Goal: Information Seeking & Learning: Learn about a topic

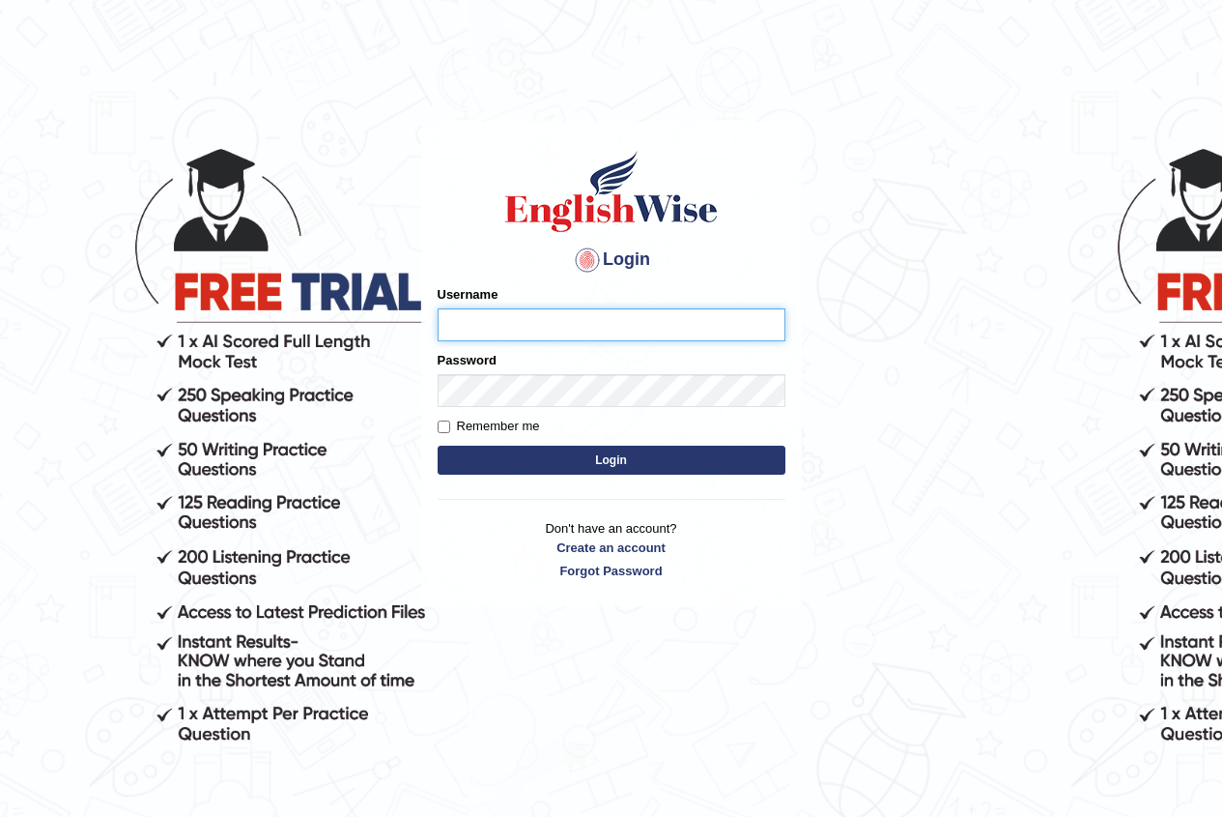
click at [450, 317] on input "Username" at bounding box center [612, 324] width 348 height 33
type input "Geekaur"
click at [526, 327] on input "Username" at bounding box center [612, 324] width 348 height 33
type input "Geekaur"
click at [435, 421] on div "Login Please fix the following errors: Username Geekaur Password Remember me Lo…" at bounding box center [611, 364] width 381 height 484
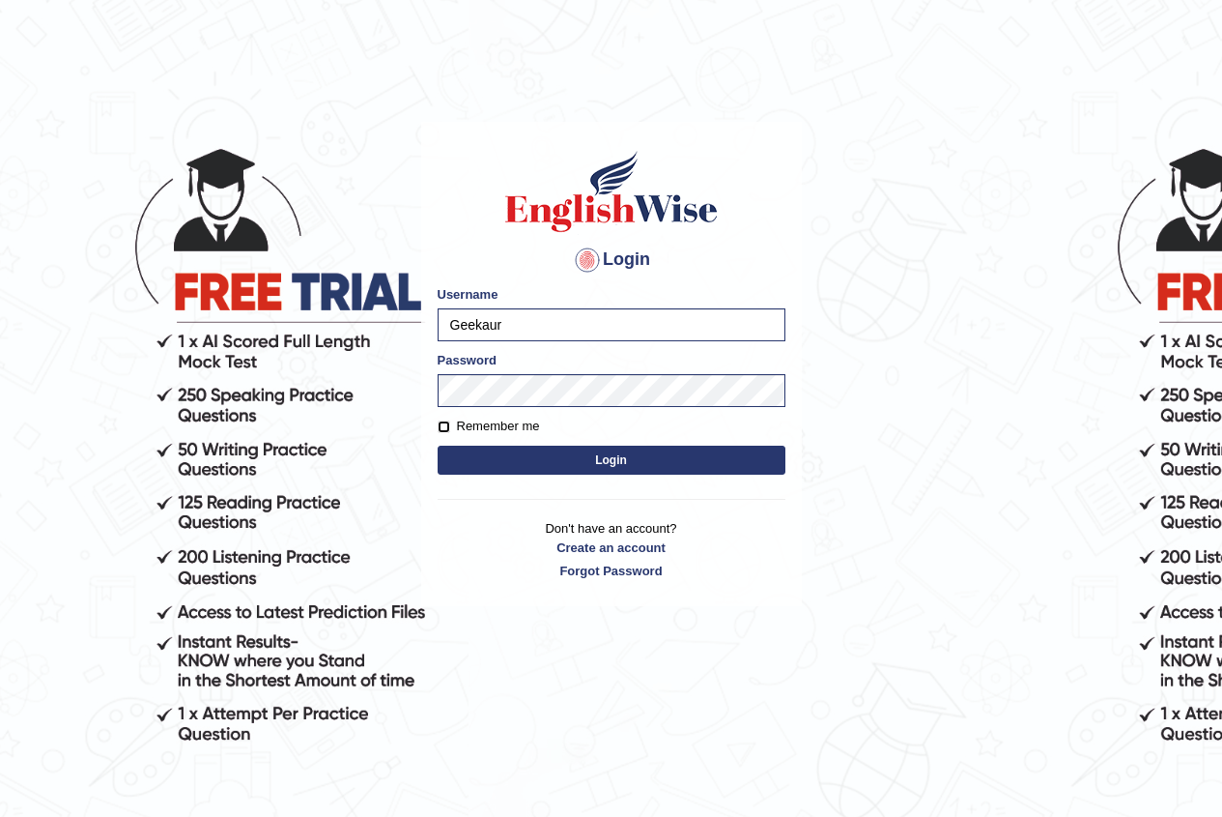
click at [443, 426] on input "Remember me" at bounding box center [444, 426] width 13 height 13
checkbox input "true"
click at [609, 463] on button "Login" at bounding box center [612, 459] width 348 height 29
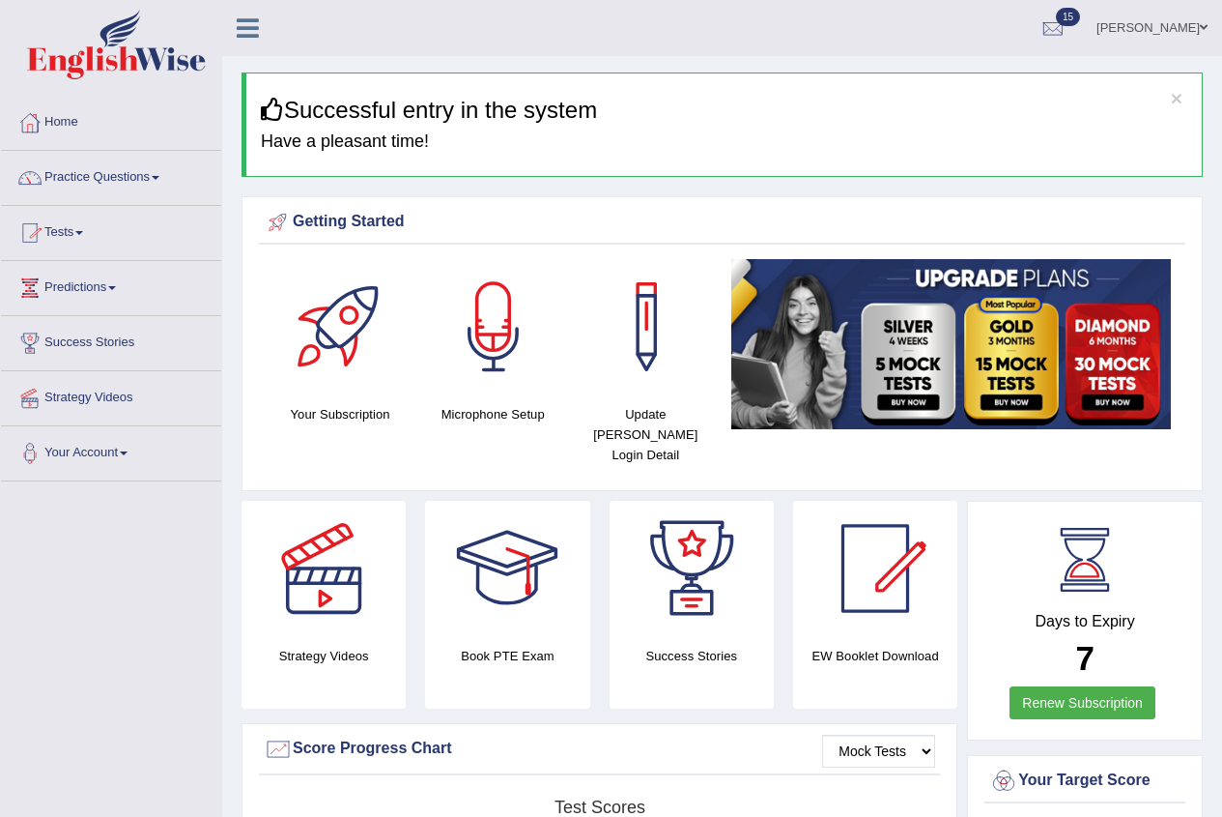
click at [72, 227] on link "Tests" at bounding box center [111, 230] width 220 height 48
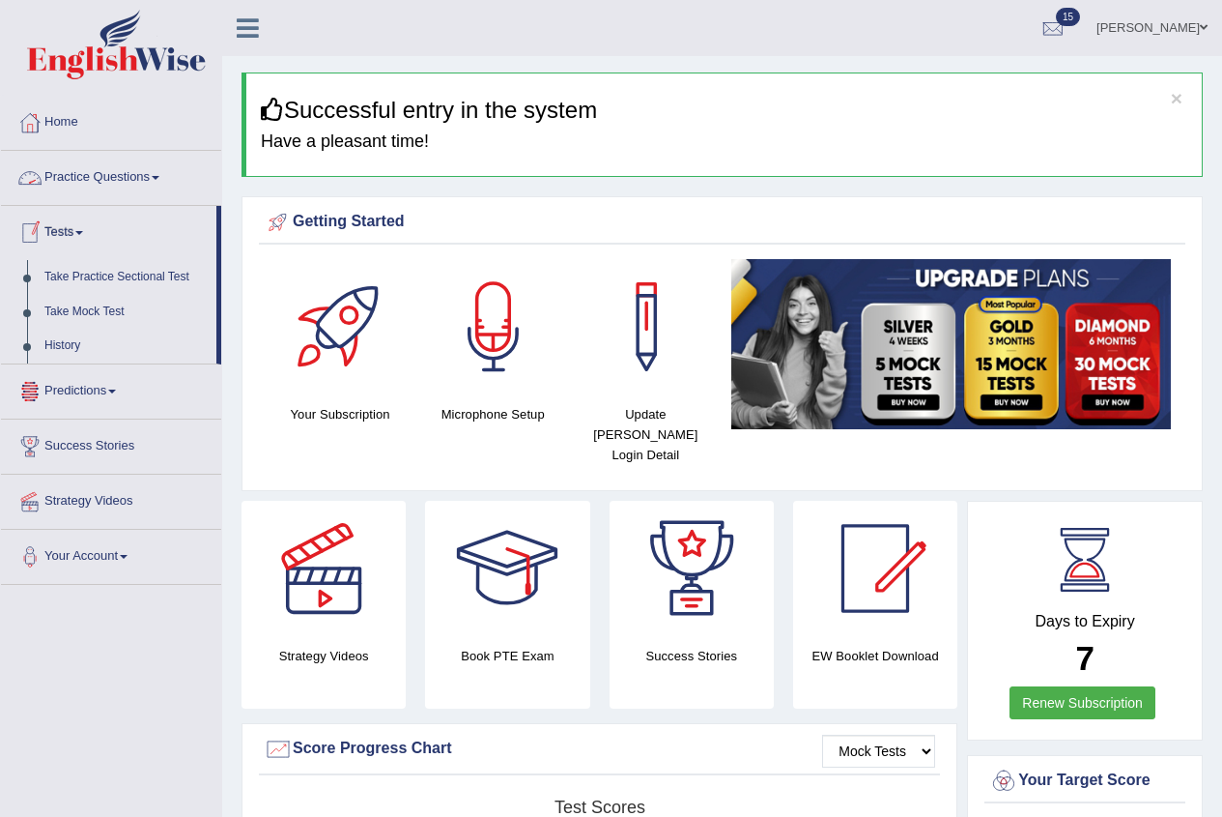
click at [149, 175] on link "Practice Questions" at bounding box center [111, 175] width 220 height 48
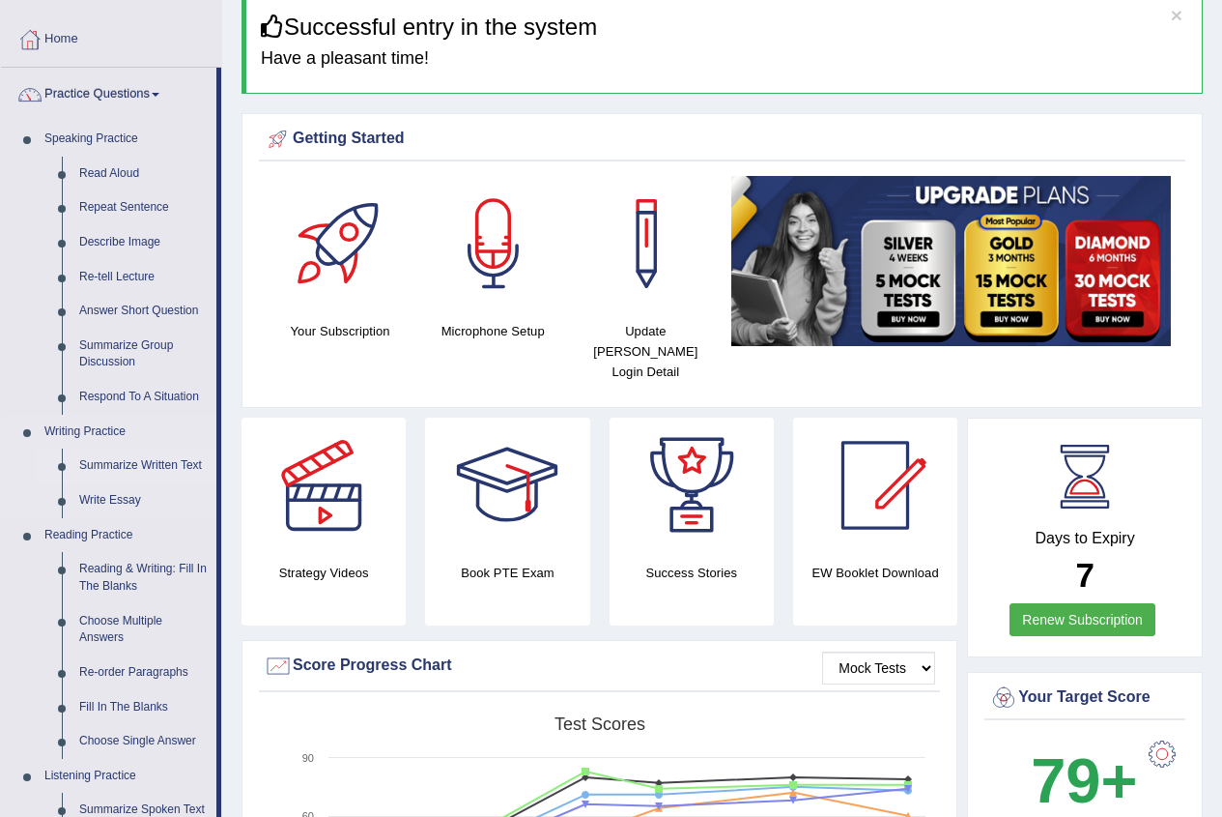
scroll to position [193, 0]
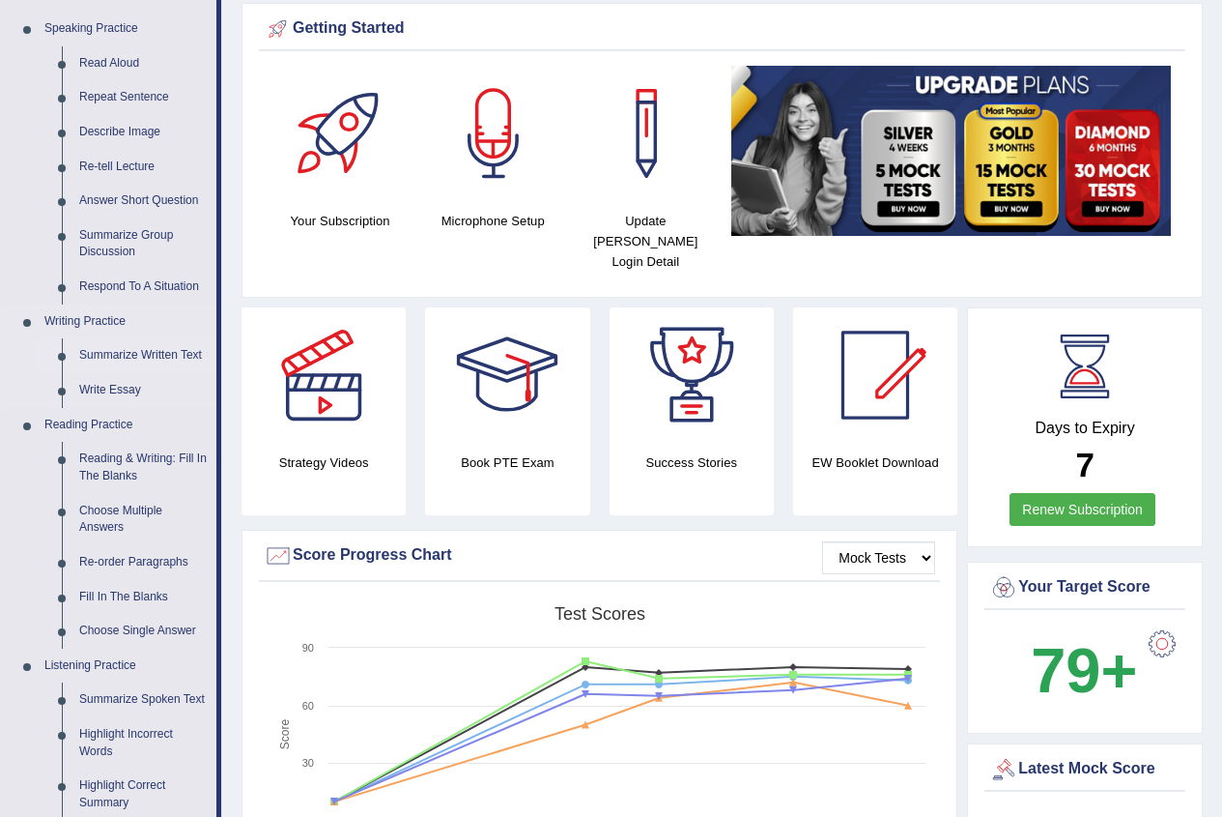
click at [133, 356] on link "Summarize Written Text" at bounding box center [144, 355] width 146 height 35
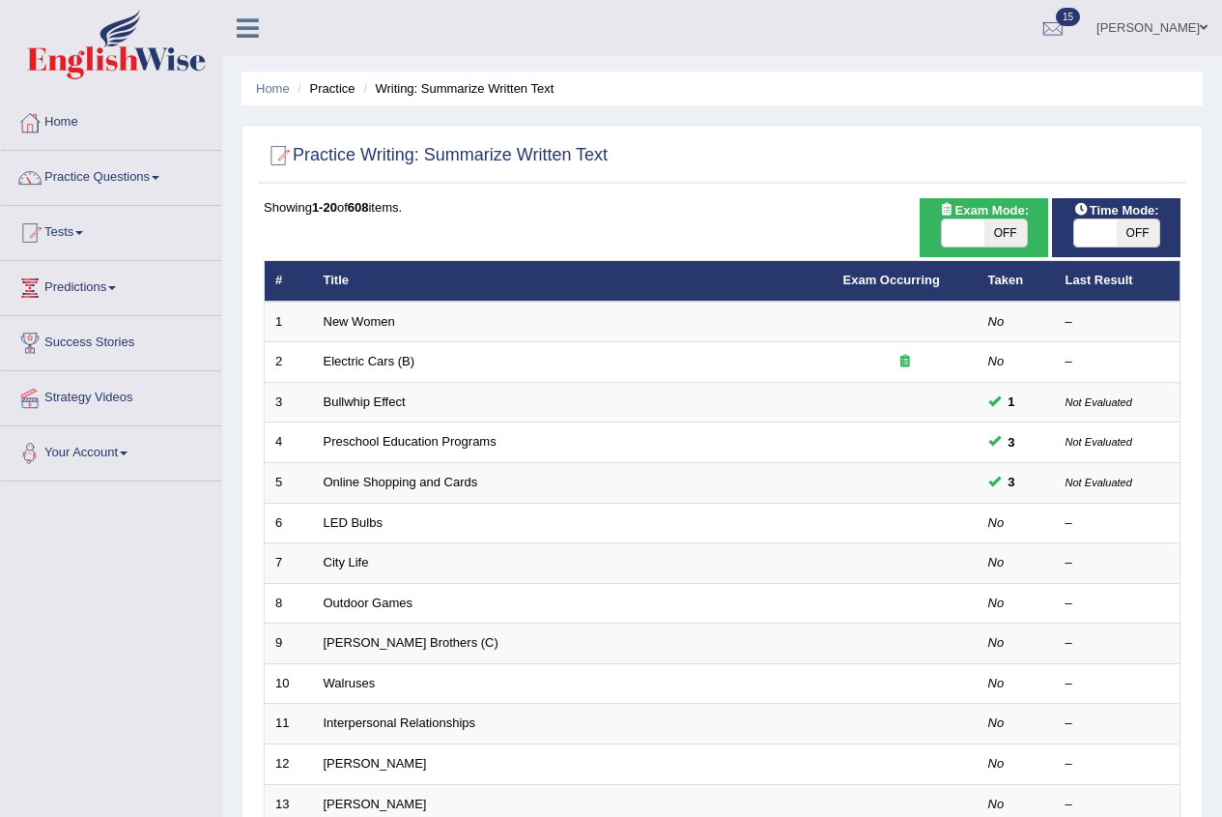
click at [970, 221] on span at bounding box center [963, 232] width 43 height 27
checkbox input "true"
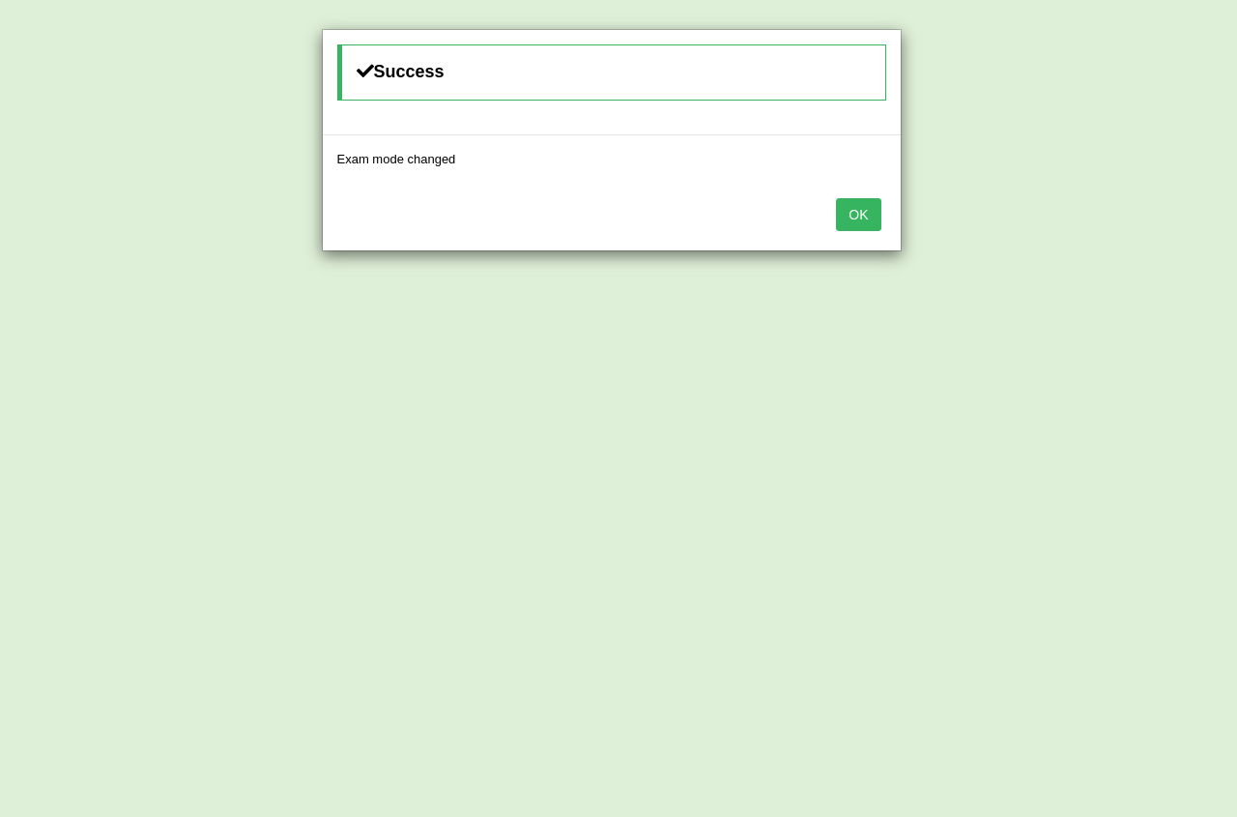
click at [845, 223] on button "OK" at bounding box center [858, 214] width 44 height 33
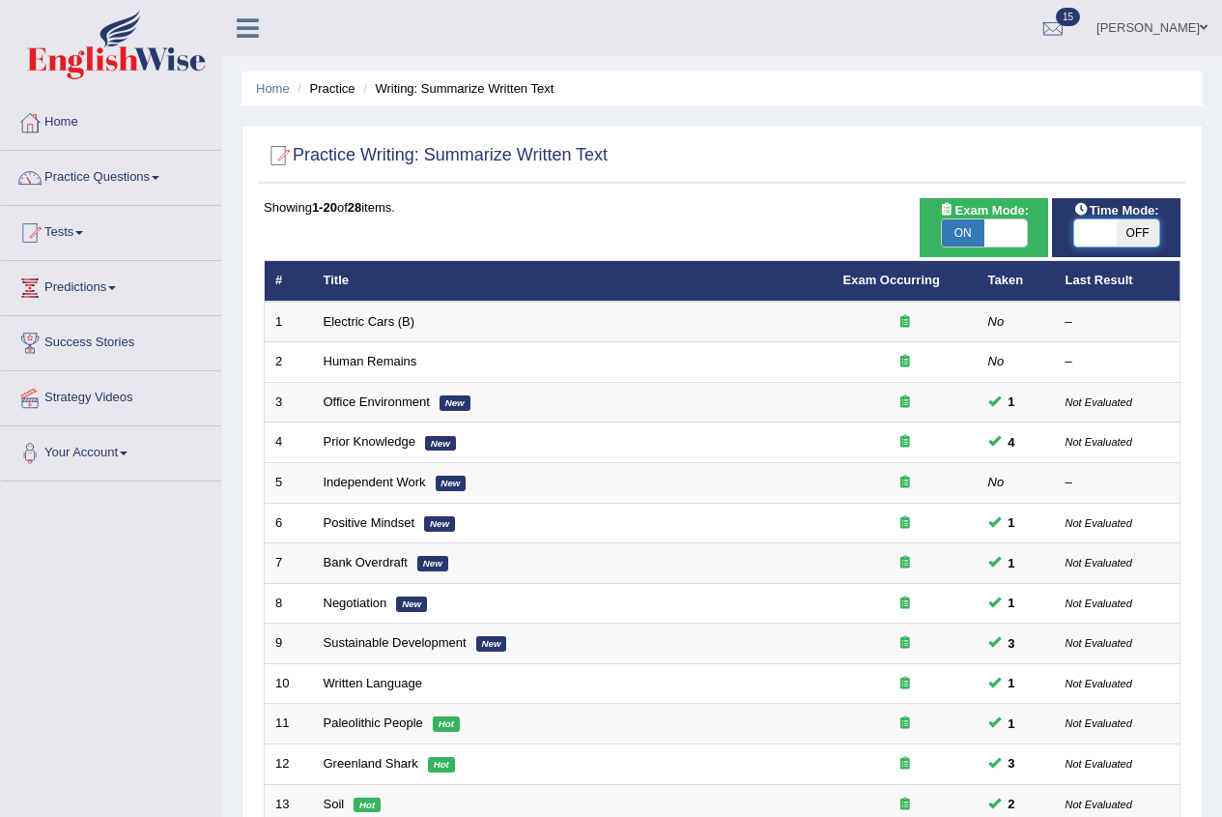
click at [1102, 233] on span at bounding box center [1096, 232] width 43 height 27
checkbox input "true"
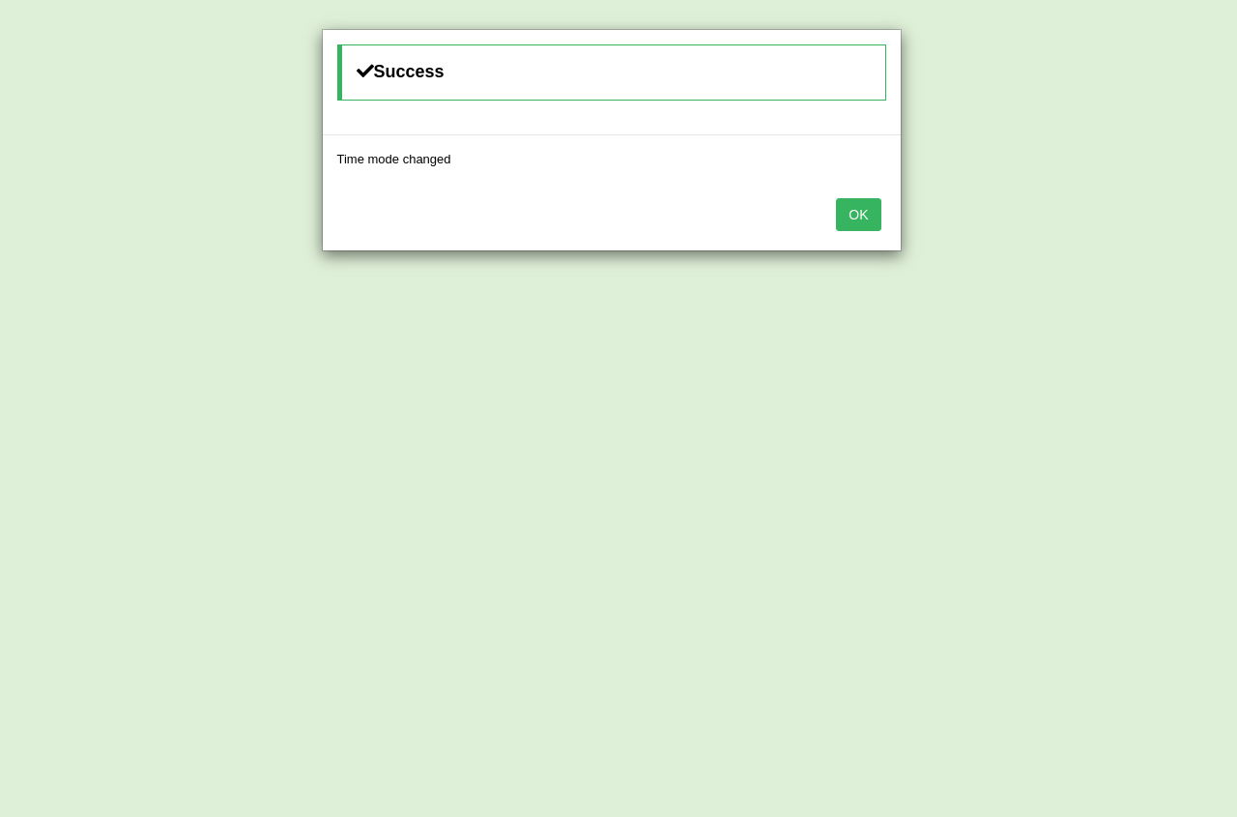
click at [870, 226] on button "OK" at bounding box center [858, 214] width 44 height 33
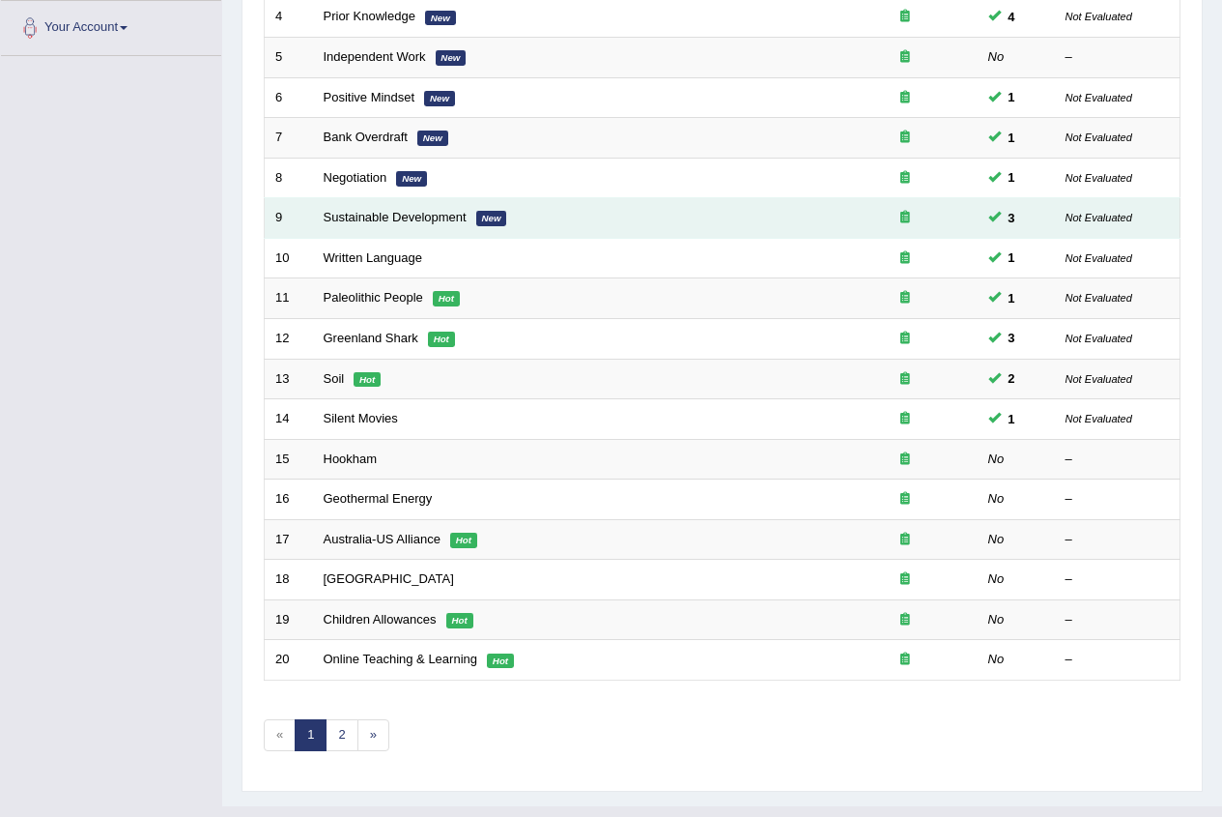
scroll to position [463, 0]
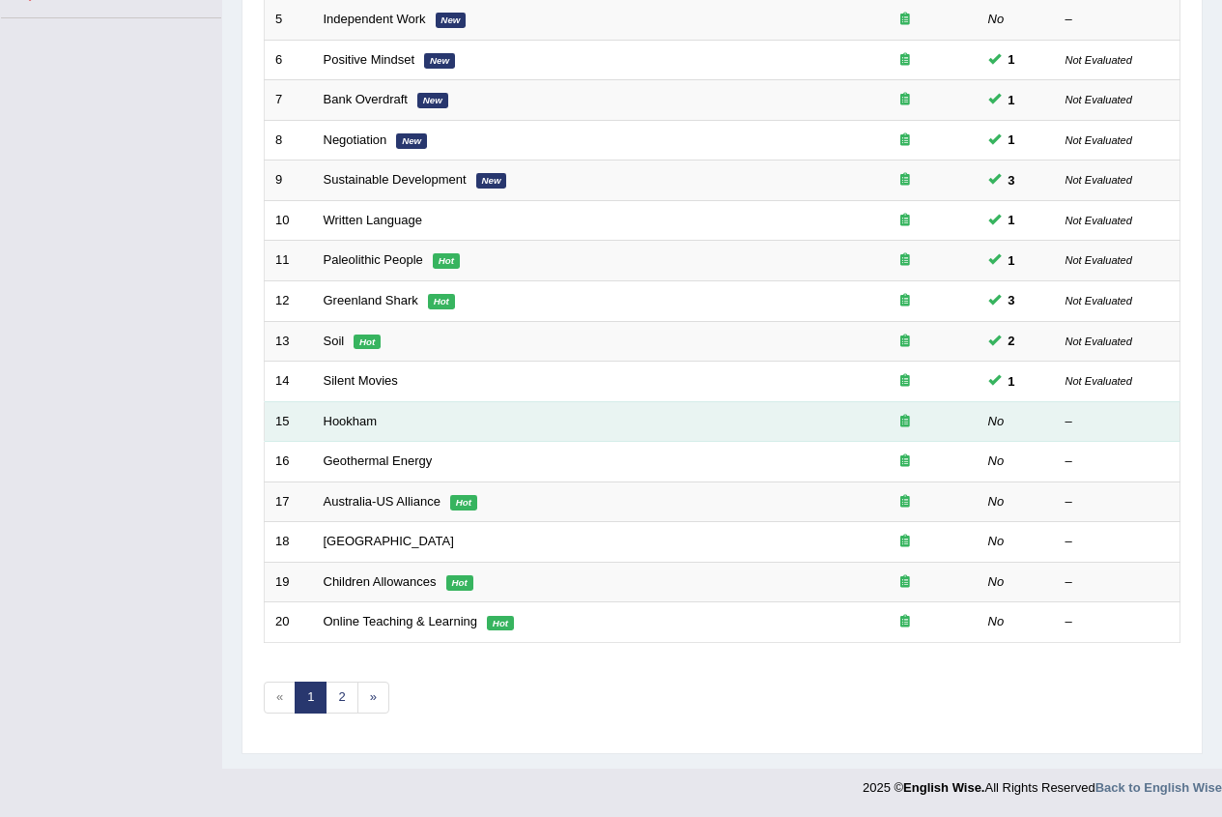
click at [328, 429] on td "Hookham" at bounding box center [573, 421] width 520 height 41
click at [328, 427] on link "Hookham" at bounding box center [351, 421] width 54 height 14
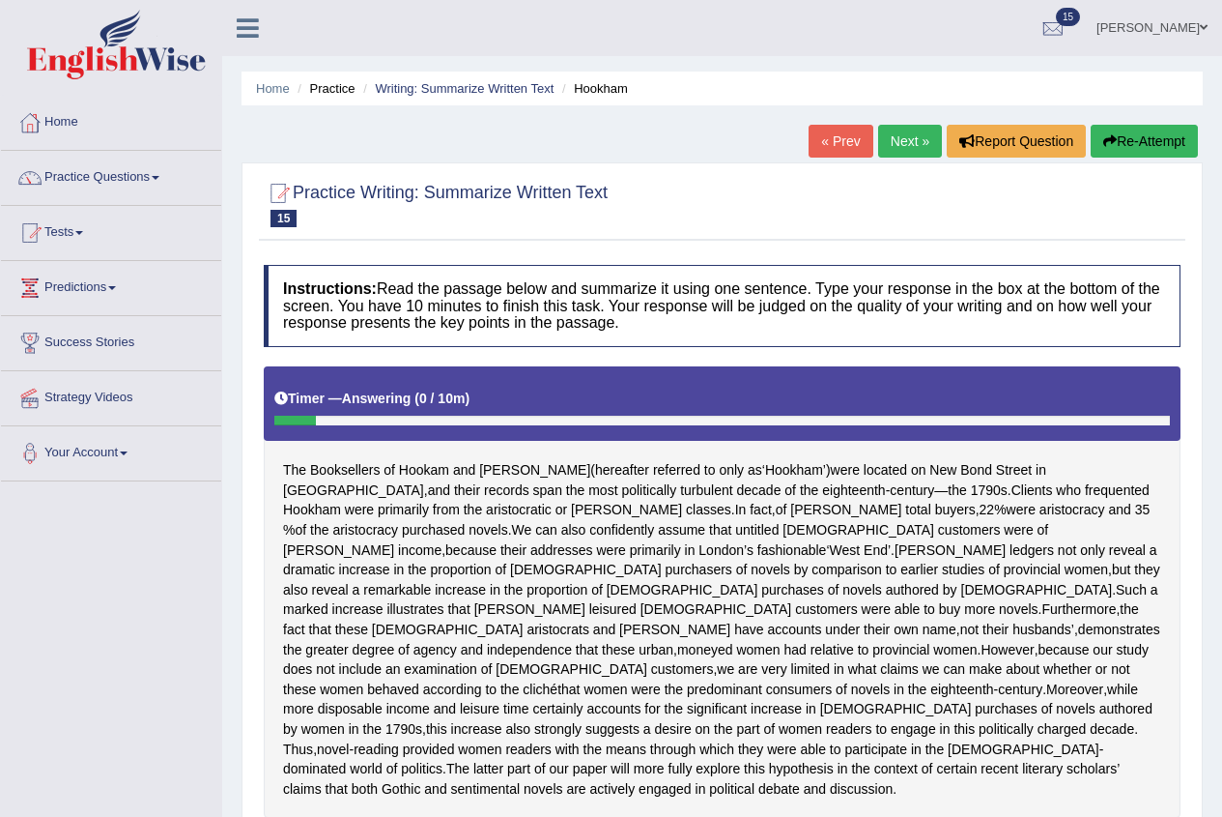
click at [905, 143] on link "Next »" at bounding box center [910, 141] width 64 height 33
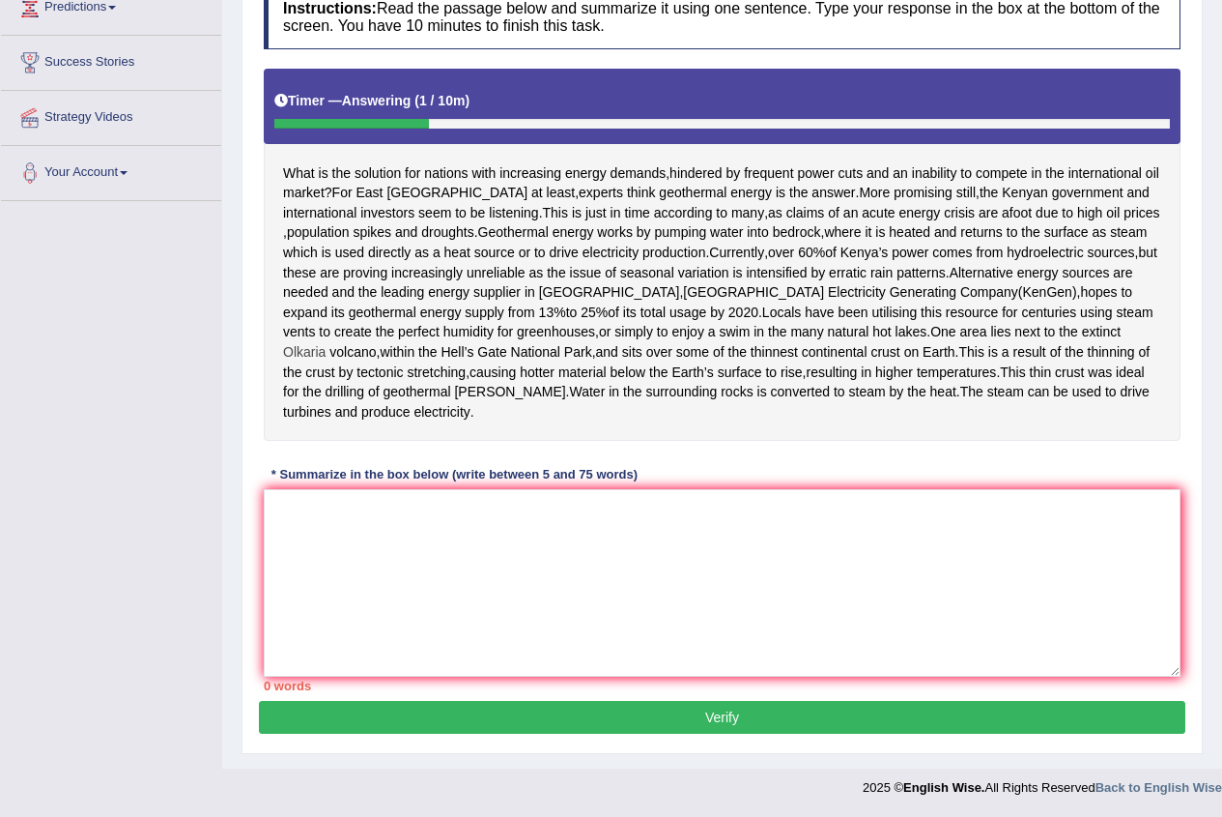
scroll to position [283, 0]
click at [346, 606] on textarea at bounding box center [722, 582] width 917 height 187
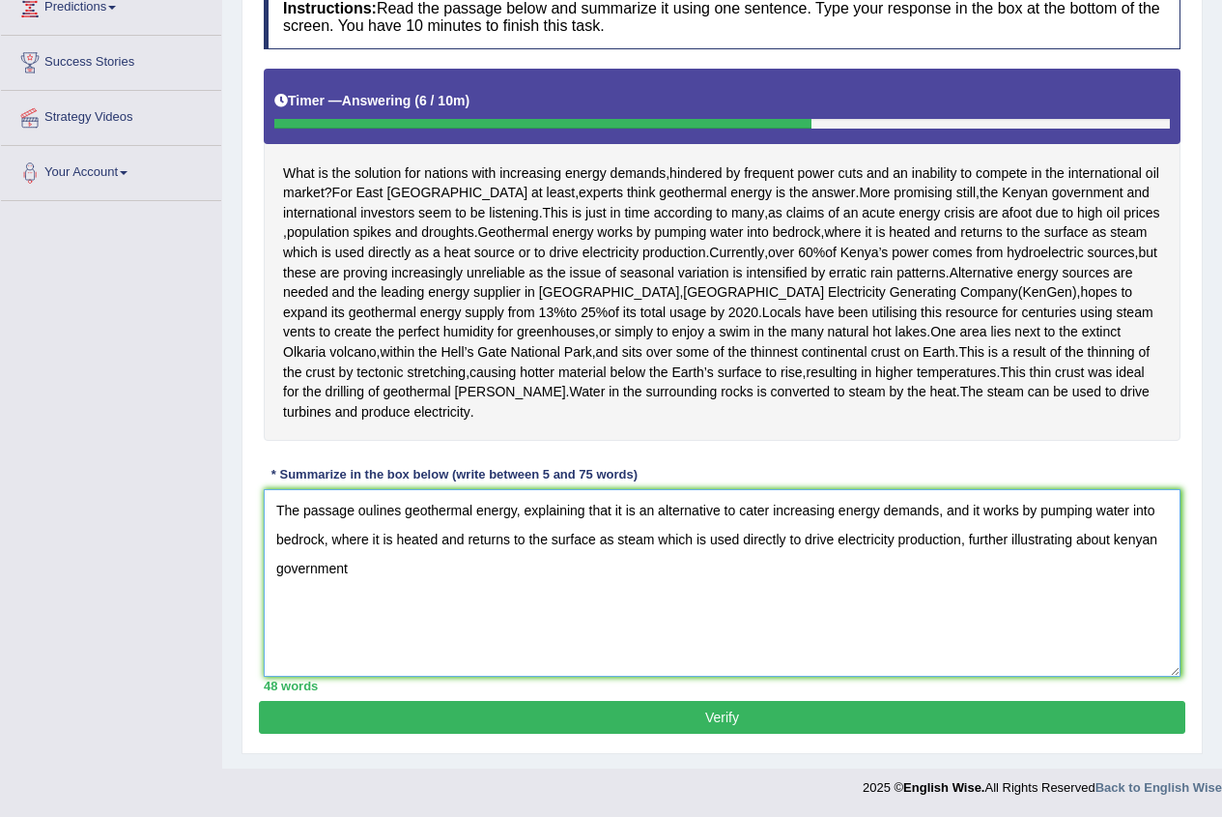
click at [1122, 632] on textarea "The passage oulines geothermal energy, explaining that it is an alternative to …" at bounding box center [722, 582] width 917 height 187
click at [1163, 627] on textarea "The passage oulines geothermal energy, explaining that it is an alternative to …" at bounding box center [722, 582] width 917 height 187
click at [1157, 629] on textarea "The passage oulines geothermal energy, explaining that it is an alternative to …" at bounding box center [722, 582] width 917 height 187
click at [1160, 634] on textarea "The passage oulines geothermal energy, explaining that it is an alternative to …" at bounding box center [722, 582] width 917 height 187
click at [372, 658] on textarea "The passage oulines geothermal energy, explaining that it is an alternative to …" at bounding box center [722, 582] width 917 height 187
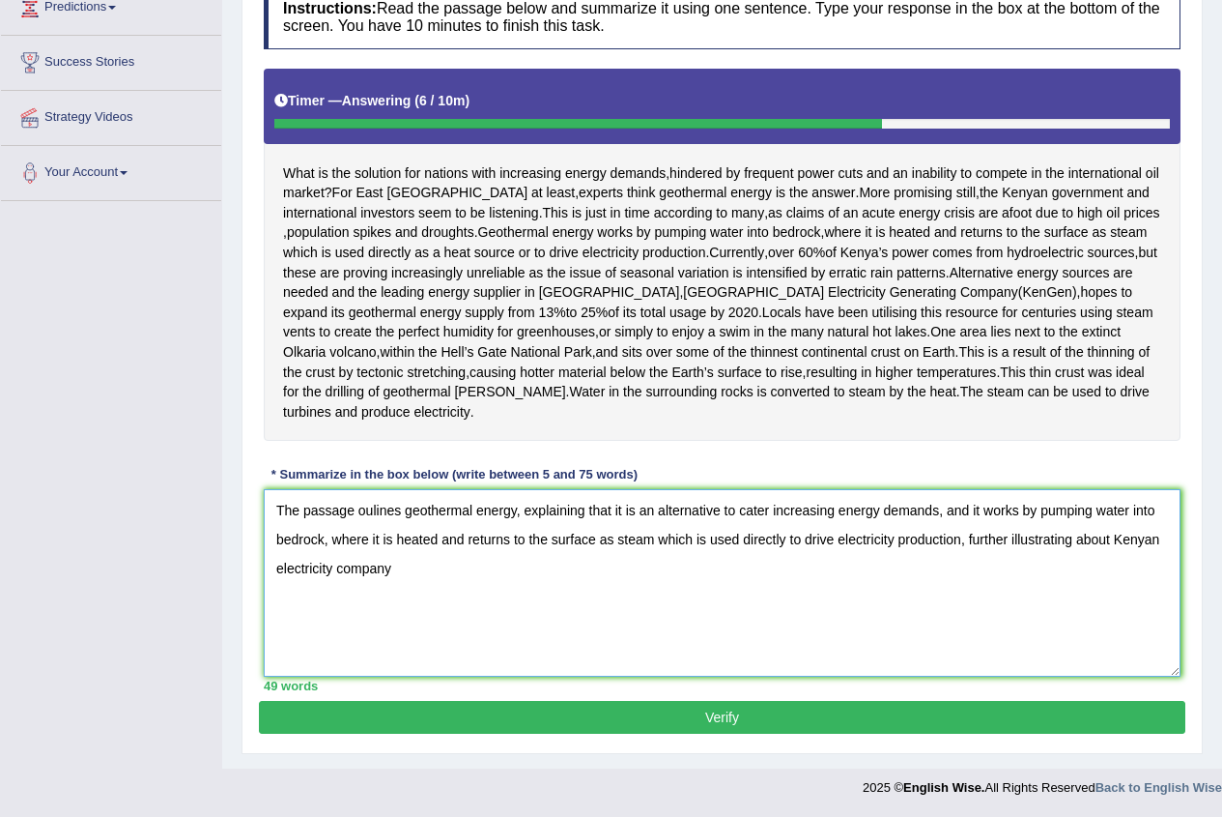
click at [332, 667] on textarea "The passage oulines geothermal energy, explaining that it is an alternative to …" at bounding box center [722, 582] width 917 height 187
click at [458, 664] on textarea "The passage oulines geothermal energy, explaining that it is an alternative to …" at bounding box center [722, 582] width 917 height 187
click at [1157, 638] on textarea "The passage oulines geothermal energy, explaining that it is an alternative to …" at bounding box center [722, 582] width 917 height 187
click at [543, 663] on textarea "The passage oulines geothermal energy, explaining that it is an alternative to …" at bounding box center [722, 582] width 917 height 187
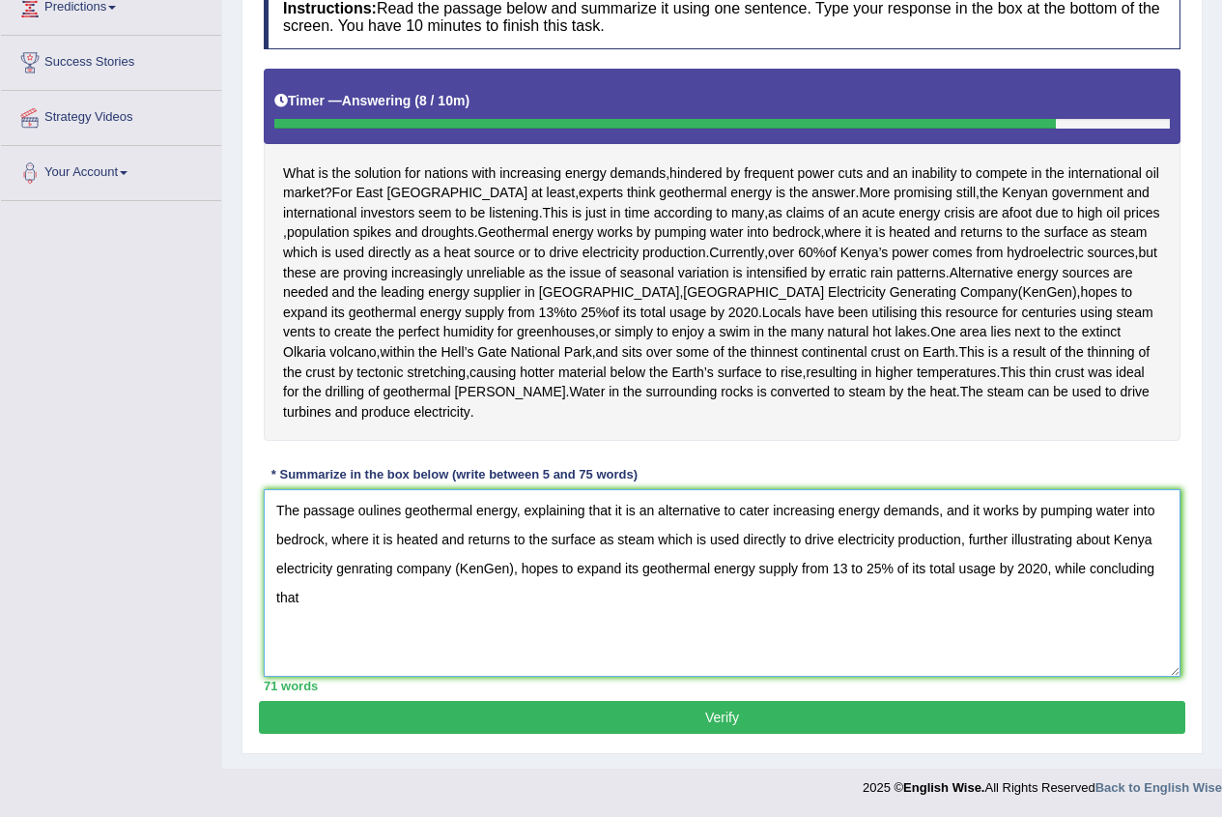
click at [314, 676] on textarea "The passage oulines geothermal energy, explaining that it is an alternative to …" at bounding box center [722, 582] width 917 height 187
click at [1110, 638] on textarea "The passage oulines geothermal energy, explaining that it is an alternative to …" at bounding box center [722, 582] width 917 height 187
click at [358, 665] on textarea "The passage oulines geothermal energy, explaining that it is an alternative to …" at bounding box center [722, 582] width 917 height 187
type textarea "The passage oulines geothermal energy, explaining that it is an alternative to …"
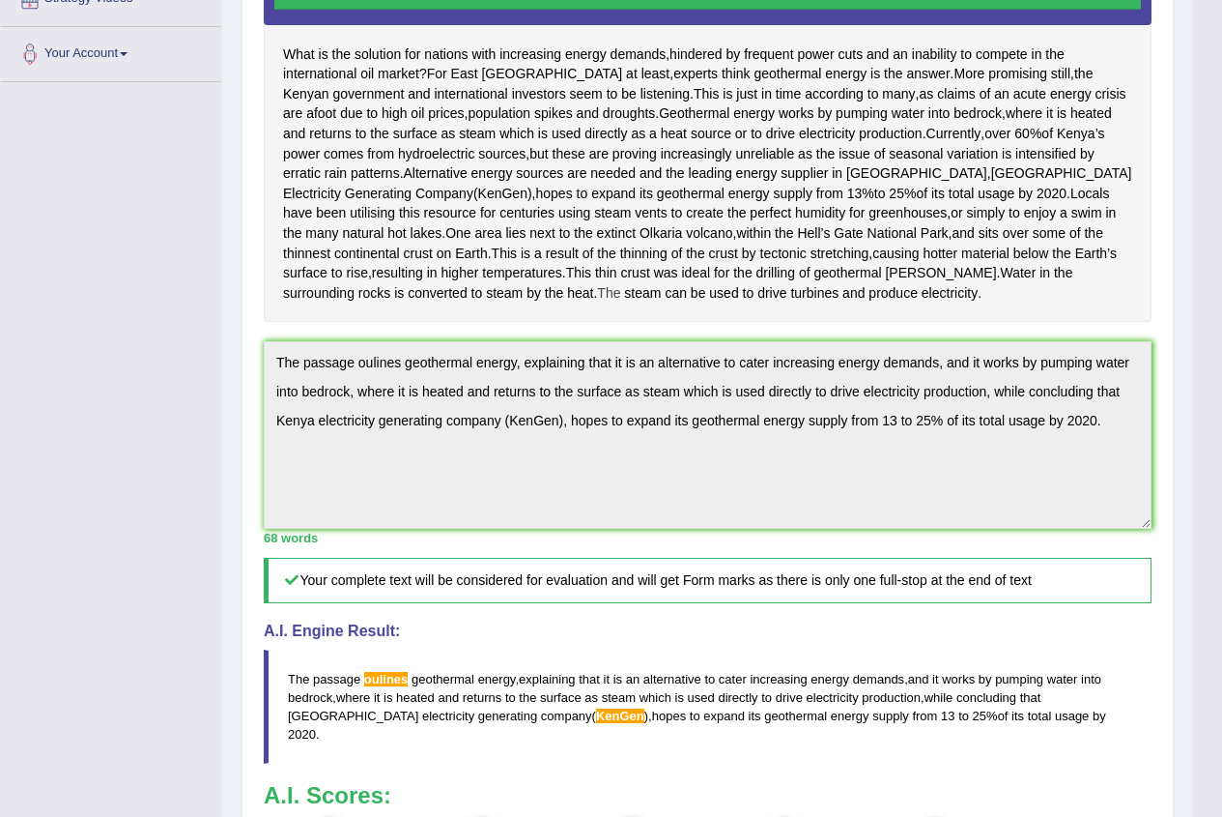
scroll to position [510, 0]
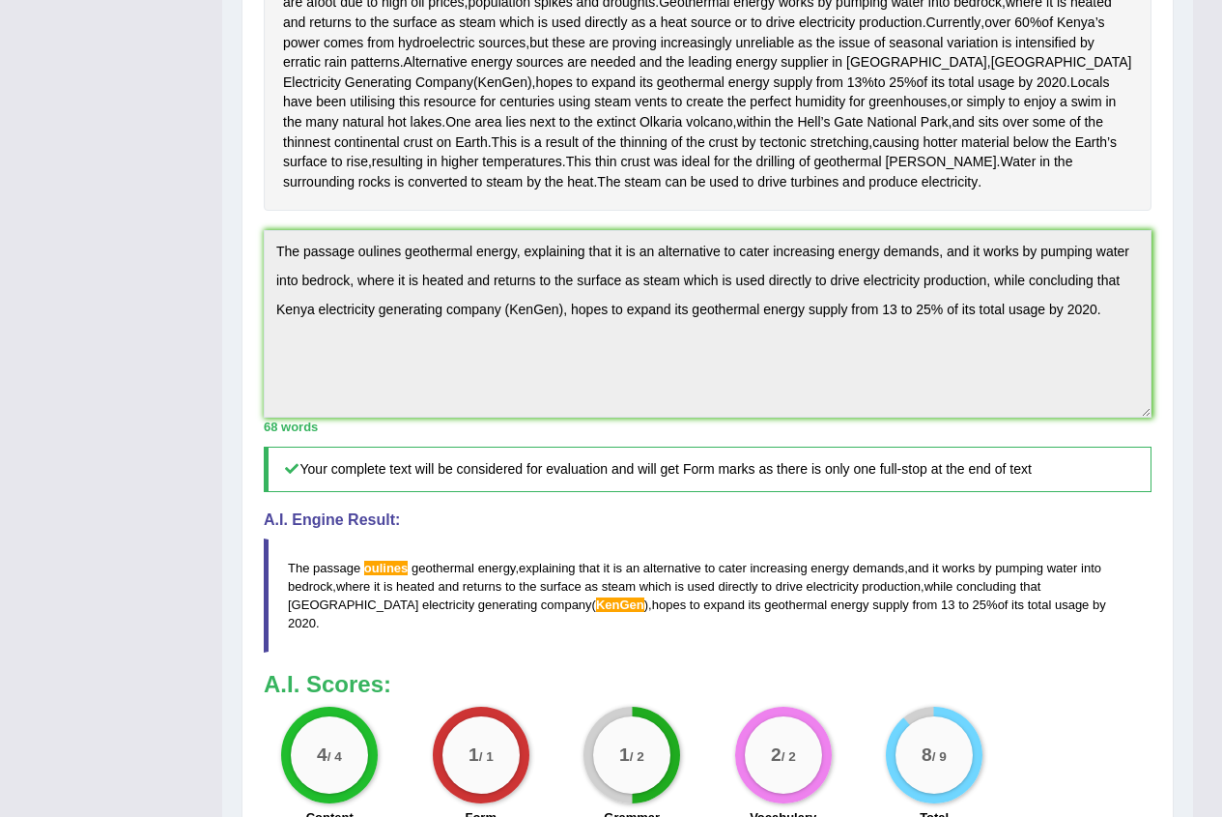
click at [953, 586] on div "Instructions: Read the passage below and summarize it using one sentence. Type …" at bounding box center [708, 291] width 898 height 1092
click at [792, 479] on div "Instructions: Read the passage below and summarize it using one sentence. Type …" at bounding box center [708, 291] width 898 height 1092
drag, startPoint x: 953, startPoint y: 586, endPoint x: 1236, endPoint y: 632, distance: 286.9
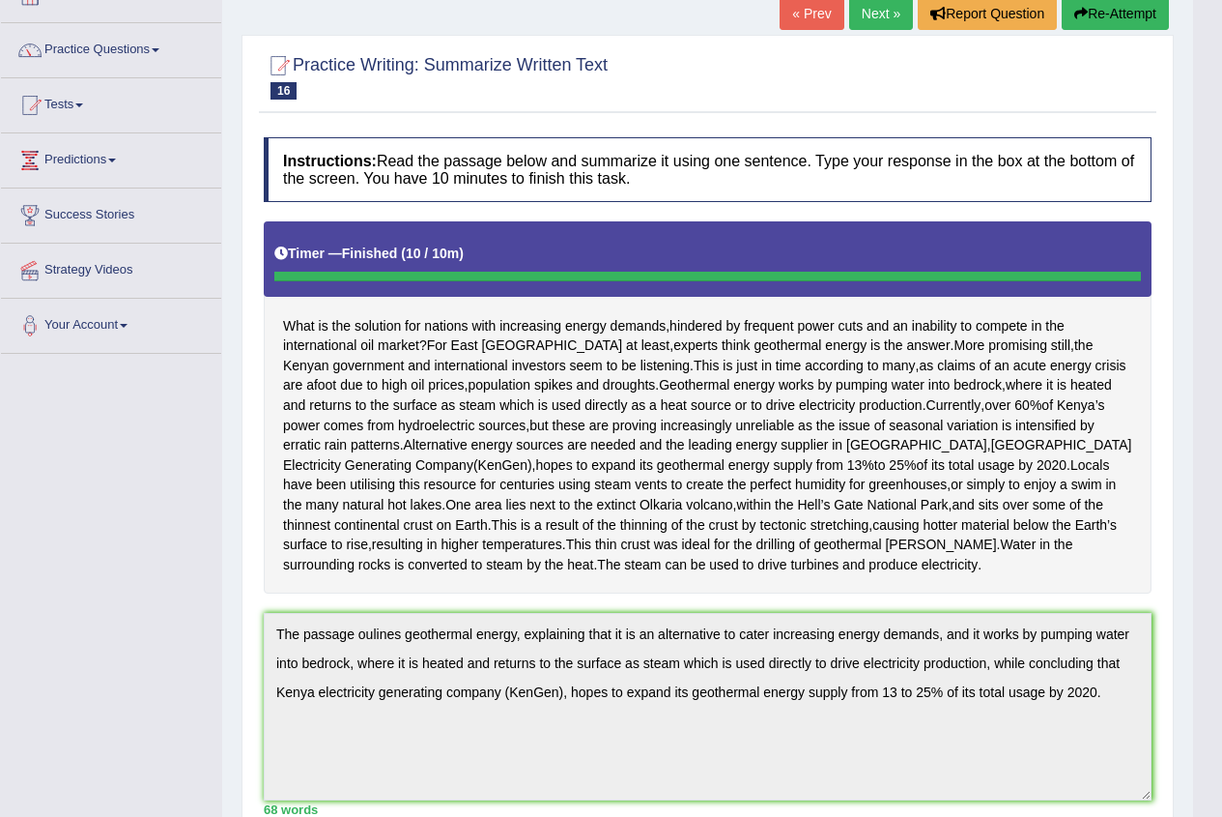
scroll to position [127, 0]
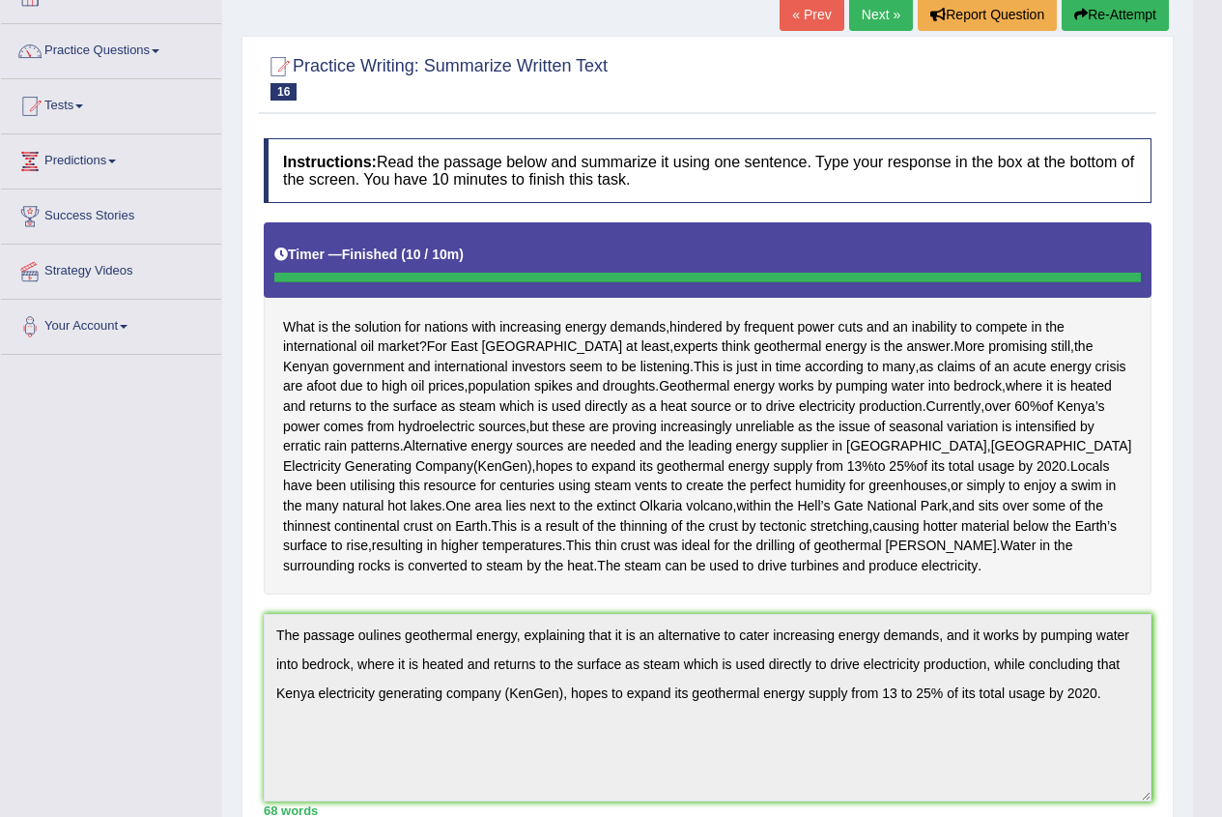
click at [1102, 17] on button "Re-Attempt" at bounding box center [1115, 14] width 107 height 33
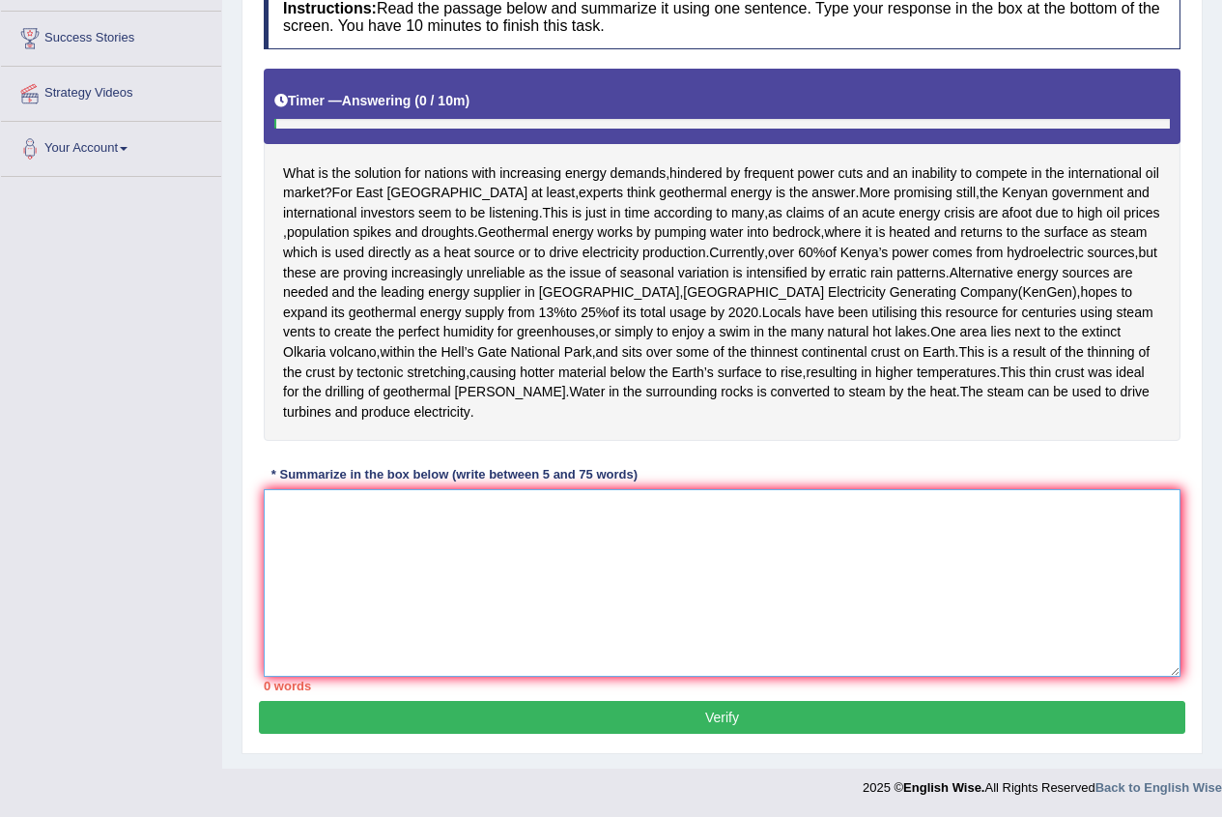
click at [536, 588] on textarea at bounding box center [722, 582] width 917 height 187
paste textarea "The passage oulines geothermal energy, explaining that it is an alternative to …"
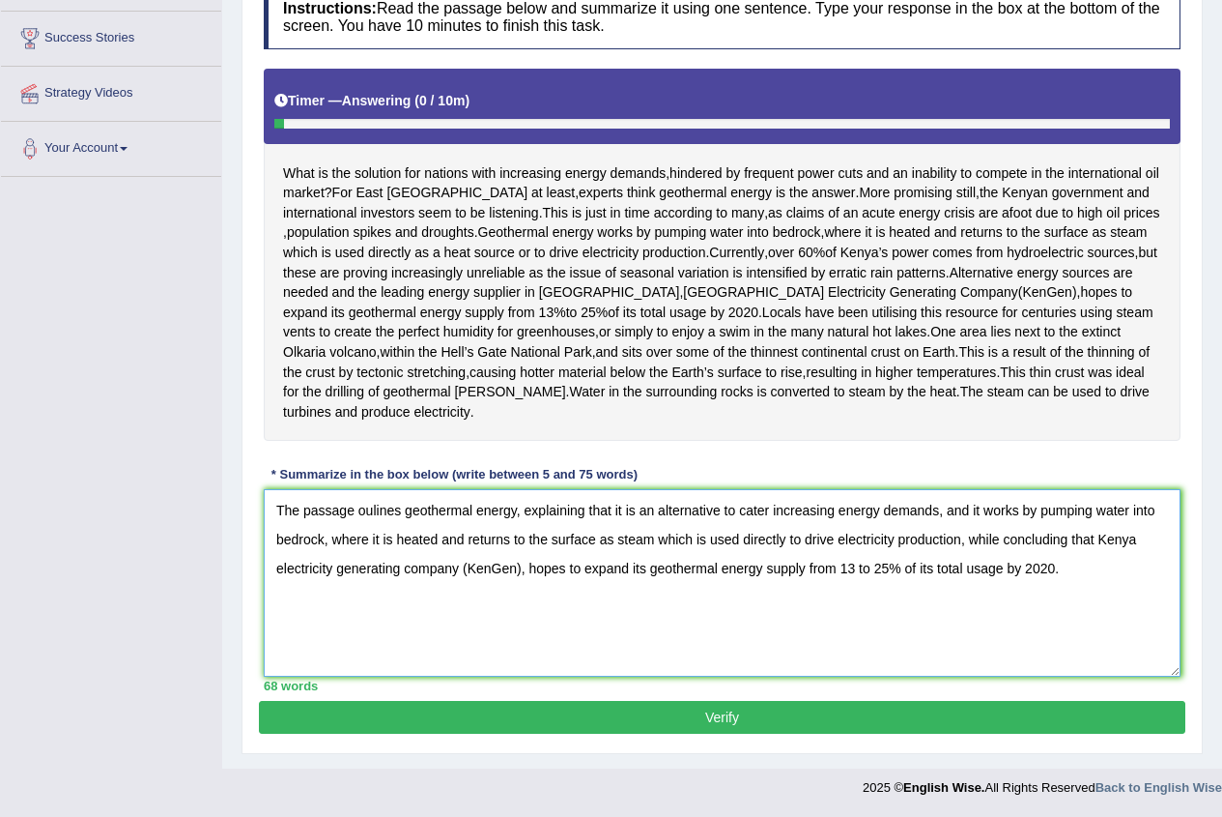
click at [373, 507] on textarea "The passage oulines geothermal energy, explaining that it is an alternative to …" at bounding box center [722, 582] width 917 height 187
type textarea "The passage outlines geothermal energy, explaining that it is an alternative to…"
click at [735, 713] on button "Verify" at bounding box center [722, 717] width 927 height 33
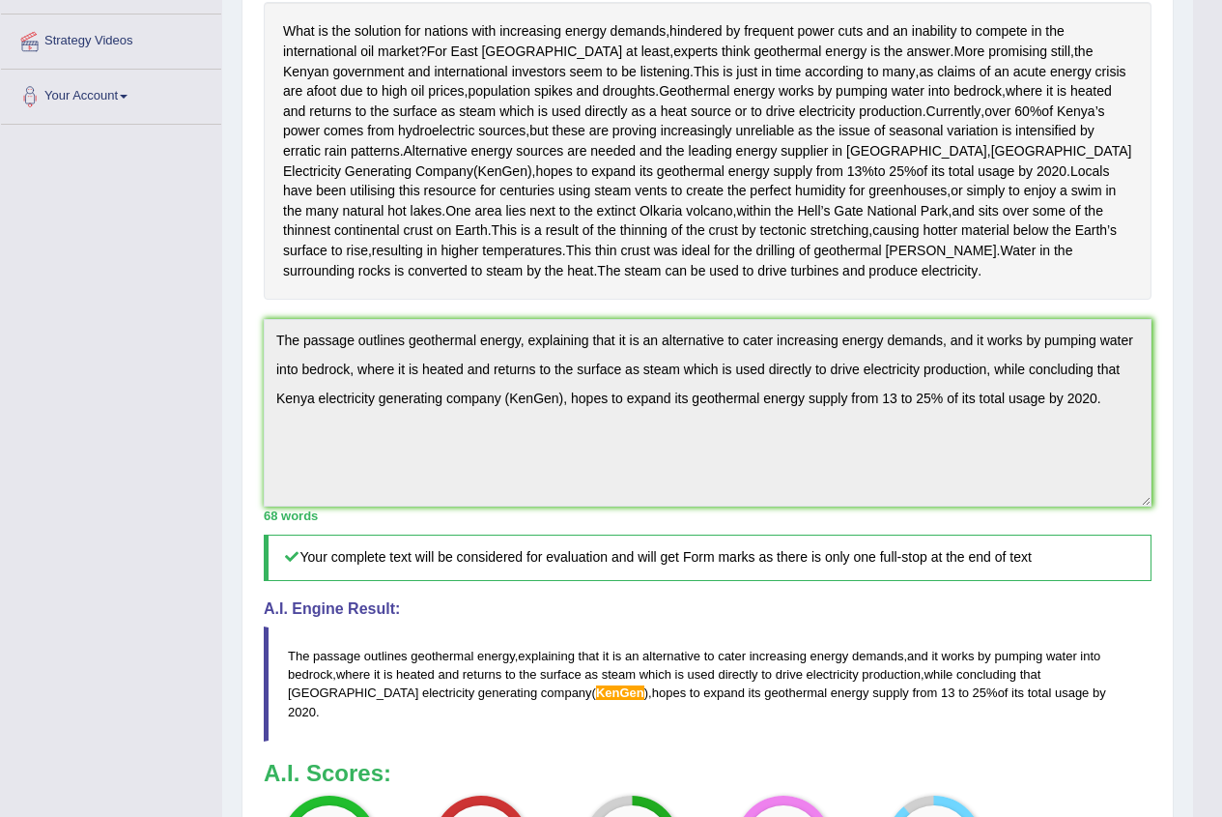
scroll to position [0, 0]
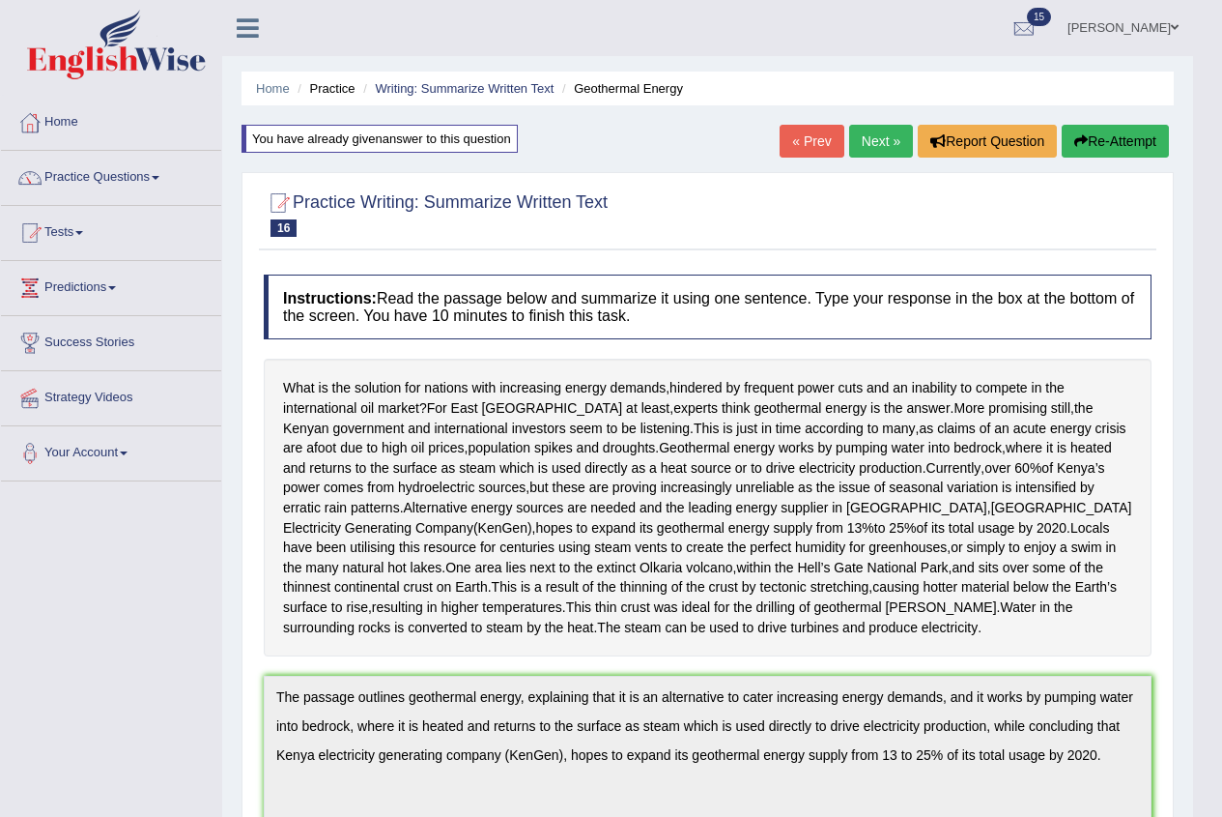
click at [884, 129] on link "Next »" at bounding box center [881, 141] width 64 height 33
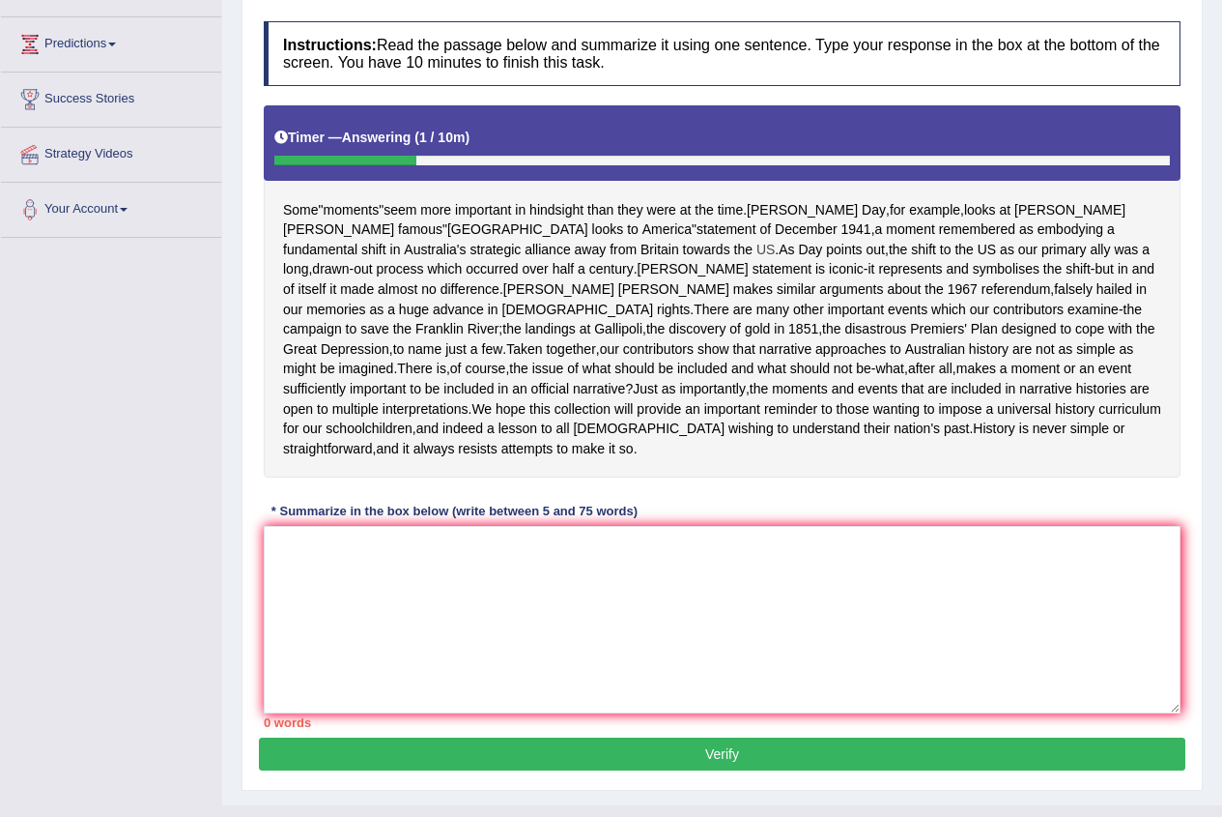
scroll to position [340, 0]
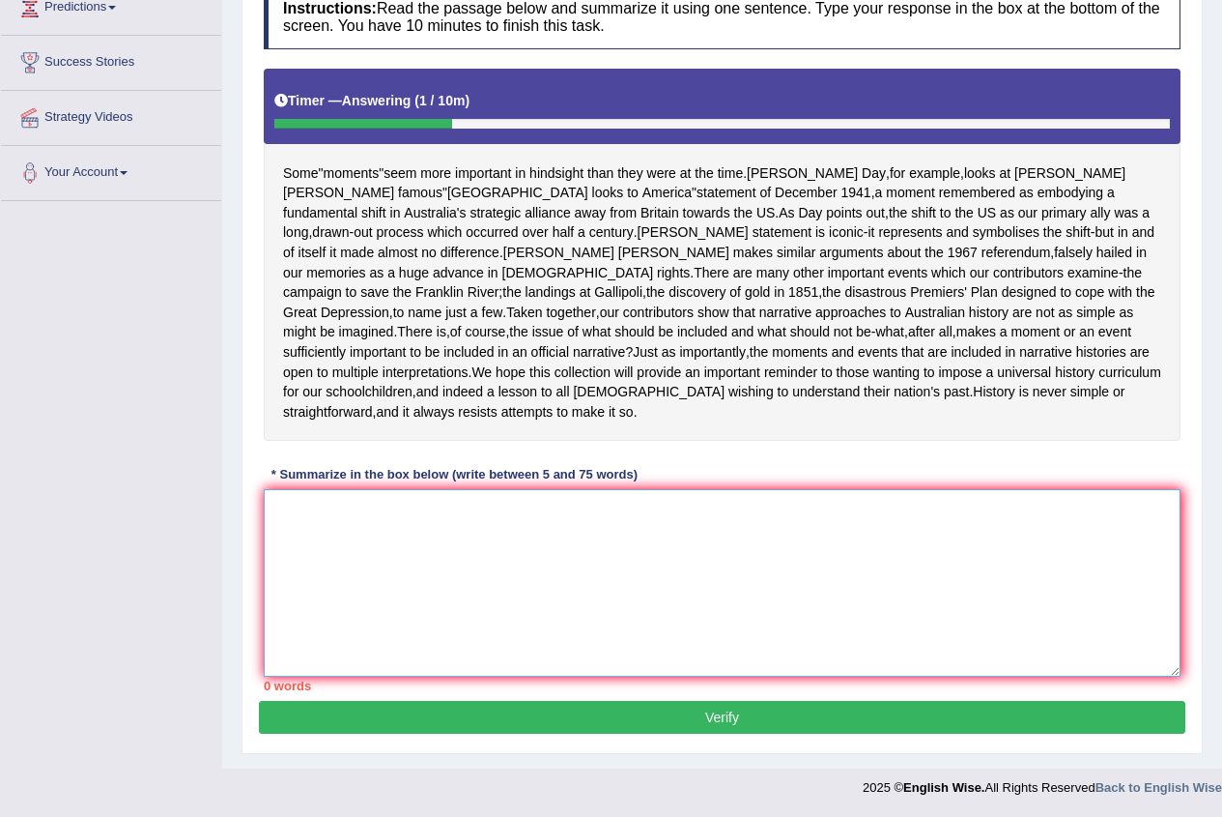
click at [320, 555] on textarea at bounding box center [722, 582] width 917 height 187
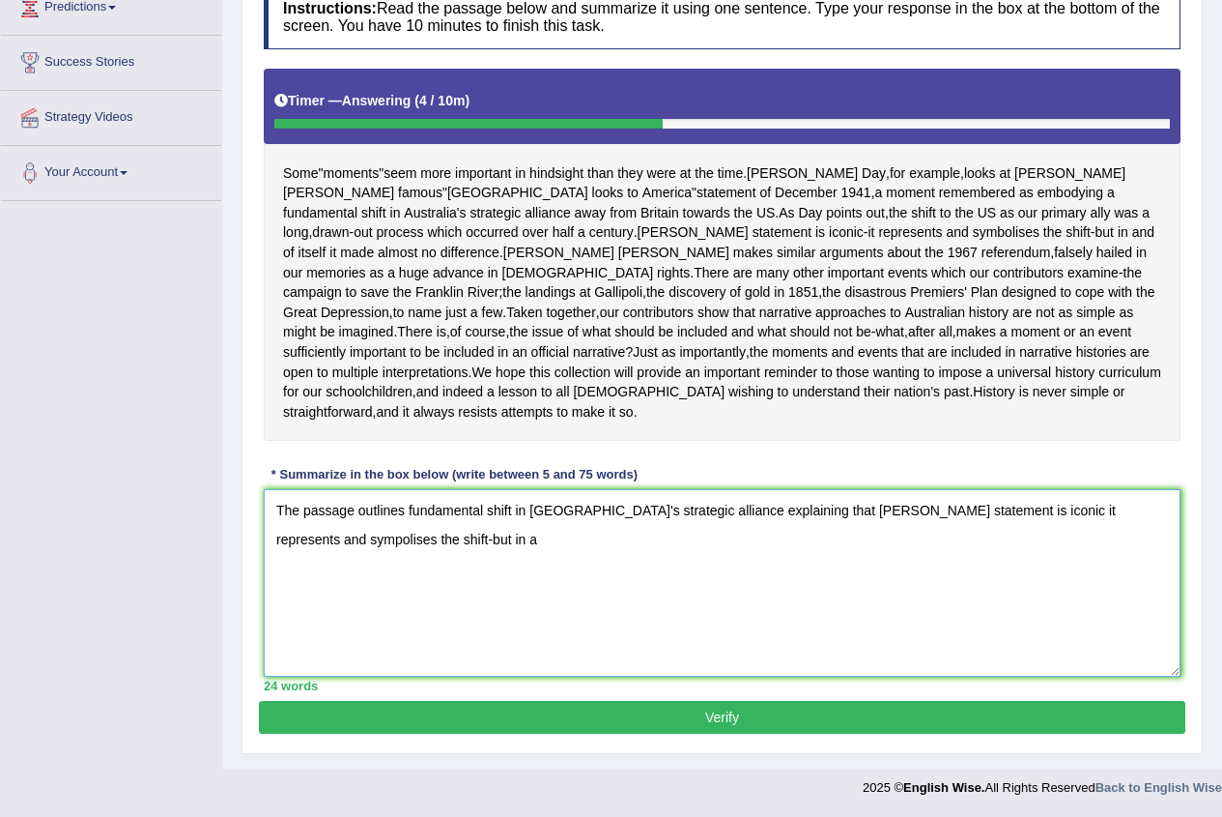
click at [302, 539] on textarea "The passage outlines fundamental shift in [GEOGRAPHIC_DATA]'s strategic allianc…" at bounding box center [722, 582] width 917 height 187
click at [302, 539] on textarea "The passage outlines fundamental shift in Australia's strategic alliance explai…" at bounding box center [722, 582] width 917 height 187
click at [305, 538] on textarea "The passage outlines fundamental shift in Australia's strategic alliance explai…" at bounding box center [722, 582] width 917 height 187
click at [390, 531] on textarea "The passage outlines fundamental shift in Australia's strategic alliance explai…" at bounding box center [722, 582] width 917 height 187
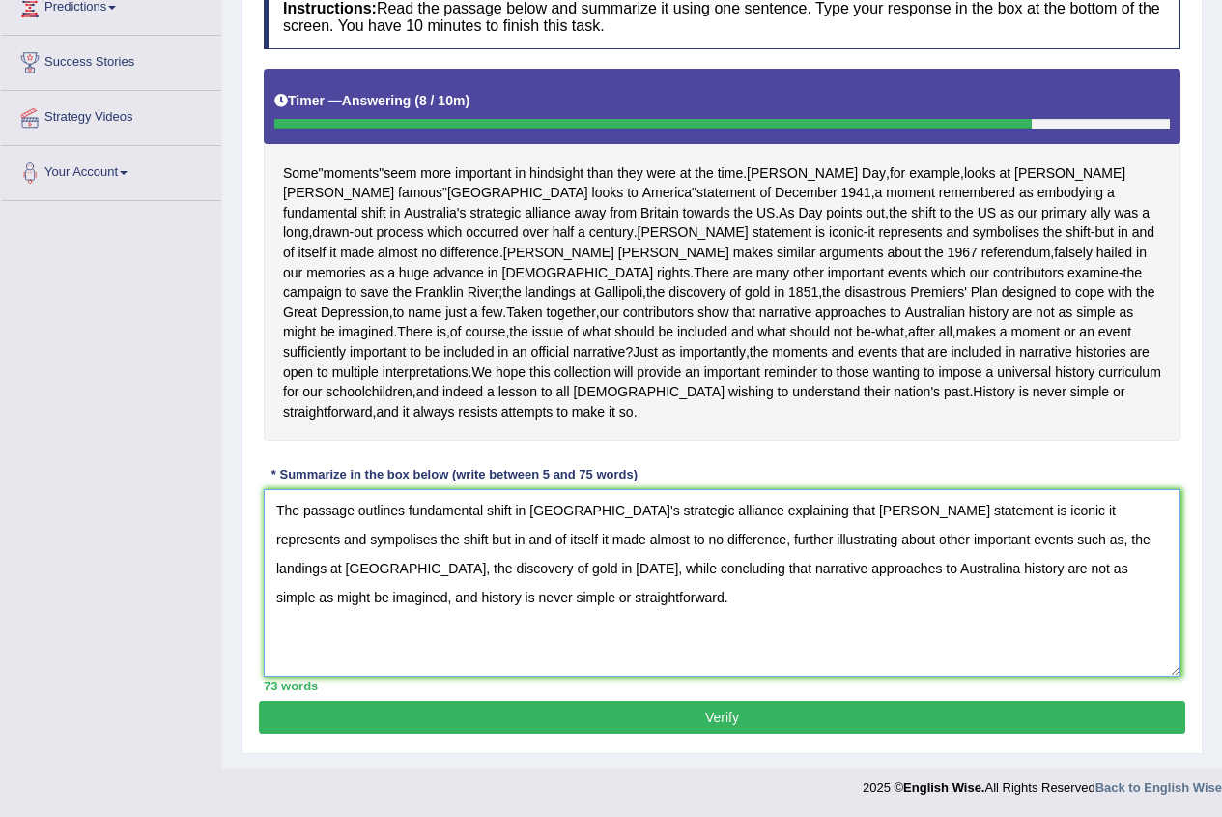
click at [1089, 511] on textarea "The passage outlines fundamental shift in Australia's strategic alliance explai…" at bounding box center [722, 582] width 917 height 187
click at [1057, 538] on textarea "The passage outlines fundamental shift in Australia's strategic alliance explai…" at bounding box center [722, 582] width 917 height 187
click at [759, 568] on textarea "The passage outlines fundamental shift in Australia's strategic alliance explai…" at bounding box center [722, 582] width 917 height 187
click at [761, 570] on textarea "The passage outlines fundamental shift in Australia's strategic alliance explai…" at bounding box center [722, 582] width 917 height 187
type textarea "The passage outlines fundamental shift in Australia's strategic alliance explai…"
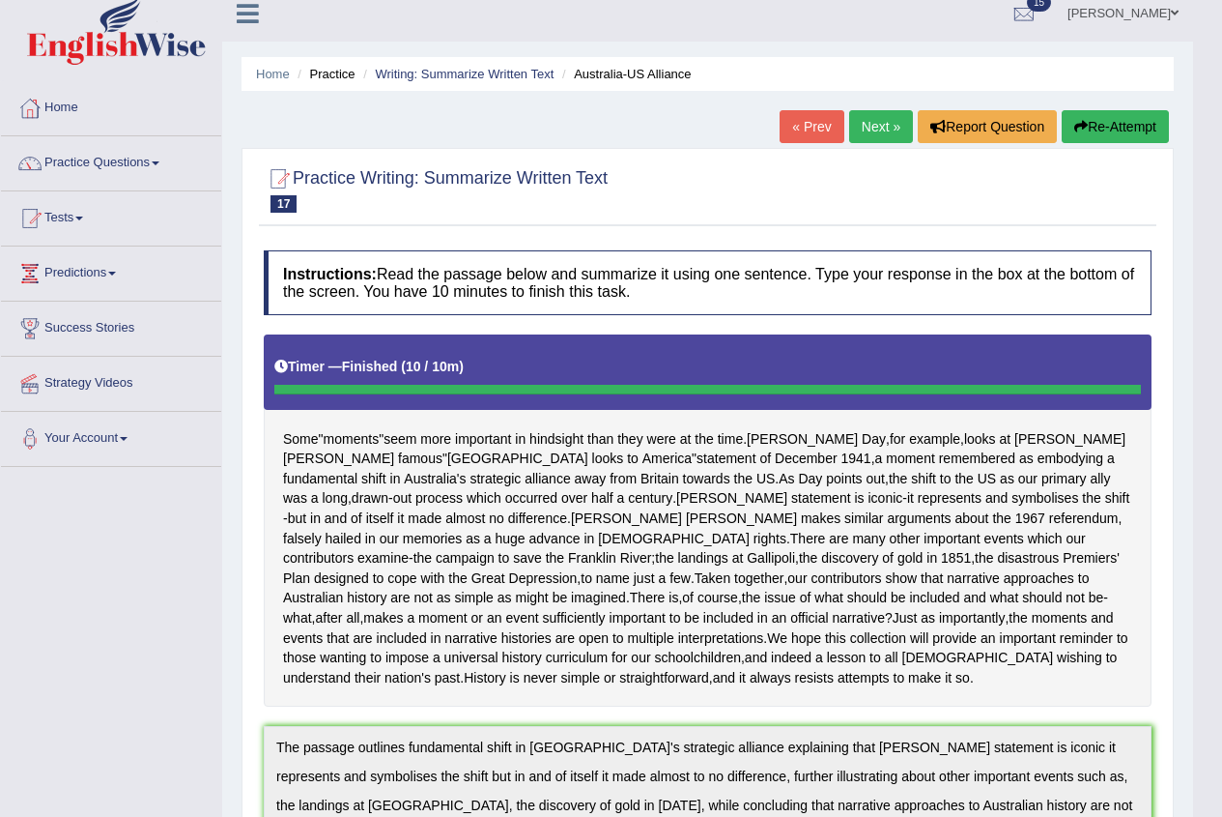
scroll to position [0, 0]
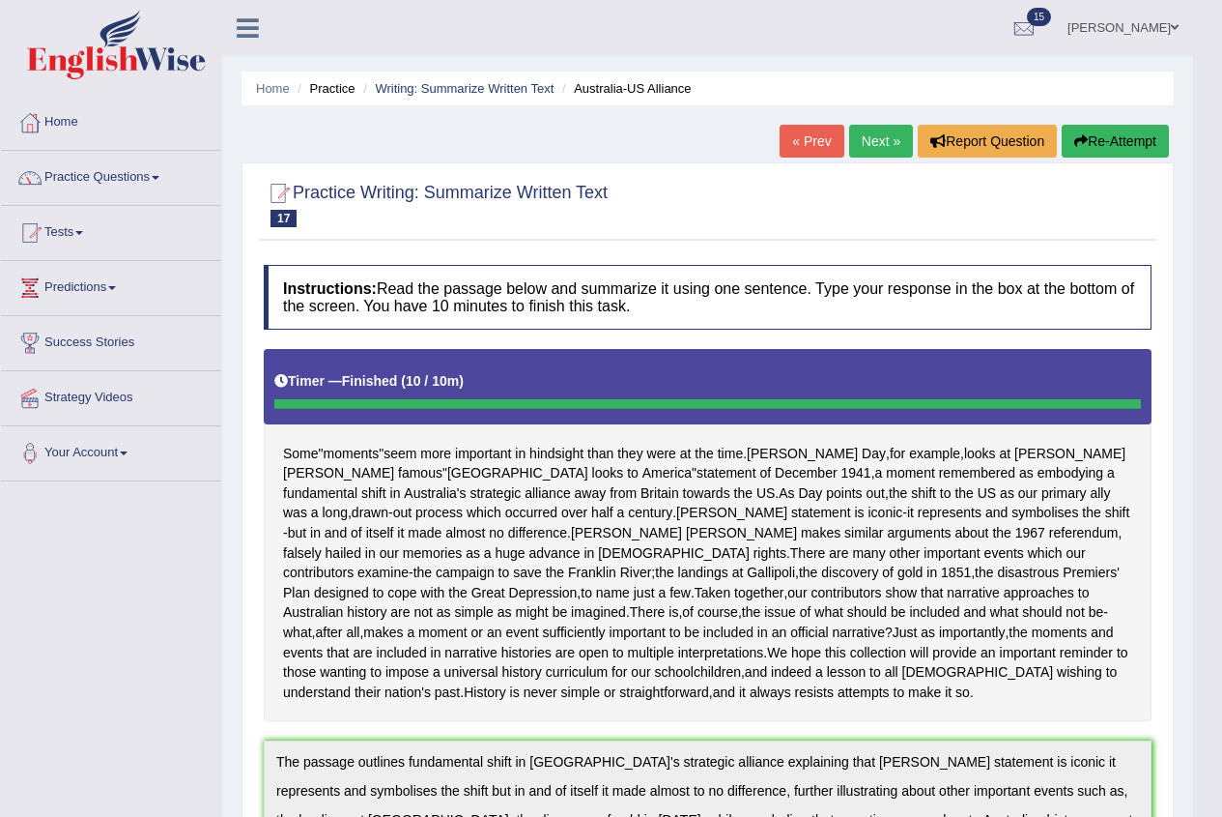
click at [1104, 142] on button "Re-Attempt" at bounding box center [1115, 141] width 107 height 33
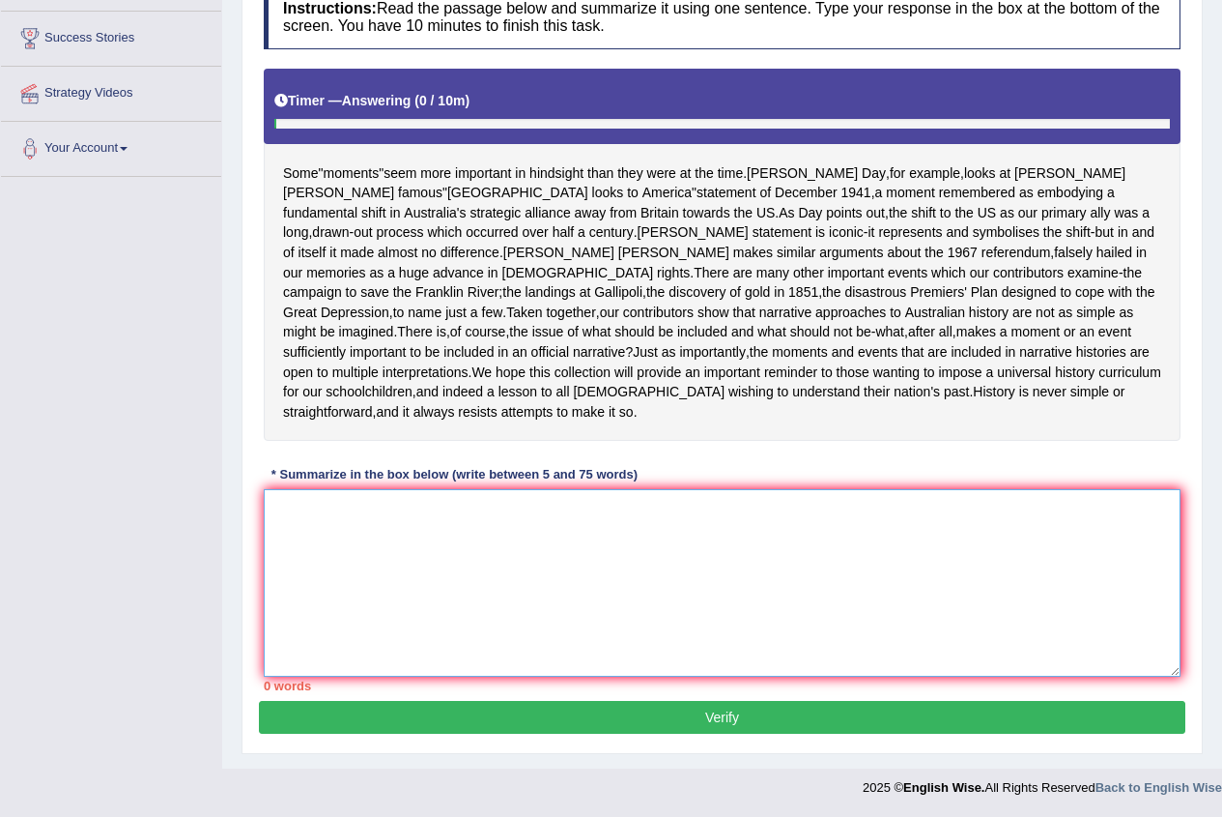
click at [391, 583] on textarea at bounding box center [722, 582] width 917 height 187
paste textarea "The passage outlines fundamental shift in [GEOGRAPHIC_DATA]'s strategic allianc…"
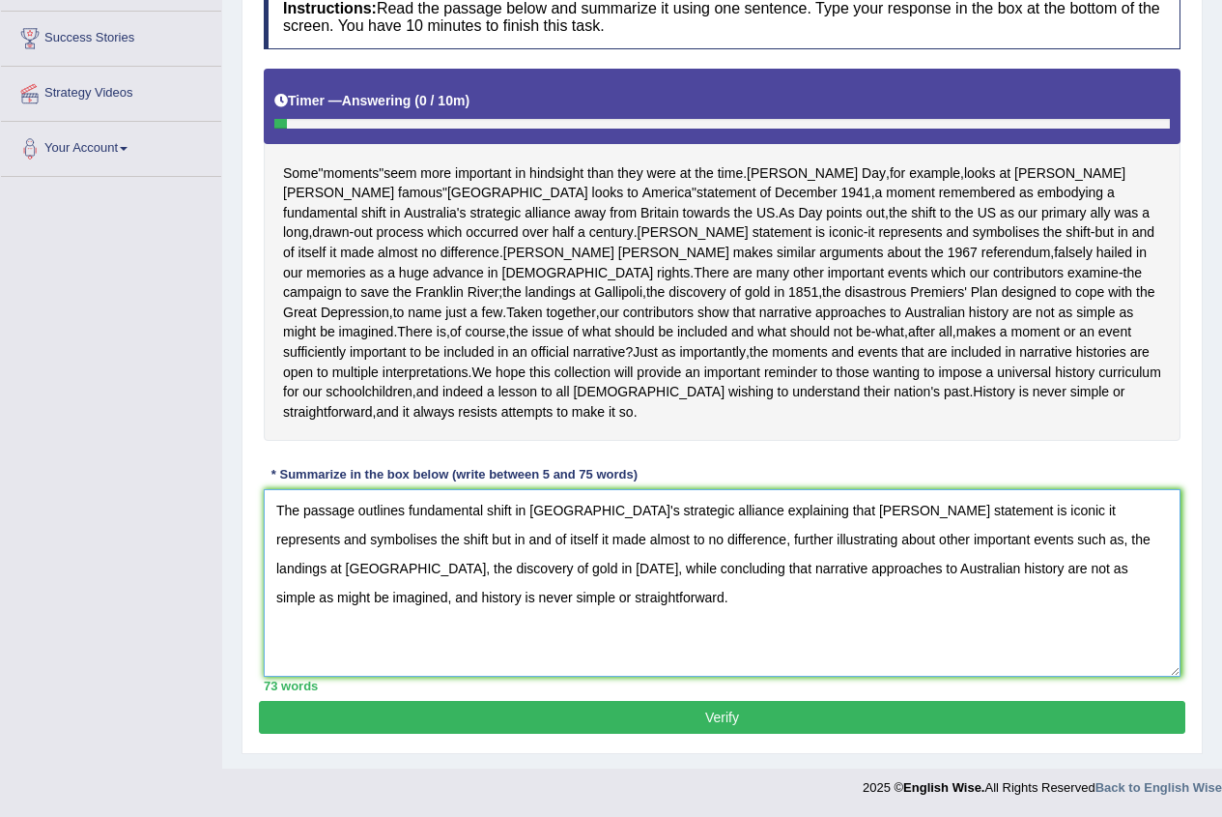
click at [404, 510] on textarea "The passage outlines fundamental shift in [GEOGRAPHIC_DATA]'s strategic allianc…" at bounding box center [722, 582] width 917 height 187
click at [759, 511] on textarea "The passage outlines fundamental shift in [GEOGRAPHIC_DATA]'s strategic allianc…" at bounding box center [722, 582] width 917 height 187
click at [789, 508] on textarea "The passage outlines fundamental shift in [GEOGRAPHIC_DATA]'s strategic allianc…" at bounding box center [722, 582] width 917 height 187
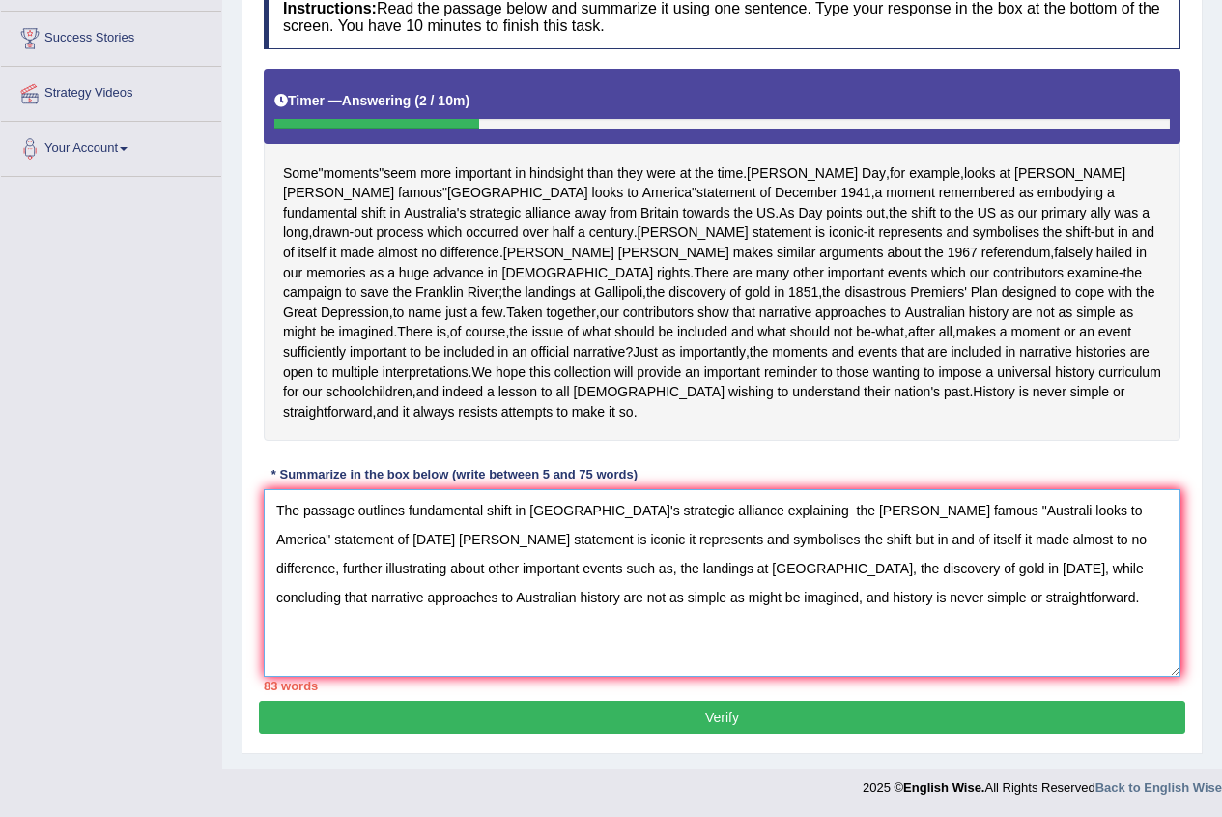
click at [1058, 540] on textarea "The passage outlines fundamental shift in [GEOGRAPHIC_DATA]'s strategic allianc…" at bounding box center [722, 582] width 917 height 187
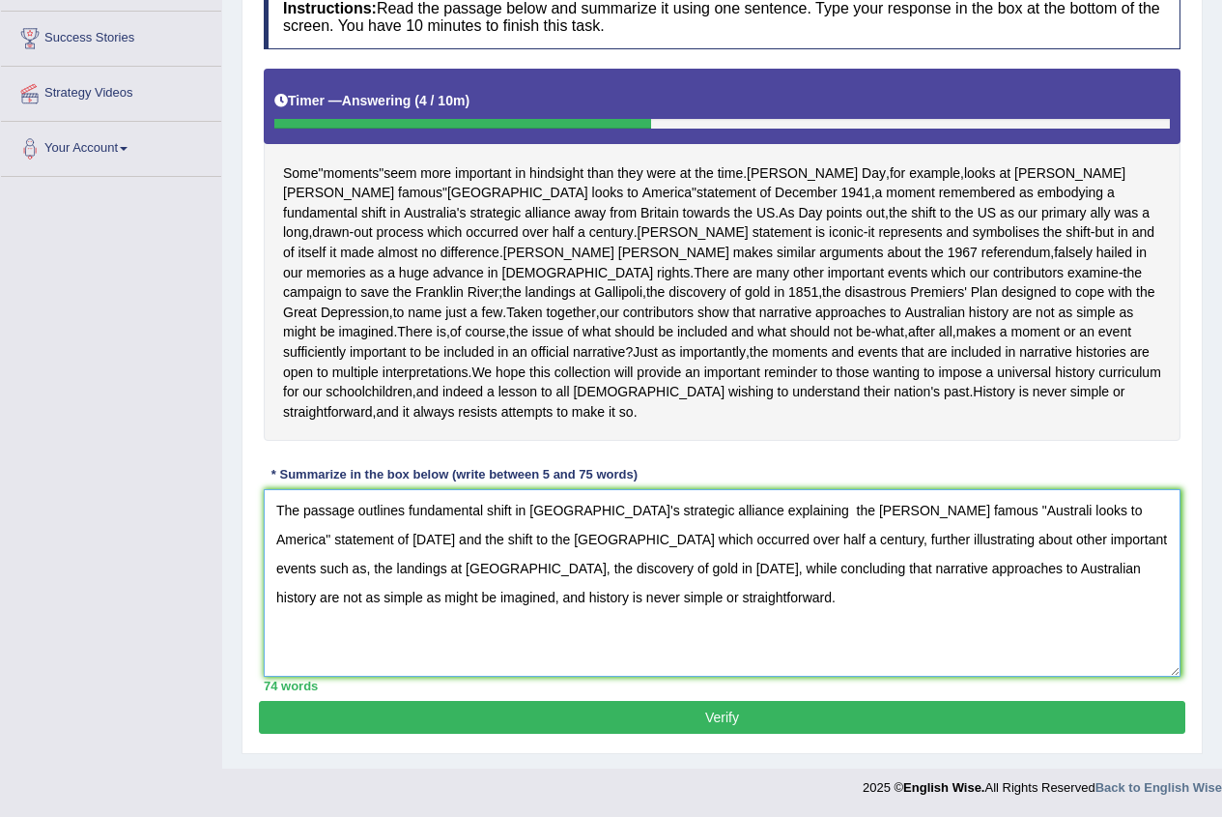
click at [368, 538] on textarea "The passage outlines fundamental shift in [GEOGRAPHIC_DATA]'s strategic allianc…" at bounding box center [722, 582] width 917 height 187
click at [764, 507] on textarea "The passage outlines fundamental shift in Australia's strategic alliance explai…" at bounding box center [722, 582] width 917 height 187
click at [936, 509] on textarea "The passage outlines fundamental shift in Australia's strategic alliance explai…" at bounding box center [722, 582] width 917 height 187
click at [934, 512] on textarea "The passage outlines fundamental shift in Australia's strategic alliance explai…" at bounding box center [722, 582] width 917 height 187
click at [283, 540] on textarea "The passage outlines fundamental shift in Australia's strategic alliance explai…" at bounding box center [722, 582] width 917 height 187
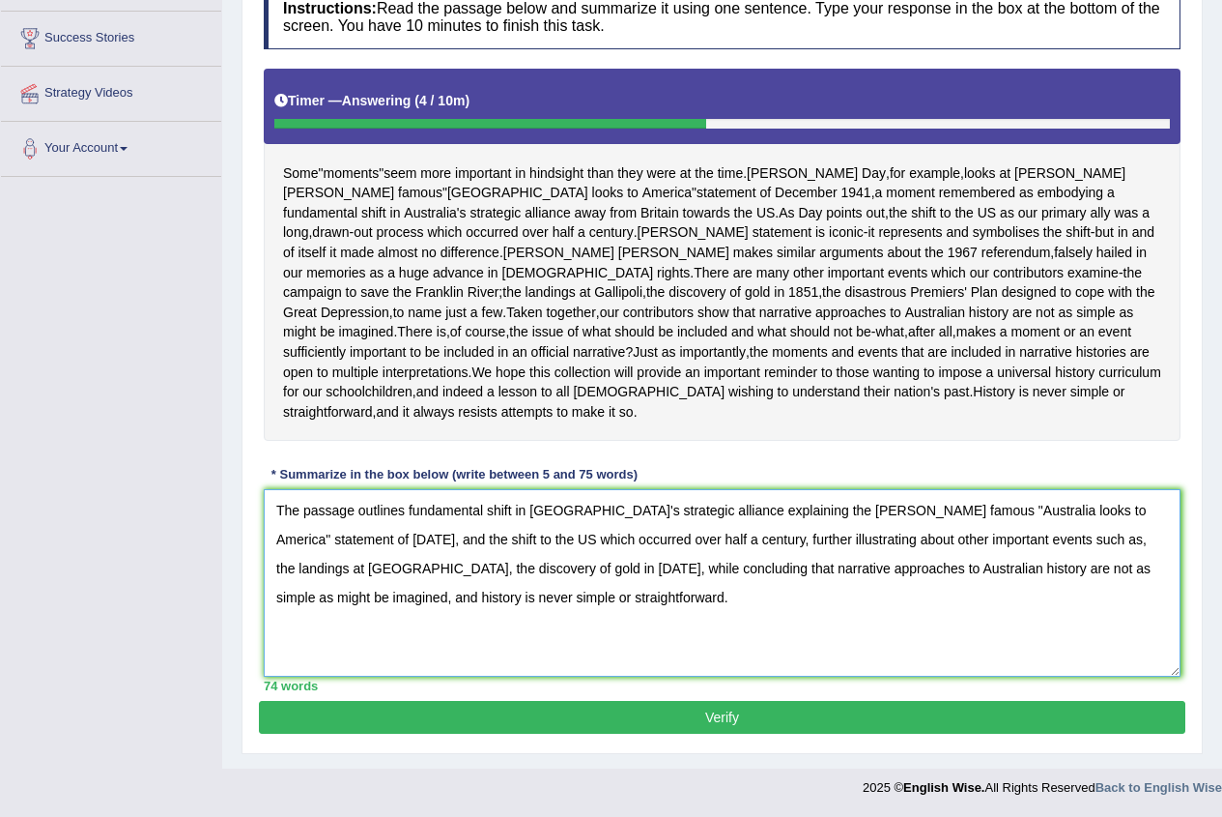
click at [375, 535] on textarea "The passage outlines fundamental shift in Australia's strategic alliance explai…" at bounding box center [722, 582] width 917 height 187
type textarea "The passage outlines fundamental shift in Australia's strategic alliance explai…"
click at [713, 721] on button "Verify" at bounding box center [722, 717] width 927 height 33
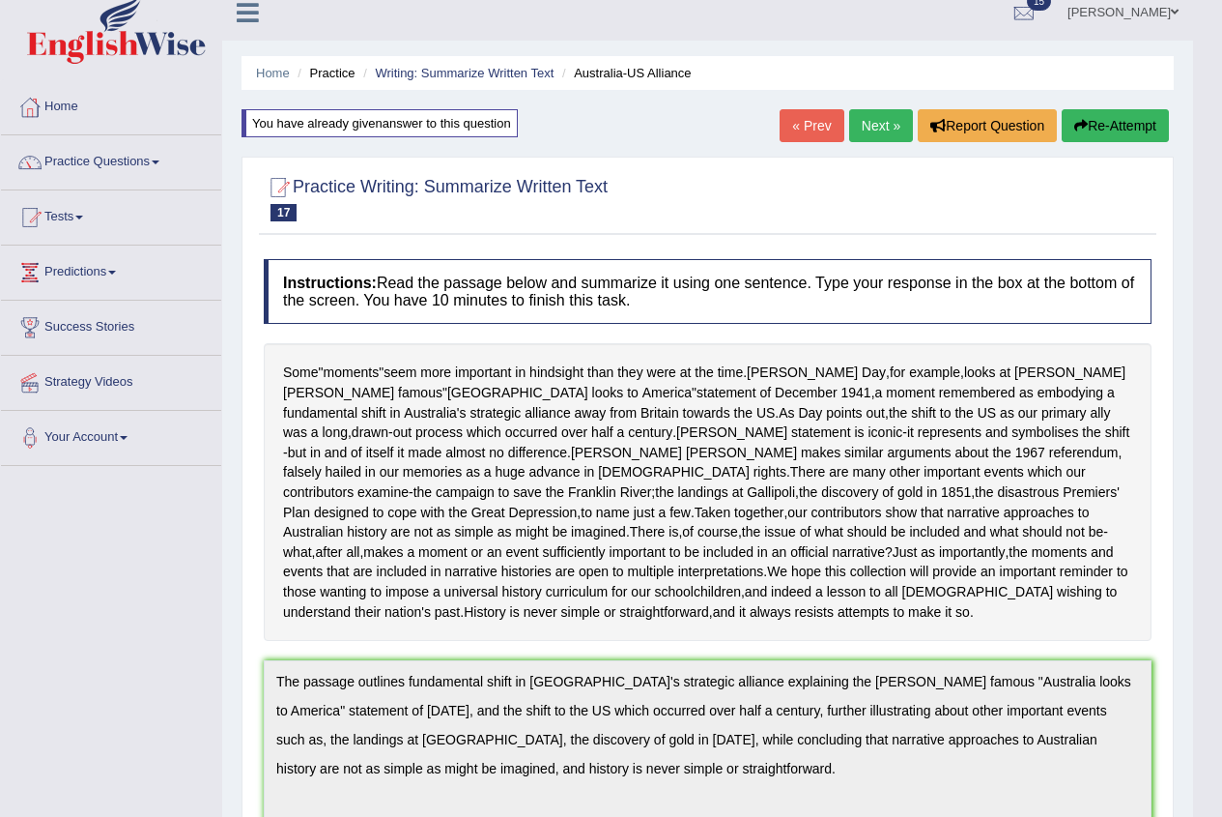
scroll to position [0, 0]
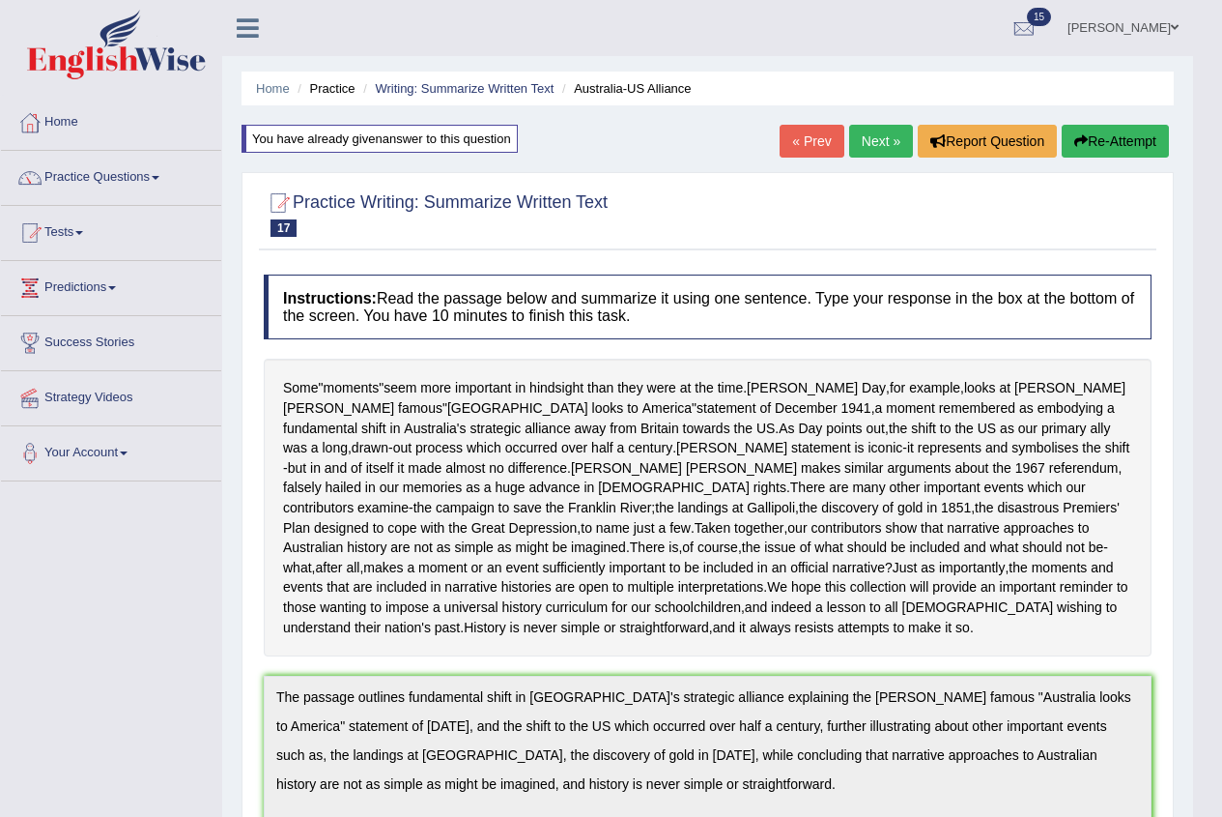
click at [880, 149] on link "Next »" at bounding box center [881, 141] width 64 height 33
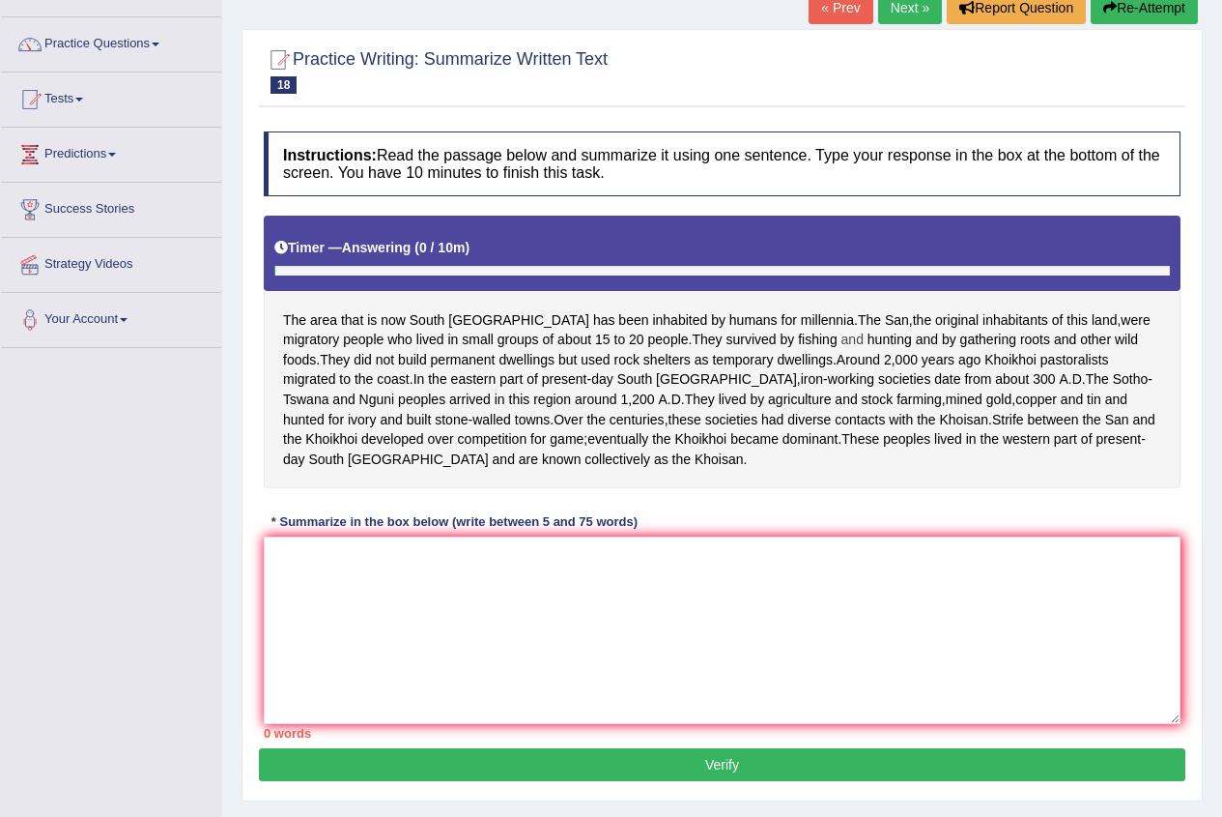
scroll to position [193, 0]
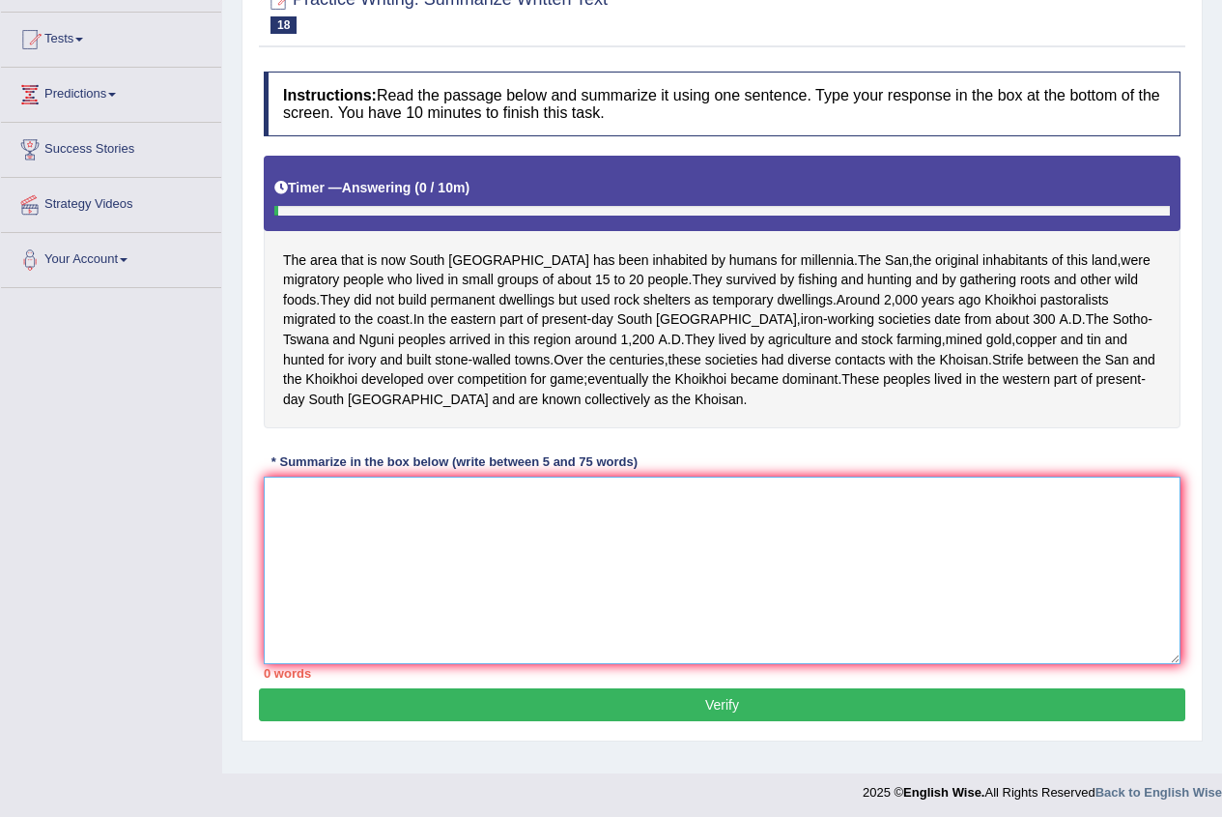
click at [344, 580] on textarea at bounding box center [722, 569] width 917 height 187
click at [308, 543] on textarea at bounding box center [722, 569] width 917 height 187
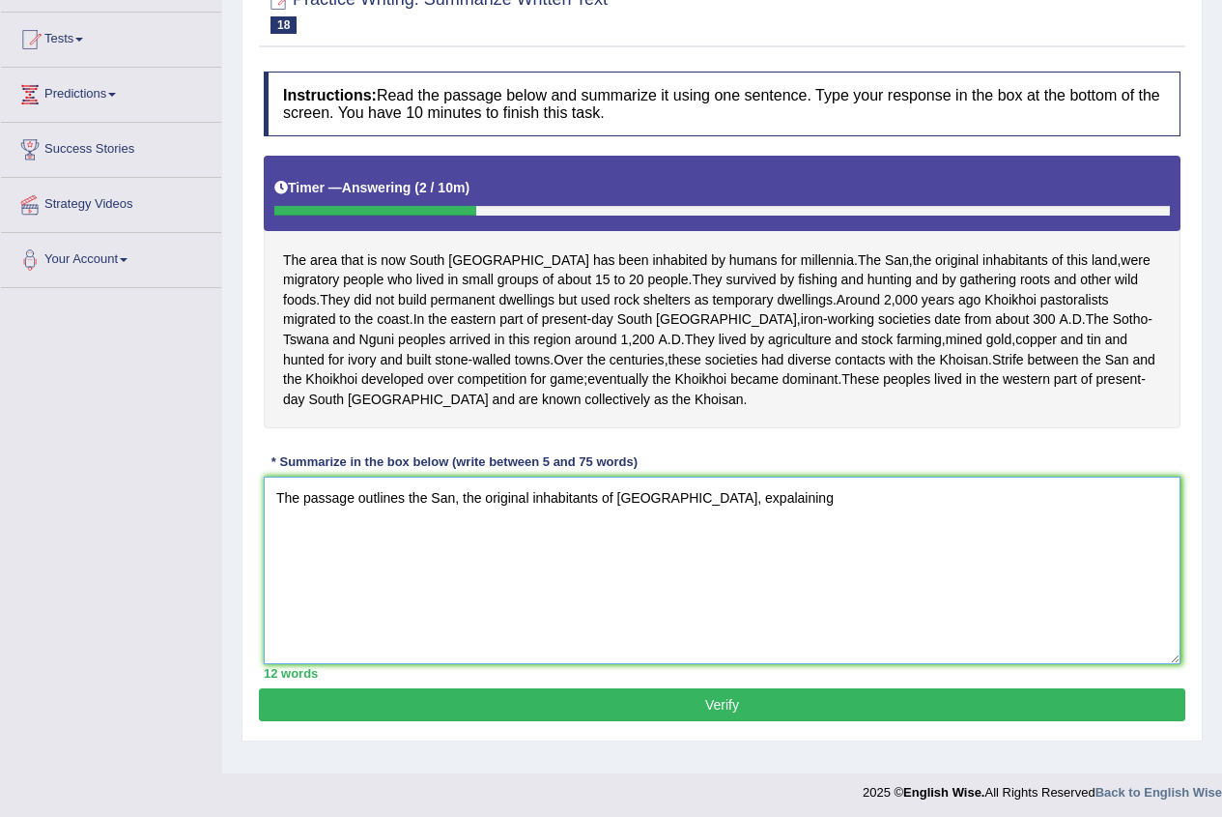
click at [726, 536] on textarea "The passage outlines the San, the original inhabitants of South Africa, expalai…" at bounding box center [722, 569] width 917 height 187
click at [782, 555] on textarea "The passage outlines the San, the original inhabitants of South Africa, explain…" at bounding box center [722, 569] width 917 height 187
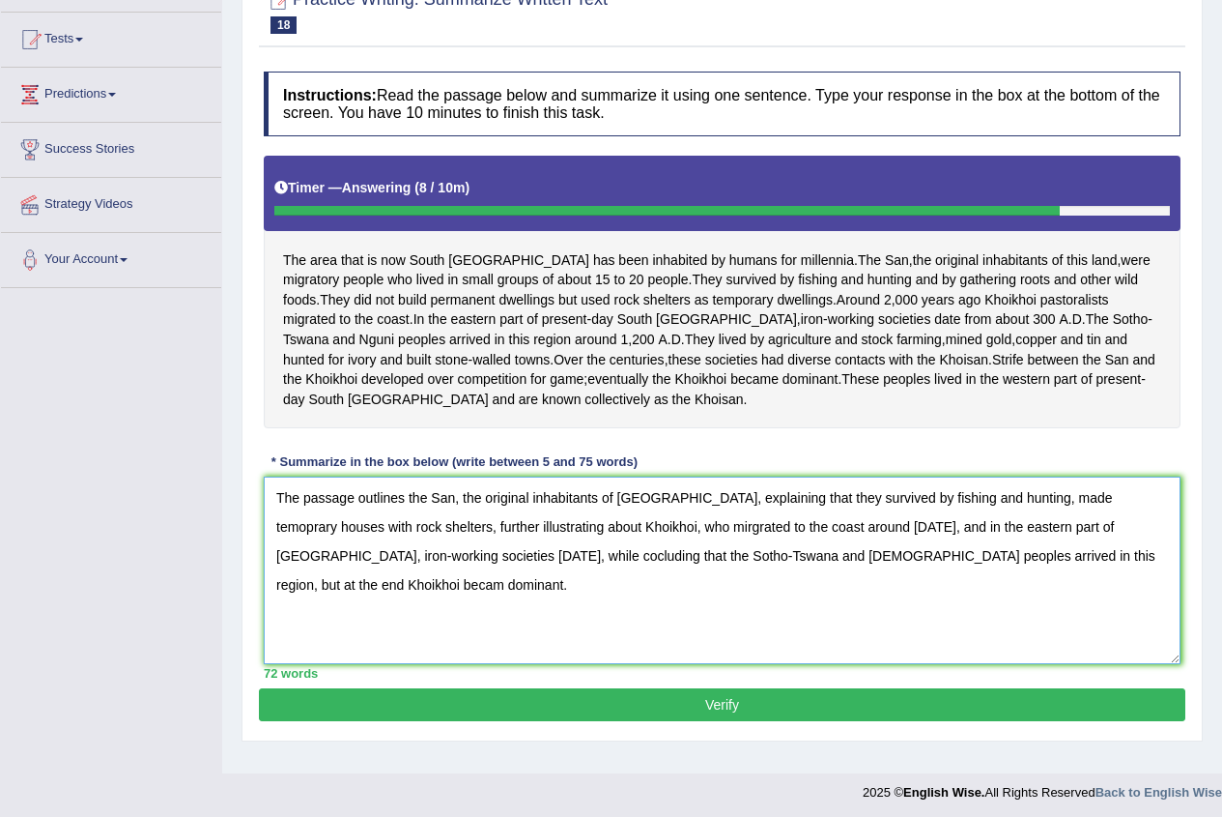
click at [1070, 534] on textarea "The passage outlines the San, the original inhabitants of South Africa, explain…" at bounding box center [722, 569] width 917 height 187
click at [378, 593] on textarea "The passage outlines the San, the original inhabitants of South Africa, explain…" at bounding box center [722, 569] width 917 height 187
click at [596, 596] on textarea "The passage outlines the San, the original inhabitants of South Africa, explain…" at bounding box center [722, 569] width 917 height 187
type textarea "The passage outlines the San, the original inhabitants of South Africa, explain…"
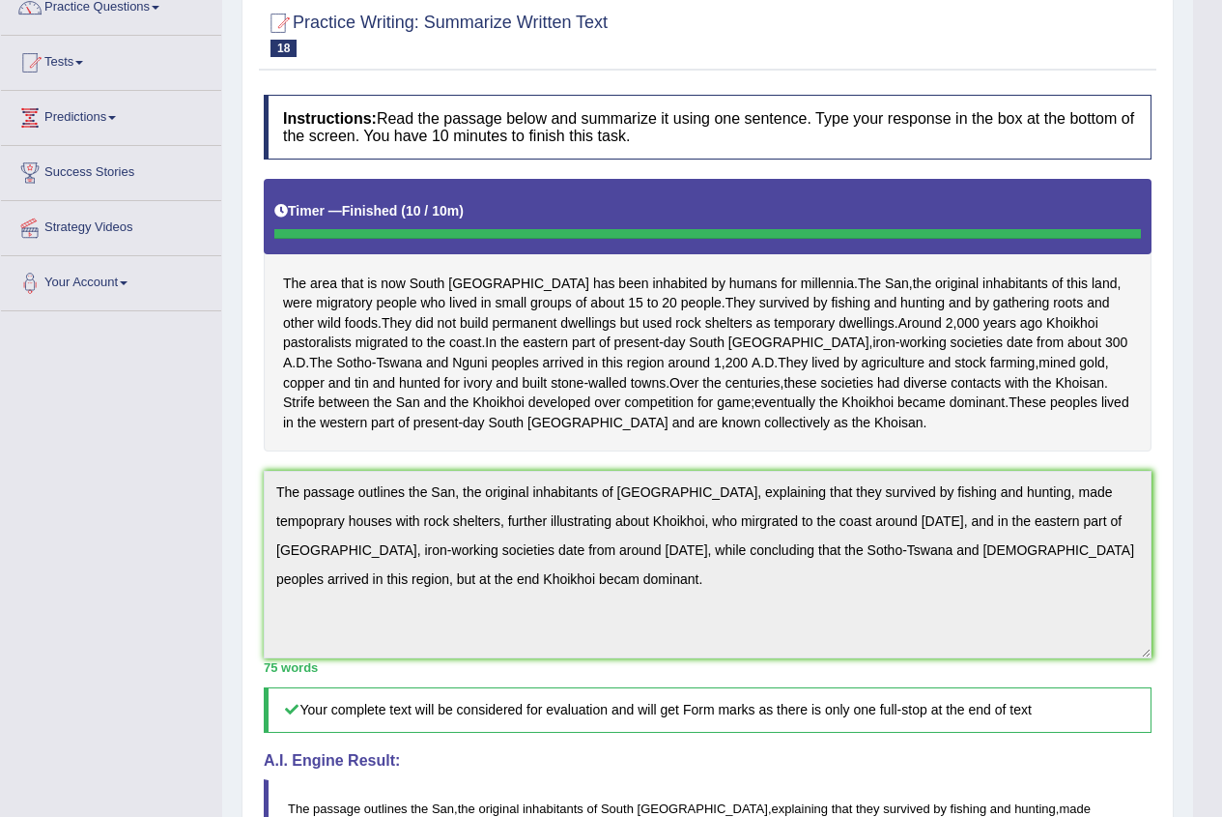
scroll to position [0, 0]
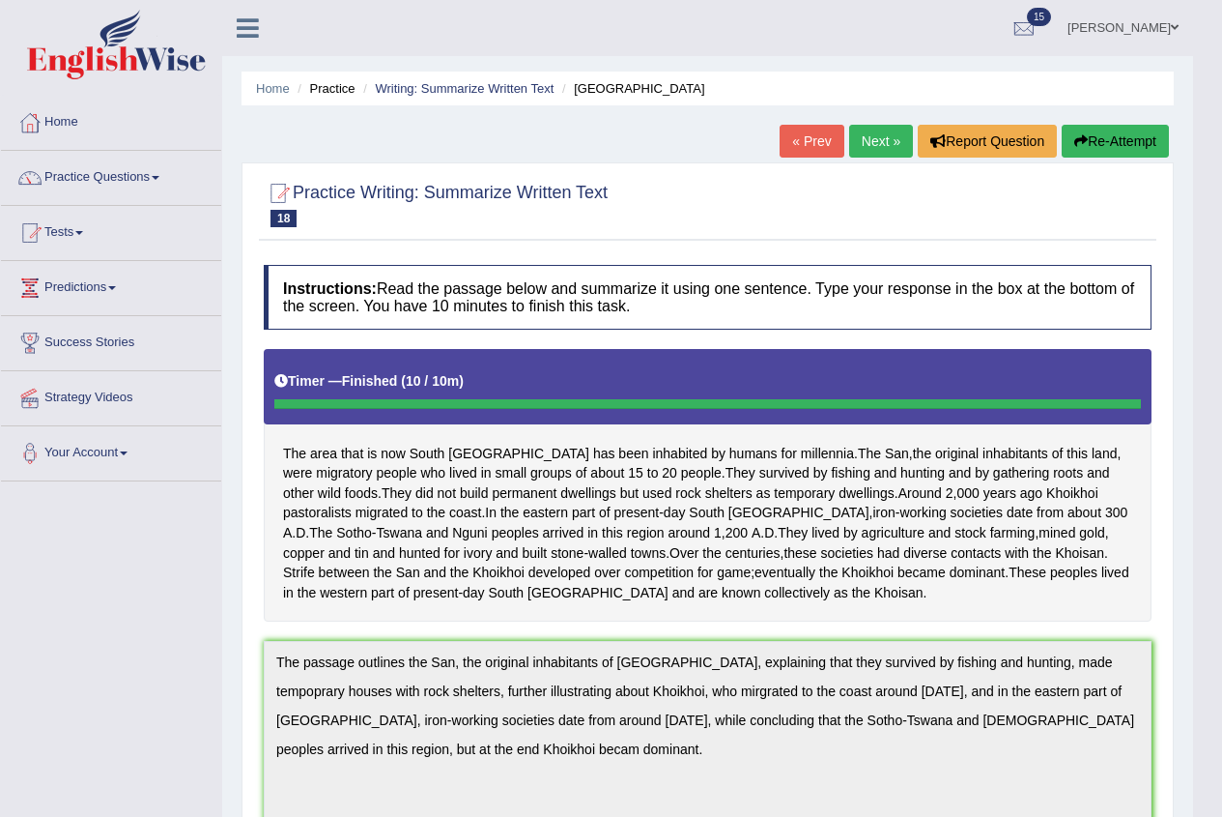
click at [1082, 139] on icon "button" at bounding box center [1082, 141] width 14 height 14
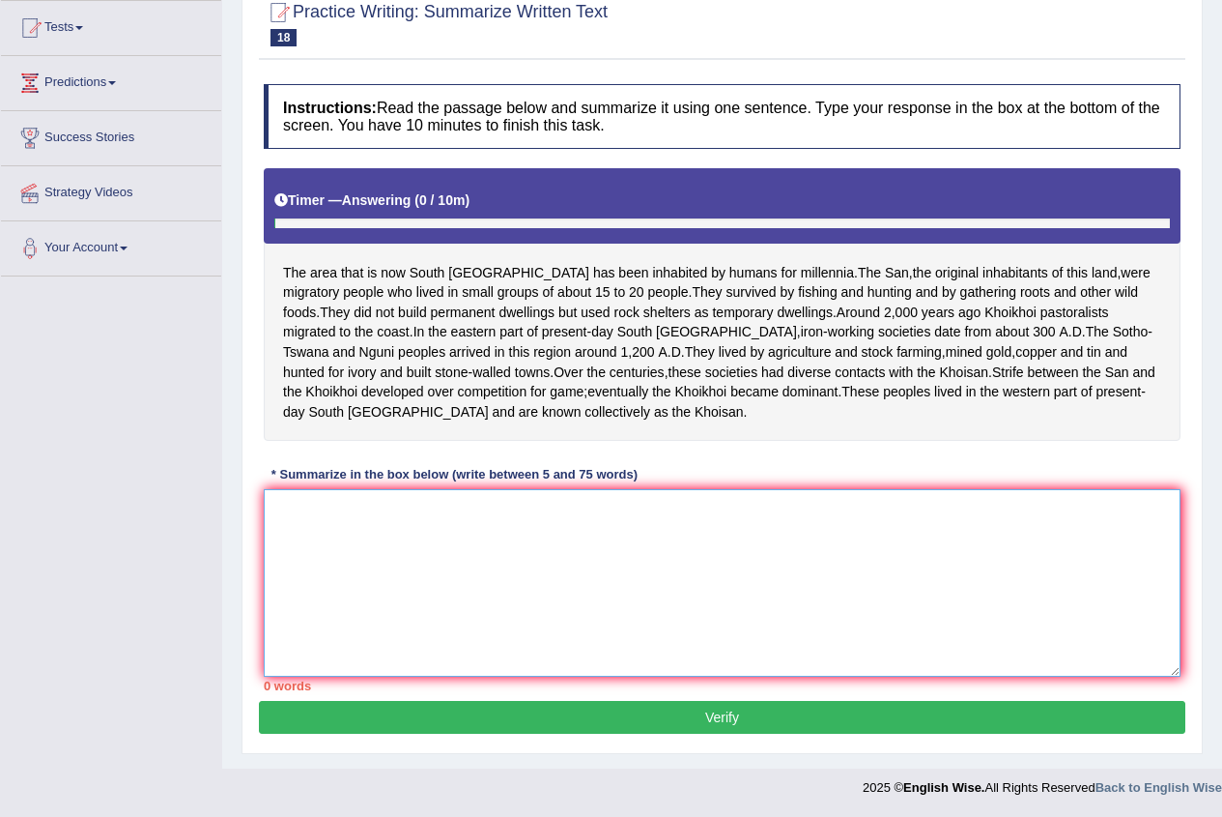
click at [277, 512] on textarea at bounding box center [722, 582] width 917 height 187
paste textarea "The passage outlines the San, the original inhabitants of South Africa, explain…"
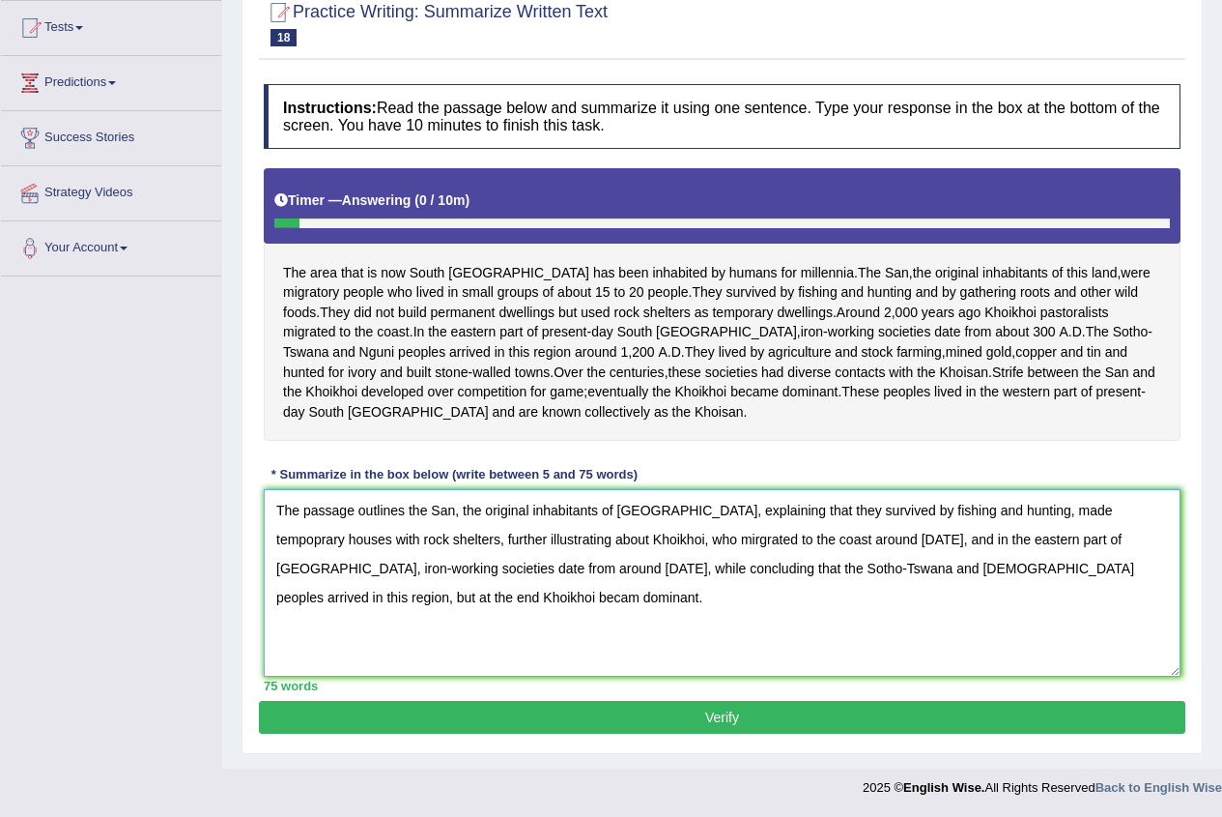
click at [1096, 509] on textarea "The passage outlines the San, the original inhabitants of South Africa, explain…" at bounding box center [722, 582] width 917 height 187
click at [1118, 508] on textarea "The passage outlines the San, the original inhabitants of South Africa, explain…" at bounding box center [722, 582] width 917 height 187
click at [643, 536] on textarea "The passage outlines the San, the original inhabitants of South Africa, explain…" at bounding box center [722, 582] width 917 height 187
click at [314, 596] on textarea "The passage outlines the San, the original inhabitants of South Africa, explain…" at bounding box center [722, 582] width 917 height 187
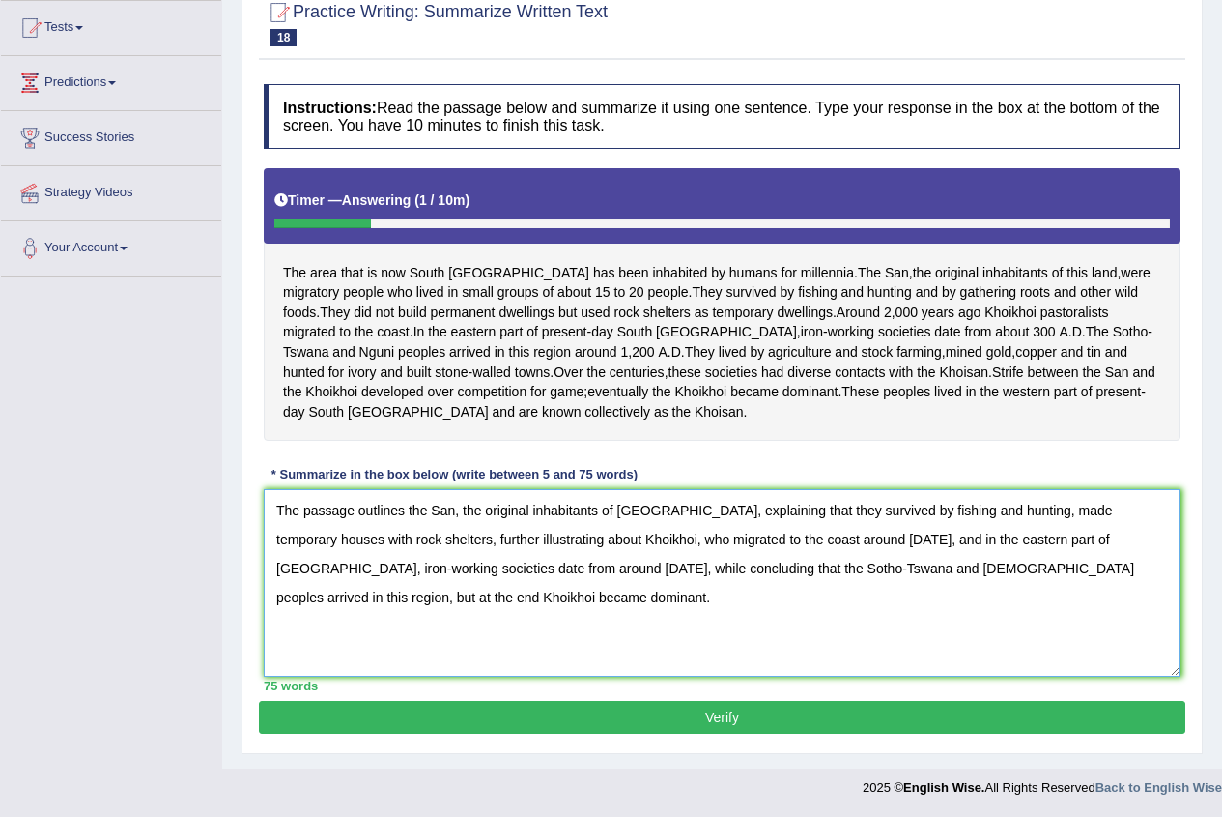
click at [847, 563] on textarea "The passage outlines the San, the original inhabitants of South Africa, explain…" at bounding box center [722, 582] width 917 height 187
click at [895, 571] on textarea "The passage outlines the San, the original inhabitants of South Africa, explain…" at bounding box center [722, 582] width 917 height 187
type textarea "The passage outlines the San, the original inhabitants of South Africa, explain…"
click at [741, 713] on button "Verify" at bounding box center [722, 717] width 927 height 33
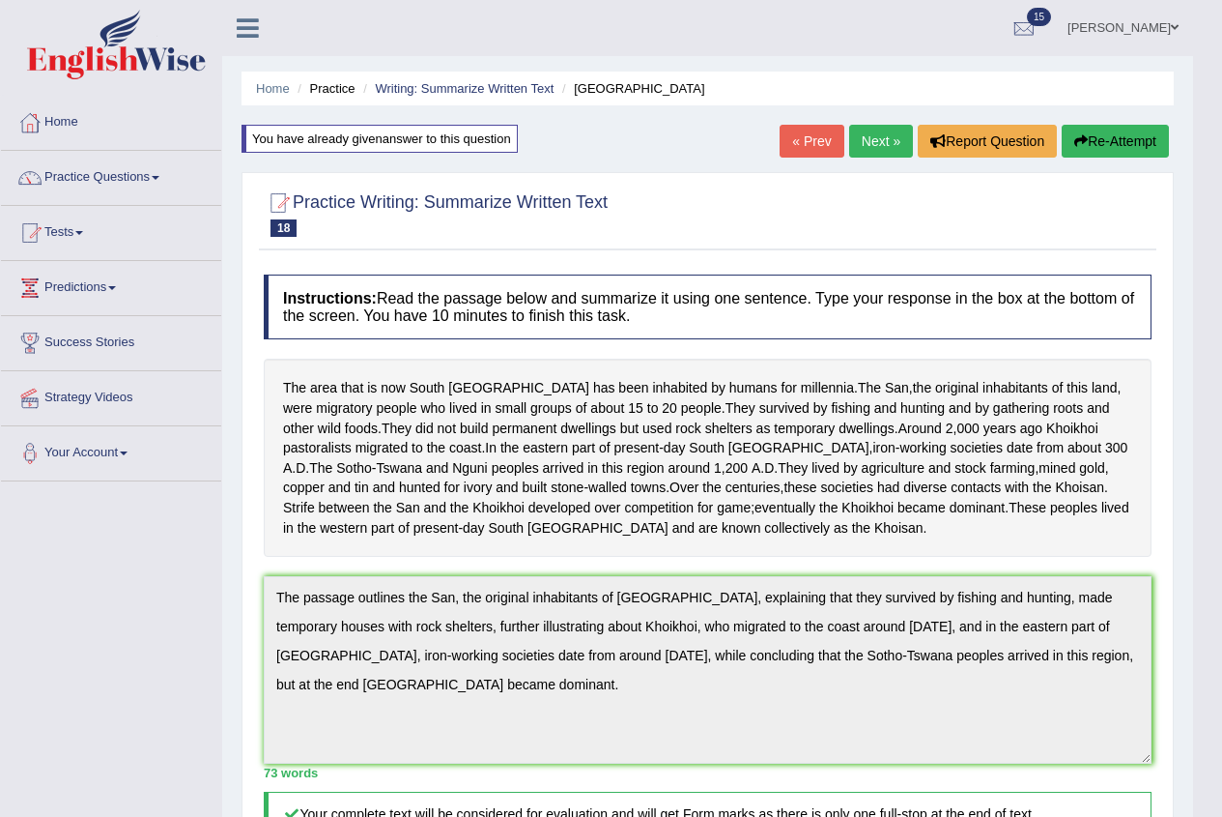
click at [873, 140] on link "Next »" at bounding box center [881, 141] width 64 height 33
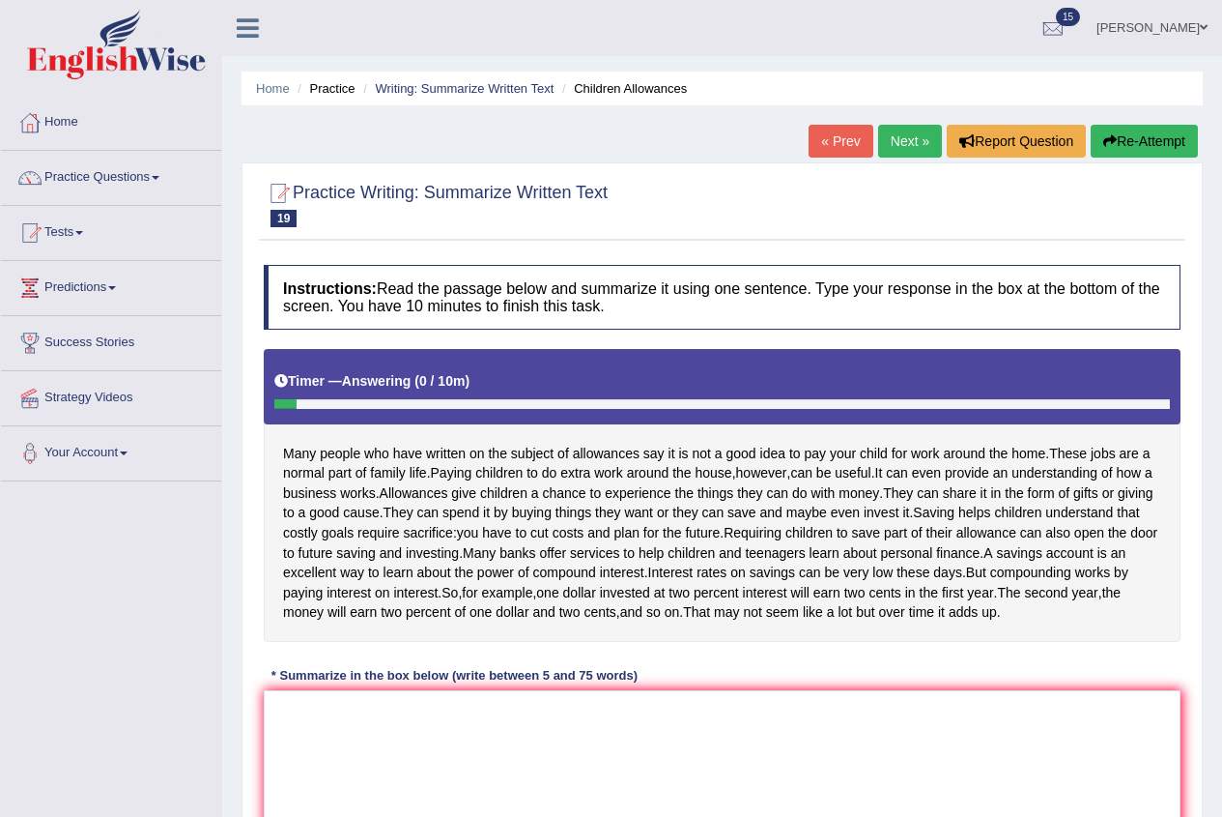
click at [913, 147] on link "Next »" at bounding box center [910, 141] width 64 height 33
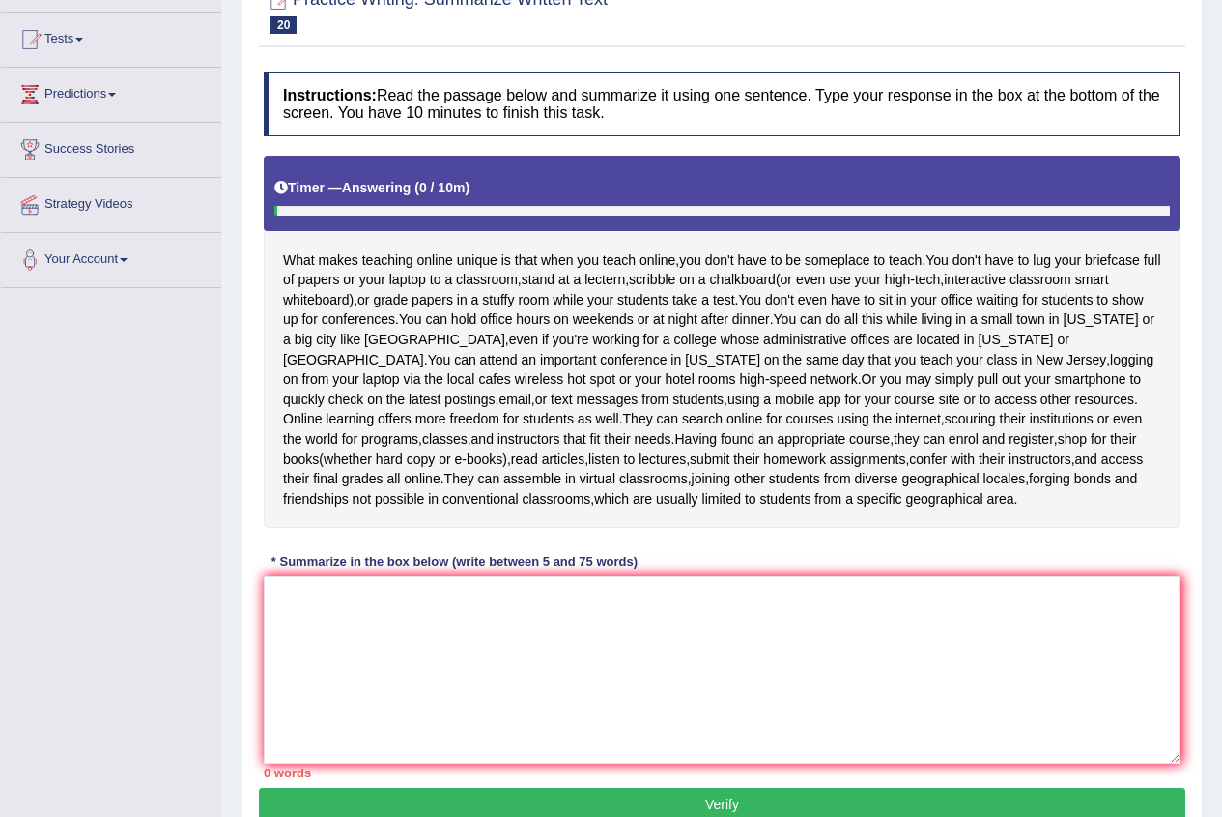
scroll to position [290, 0]
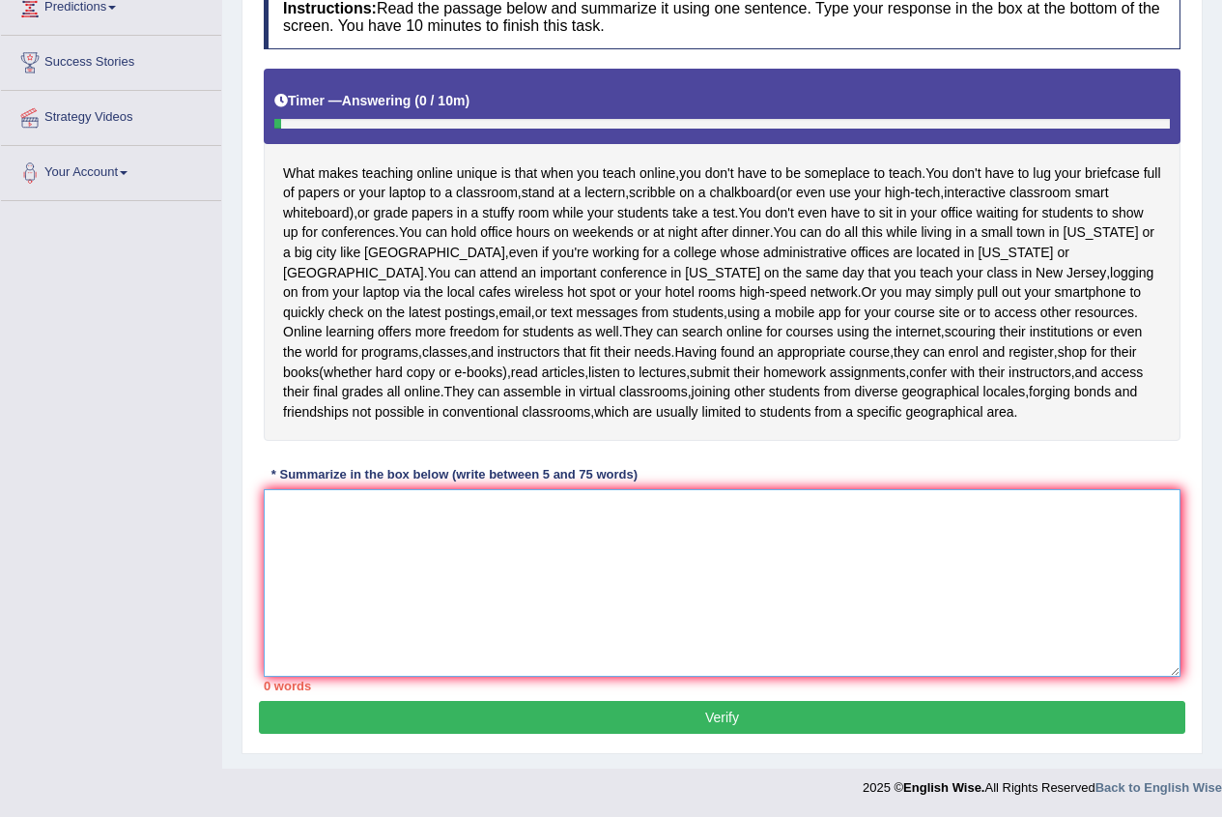
click at [688, 531] on textarea at bounding box center [722, 582] width 917 height 187
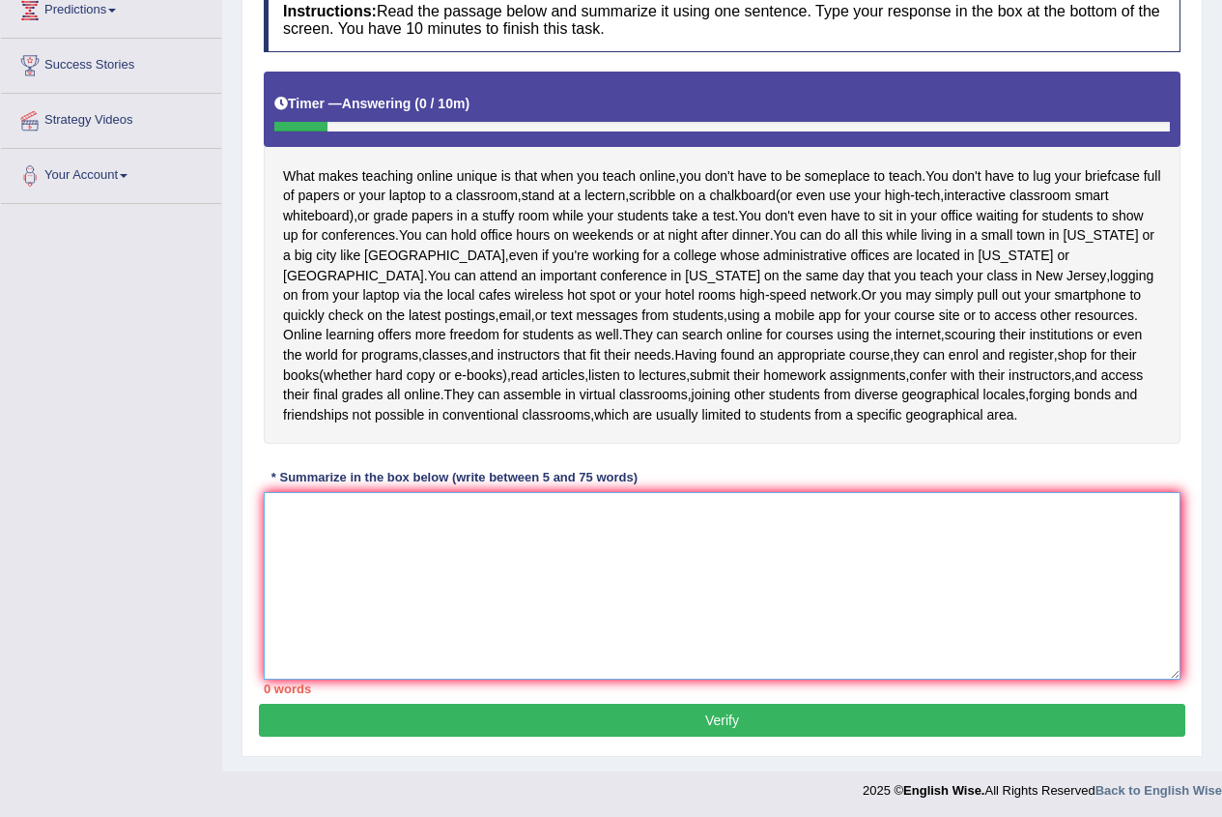
scroll to position [193, 0]
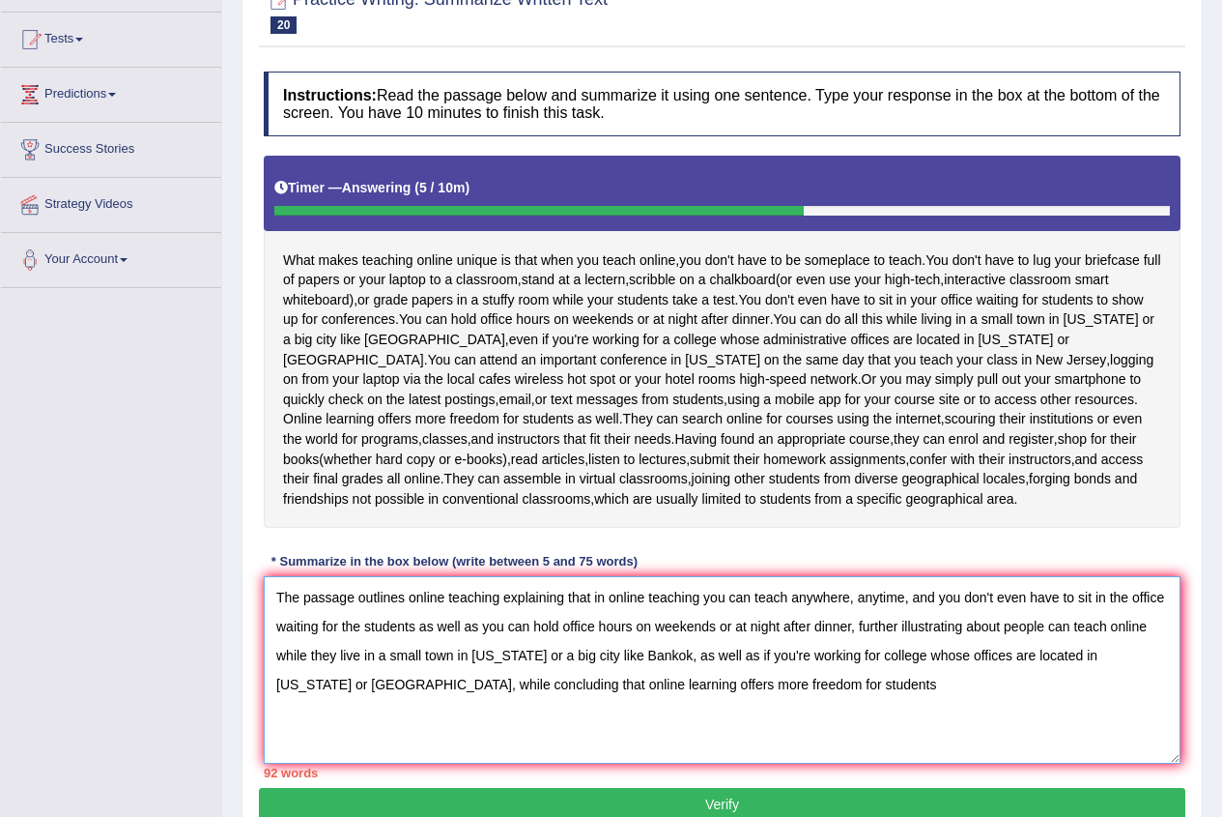
click at [540, 704] on textarea "The passage outlines online teaching explaining that in online teaching you can…" at bounding box center [722, 669] width 917 height 187
click at [634, 710] on textarea "The passage outlines online teaching explaining that in online teaching you can…" at bounding box center [722, 669] width 917 height 187
click at [730, 704] on textarea "The passage outlines online teaching explaining that in online teaching you can…" at bounding box center [722, 669] width 917 height 187
click at [482, 646] on textarea "The passage outlines online teaching explaining that in online teaching you can…" at bounding box center [722, 669] width 917 height 187
click at [475, 646] on textarea "The passage outlines online teaching explaining that in online teaching you can…" at bounding box center [722, 669] width 917 height 187
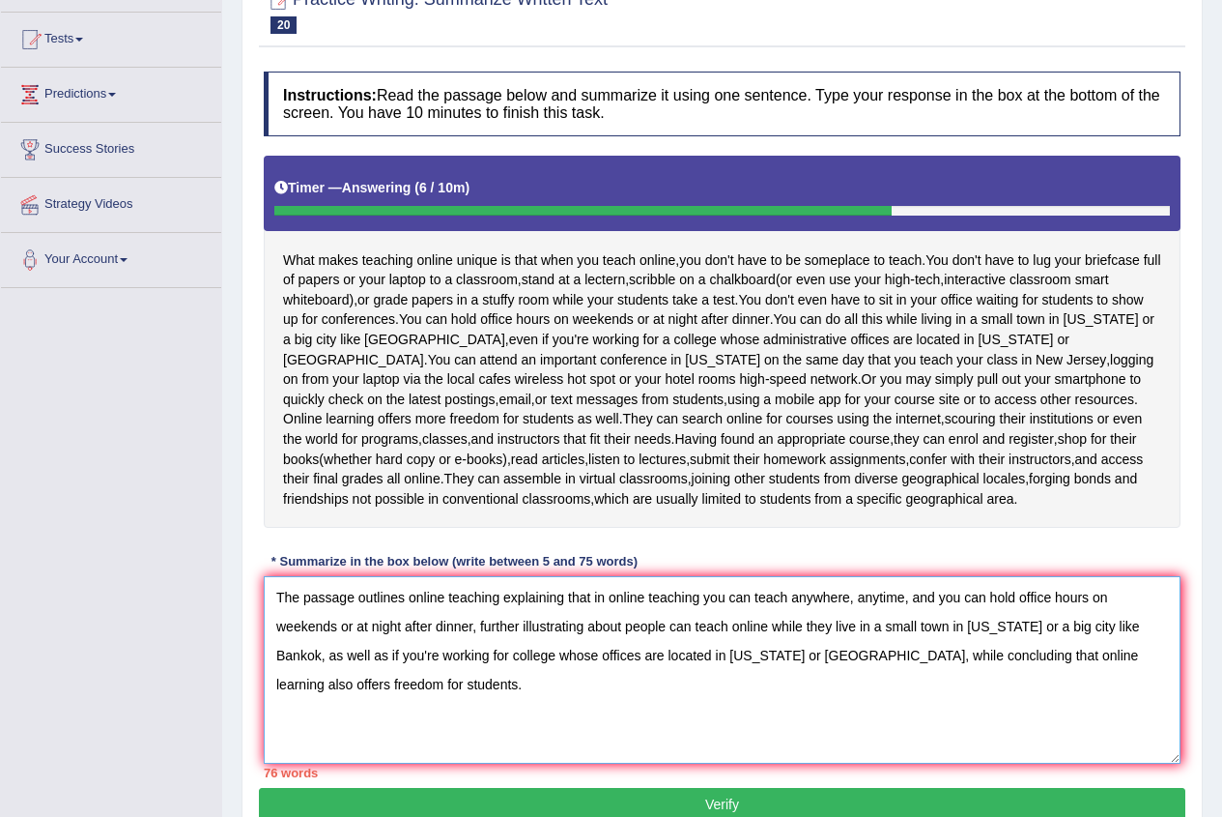
click at [467, 642] on textarea "The passage outlines online teaching explaining that in online teaching you can…" at bounding box center [722, 669] width 917 height 187
click at [472, 645] on textarea "The passage outlines online teaching explaining that in online teaching you can…" at bounding box center [722, 669] width 917 height 187
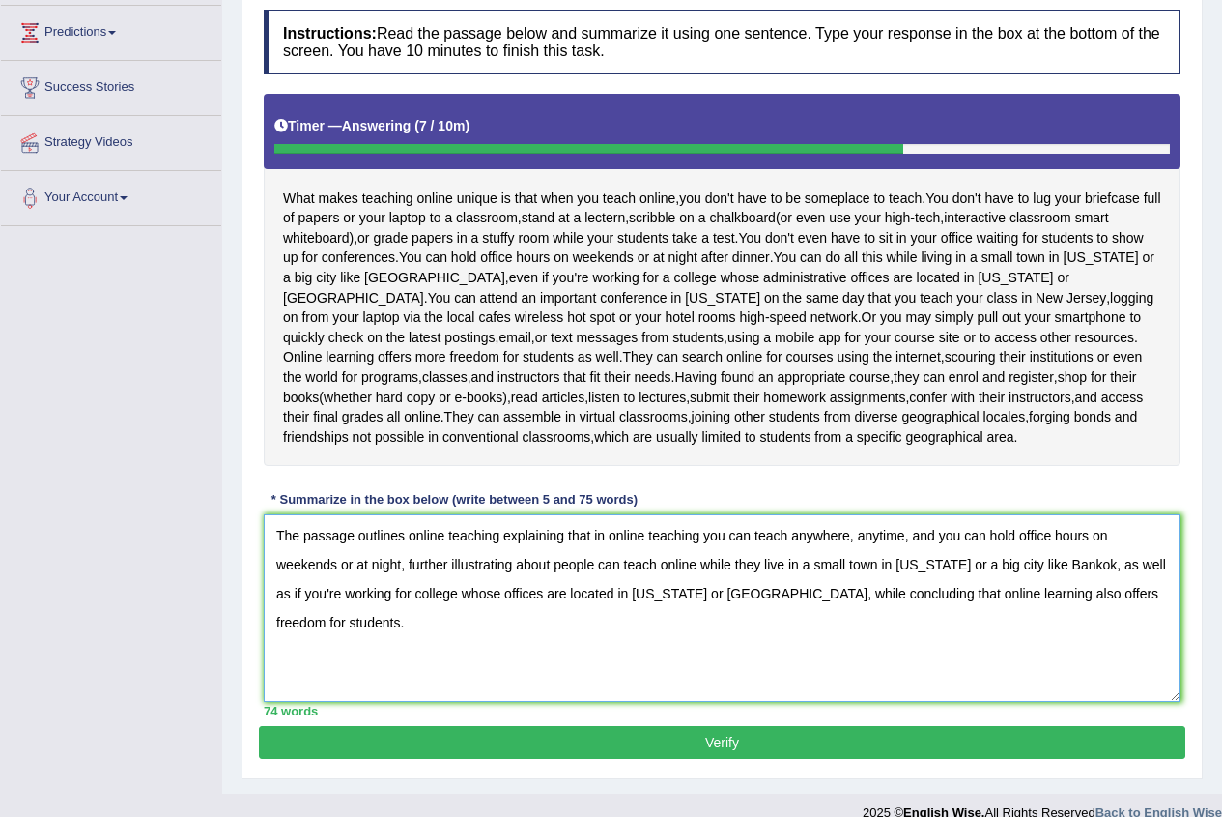
scroll to position [290, 0]
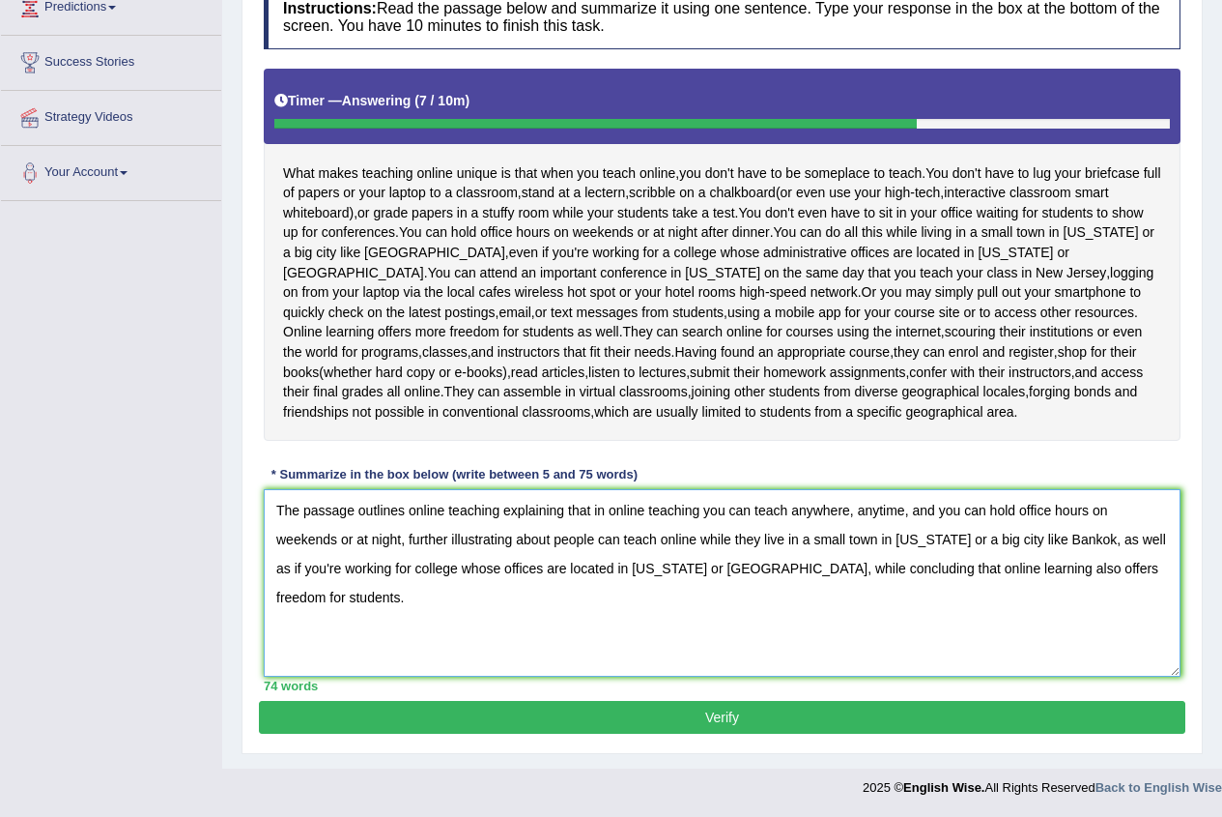
click at [408, 520] on textarea "The passage outlines online teaching explaining that in online teaching you can…" at bounding box center [722, 582] width 917 height 187
click at [960, 517] on textarea "The passage outlines online teaching explaining that in online teaching you can…" at bounding box center [722, 582] width 917 height 187
click at [1079, 547] on textarea "The passage outlines online teaching explaining that in online teaching you can…" at bounding box center [722, 582] width 917 height 187
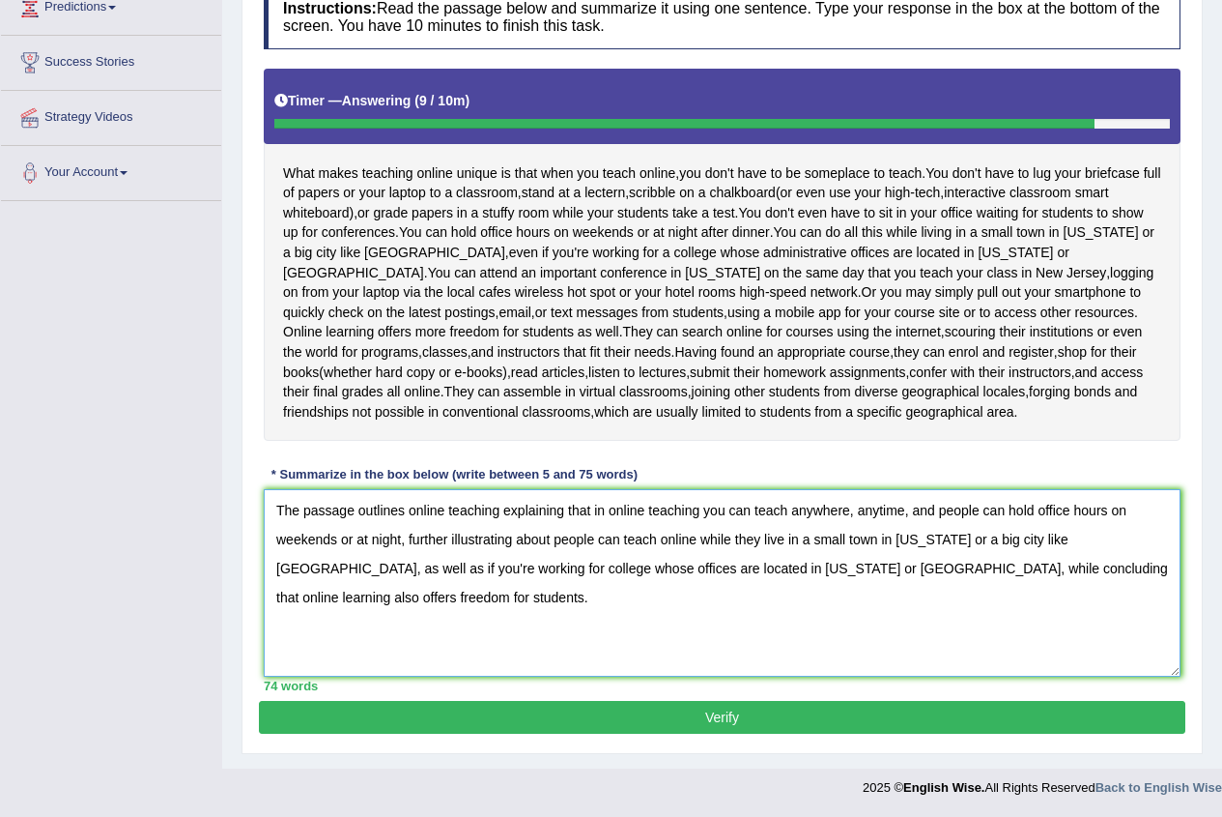
click at [292, 579] on textarea "The passage outlines online teaching explaining that in online teaching you can…" at bounding box center [722, 582] width 917 height 187
click at [445, 522] on textarea "The passage outlines online teaching explaining that in online teaching you can…" at bounding box center [722, 582] width 917 height 187
click at [408, 519] on textarea "The passage outlines online teaching explaining that in online teaching you can…" at bounding box center [722, 582] width 917 height 187
click at [406, 519] on textarea "The passage outlines online teaching explaining that in online teaching you can…" at bounding box center [722, 582] width 917 height 187
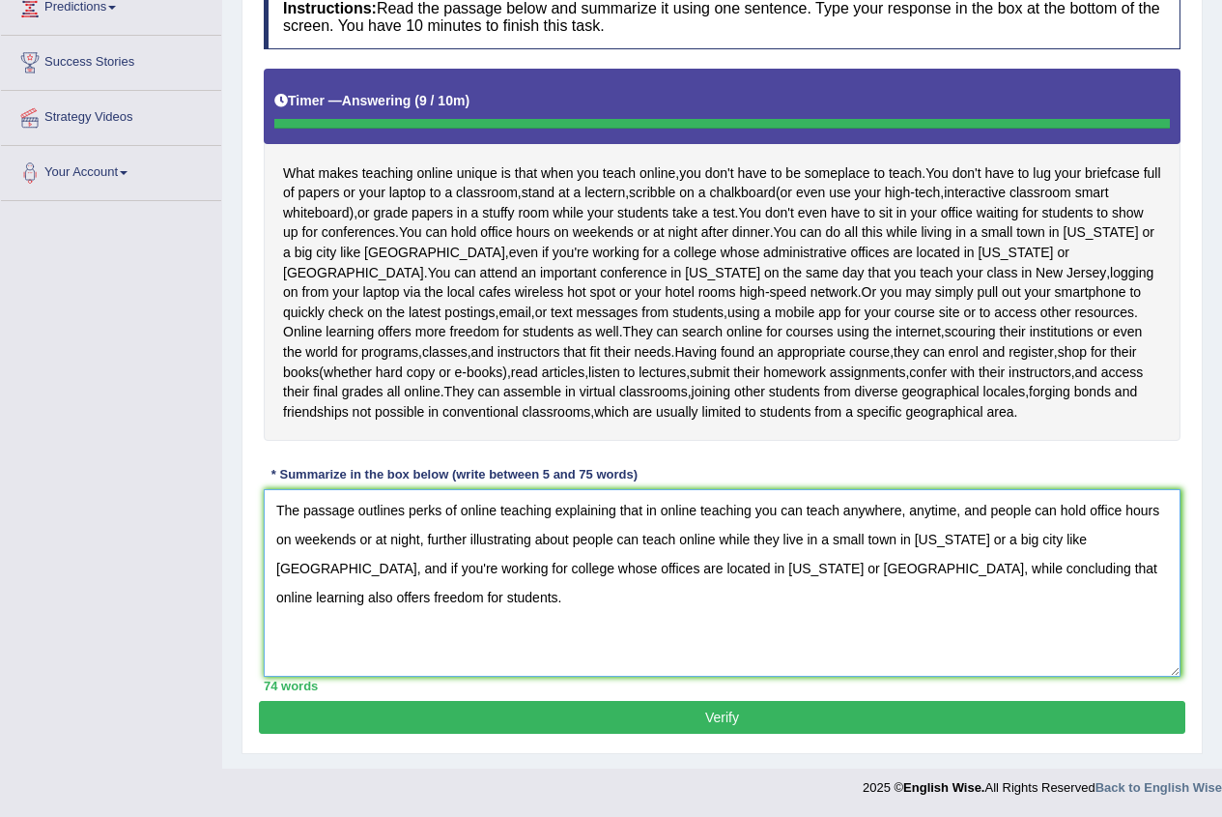
type textarea "The passage outlines perks of online teaching explaining that in online teachin…"
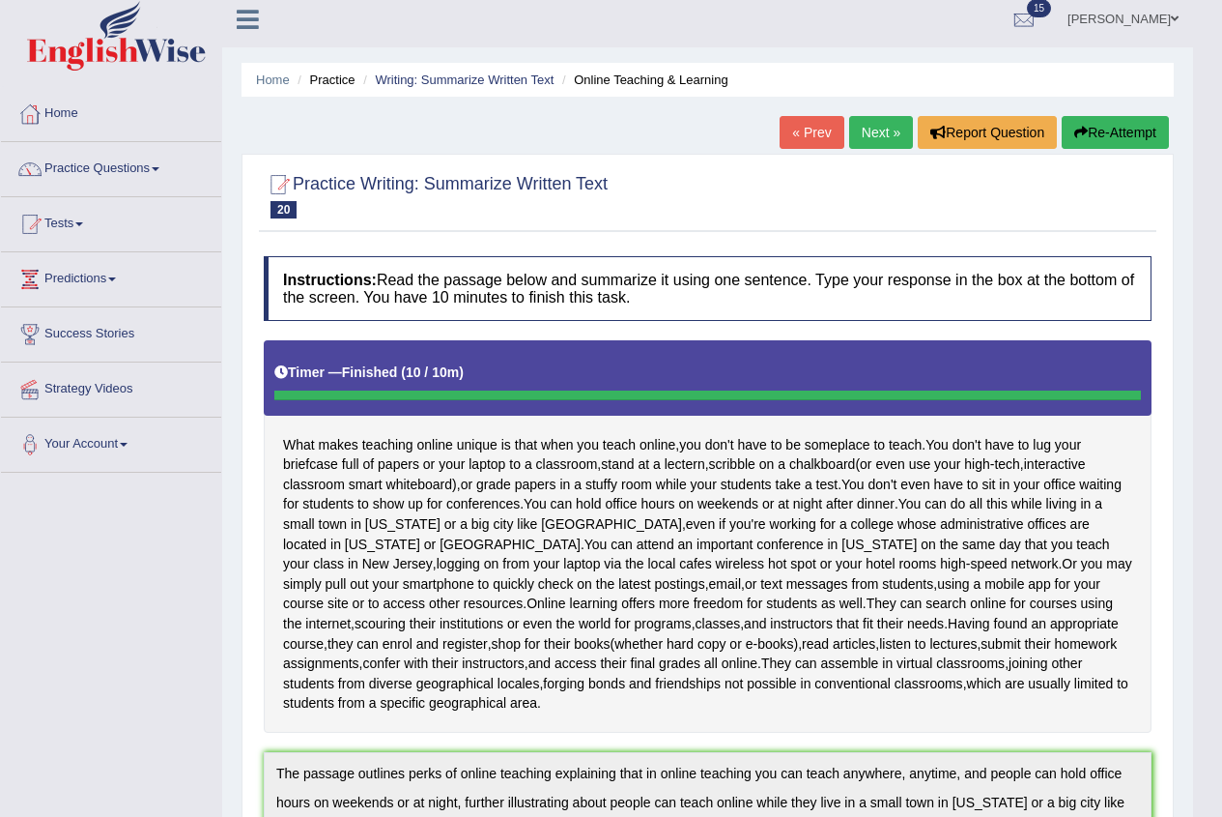
scroll to position [0, 0]
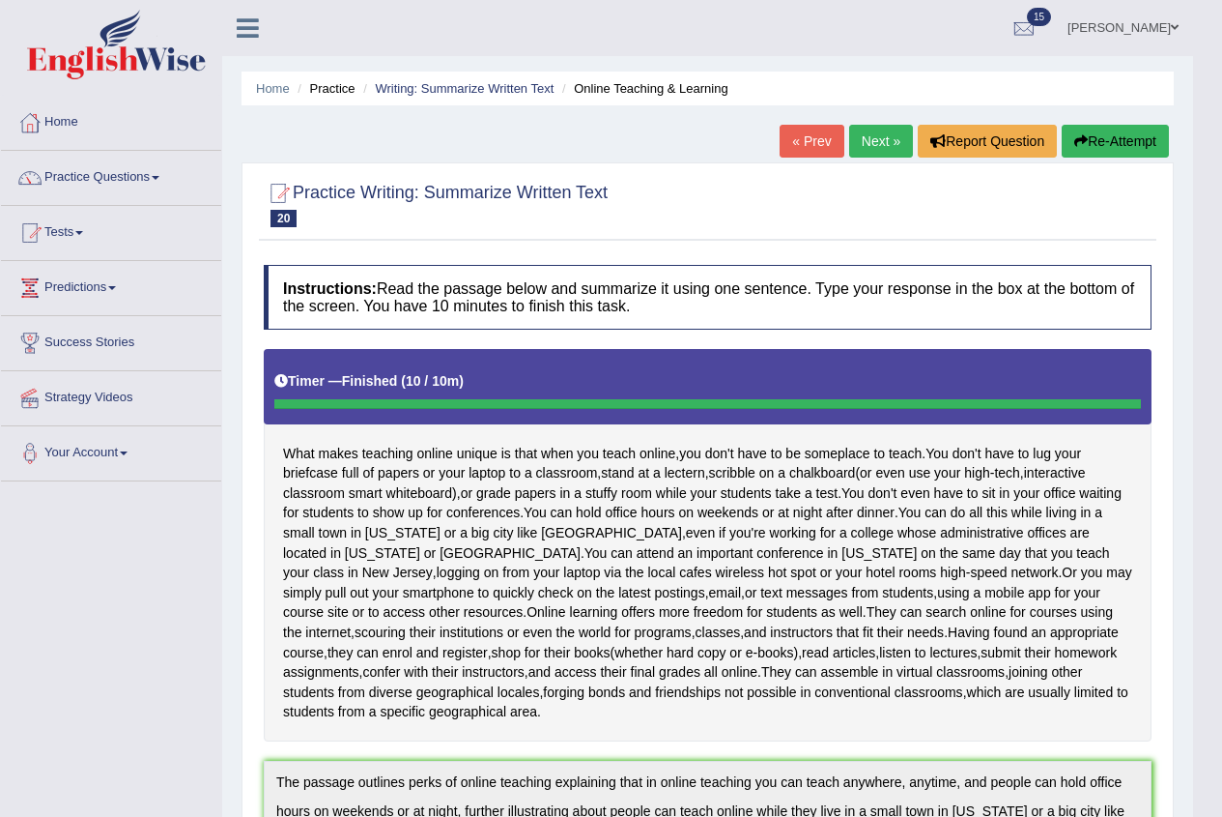
click at [1101, 143] on button "Re-Attempt" at bounding box center [1115, 141] width 107 height 33
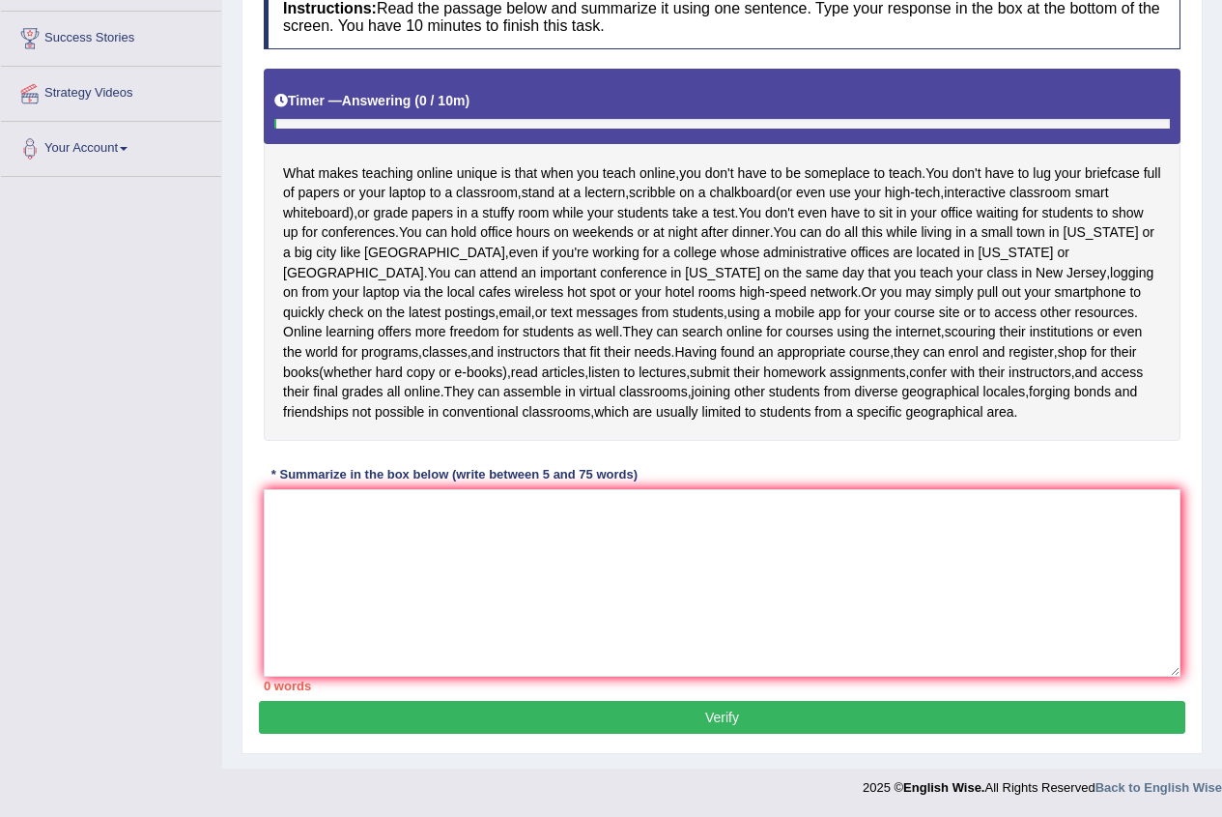
scroll to position [325, 0]
click at [306, 530] on textarea at bounding box center [722, 582] width 917 height 187
paste textarea "The passage outlines perks of online teaching explaining that in online teachin…"
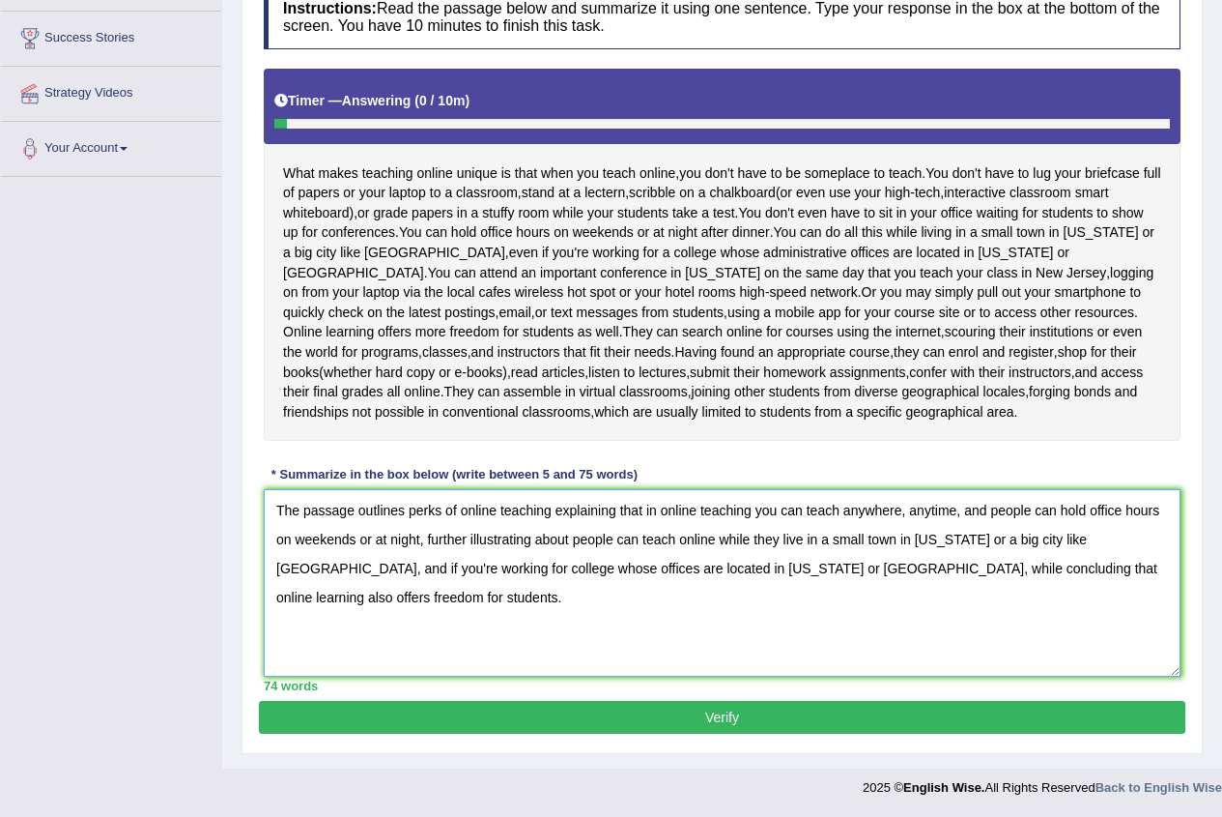
click at [417, 535] on textarea "The passage outlines perks of online teaching explaining that in online teachin…" at bounding box center [722, 582] width 917 height 187
click at [417, 539] on textarea "The passage outlines perks of online teaching explaining that in online teachin…" at bounding box center [722, 582] width 917 height 187
click at [417, 531] on textarea "The passage outlines perks of online teaching explaining that in online teachin…" at bounding box center [722, 582] width 917 height 187
click at [419, 539] on textarea "The passage outlines perks of online teaching explaining that in online teachin…" at bounding box center [722, 582] width 917 height 187
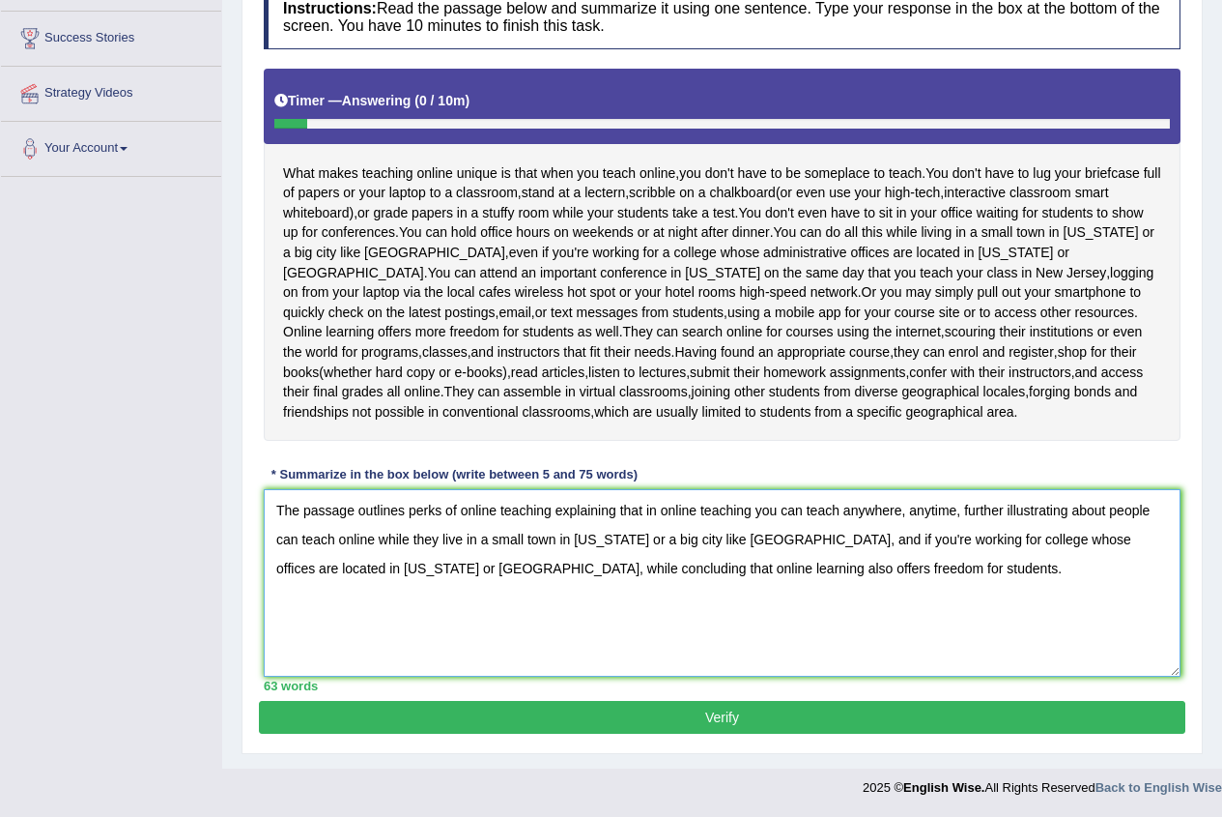
click at [967, 508] on textarea "The passage outlines perks of online teaching explaining that in online teachin…" at bounding box center [722, 582] width 917 height 187
click at [961, 507] on textarea "The passage outlines perks of online teaching explaining that in online teachin…" at bounding box center [722, 582] width 917 height 187
click at [790, 569] on textarea "The passage outlines perks of online teaching explaining that in online teachin…" at bounding box center [722, 582] width 917 height 187
click at [791, 568] on textarea "The passage outlines perks of online teaching explaining that in online teachin…" at bounding box center [722, 582] width 917 height 187
click at [1025, 569] on textarea "The passage outlines perks of online teaching explaining that in online teachin…" at bounding box center [722, 582] width 917 height 187
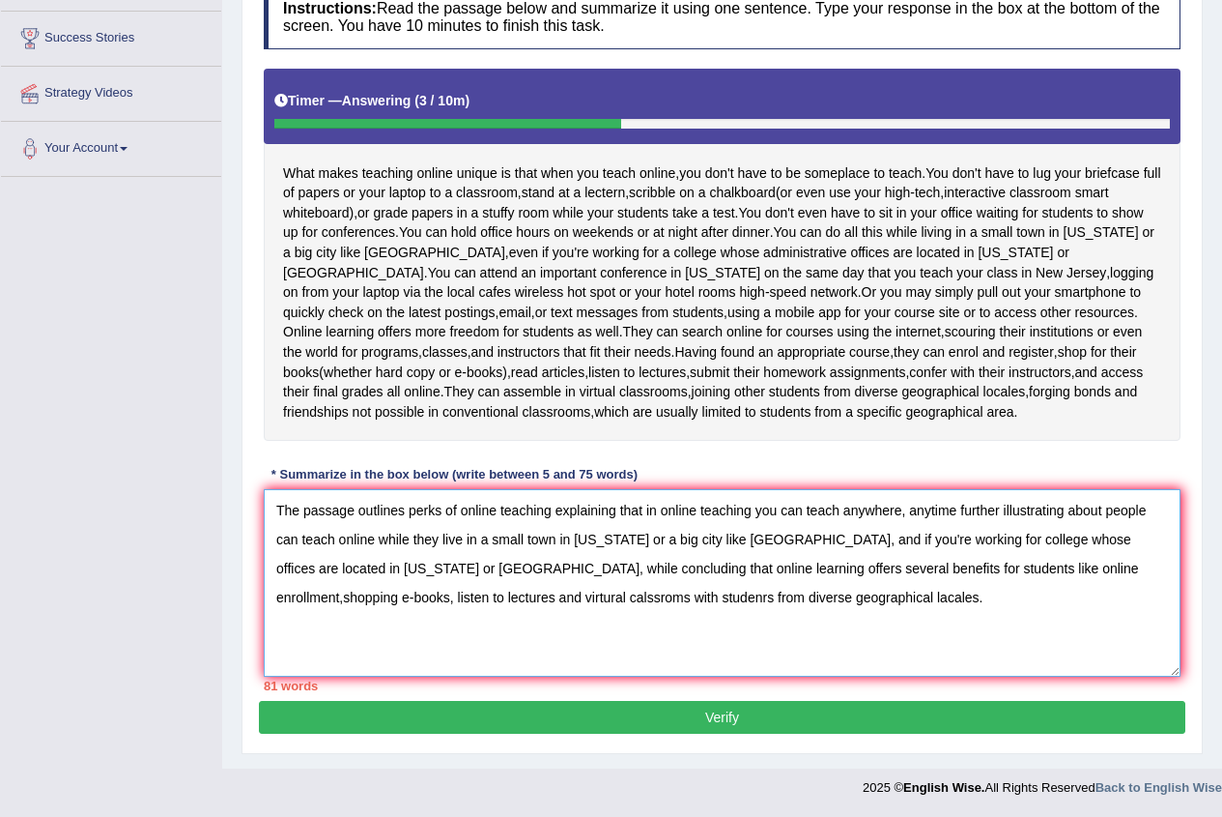
click at [785, 537] on textarea "The passage outlines perks of online teaching explaining that in online teachin…" at bounding box center [722, 582] width 917 height 187
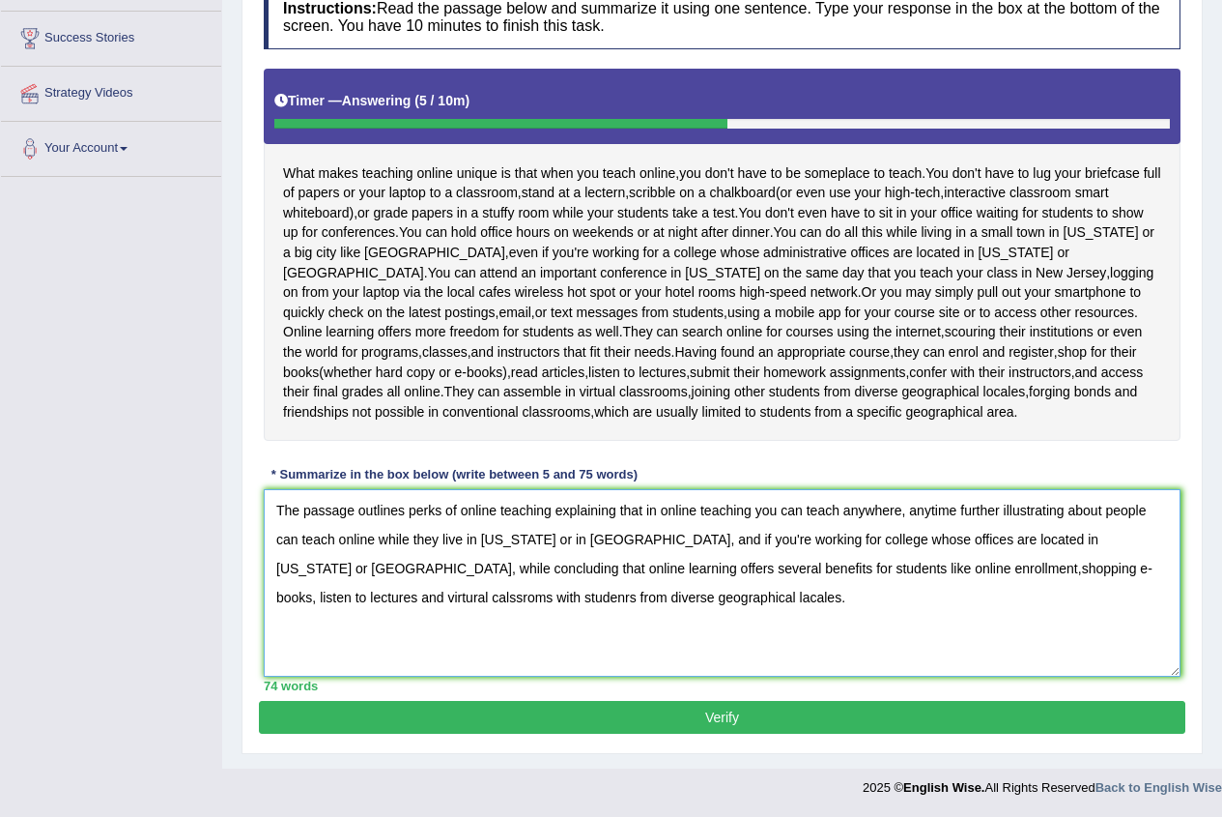
click at [798, 568] on textarea "The passage outlines perks of online teaching explaining that in online teachin…" at bounding box center [722, 582] width 917 height 187
click at [801, 567] on textarea "The passage outlines perks of online teaching explaining that in online teachin…" at bounding box center [722, 582] width 917 height 187
click at [812, 569] on textarea "The passage outlines perks of online teaching explaining that in online teachin…" at bounding box center [722, 582] width 917 height 187
click at [350, 589] on textarea "The passage outlines perks of online teaching explaining that in online teachin…" at bounding box center [722, 582] width 917 height 187
type textarea "The passage outlines perks of online teaching explaining that in online teachin…"
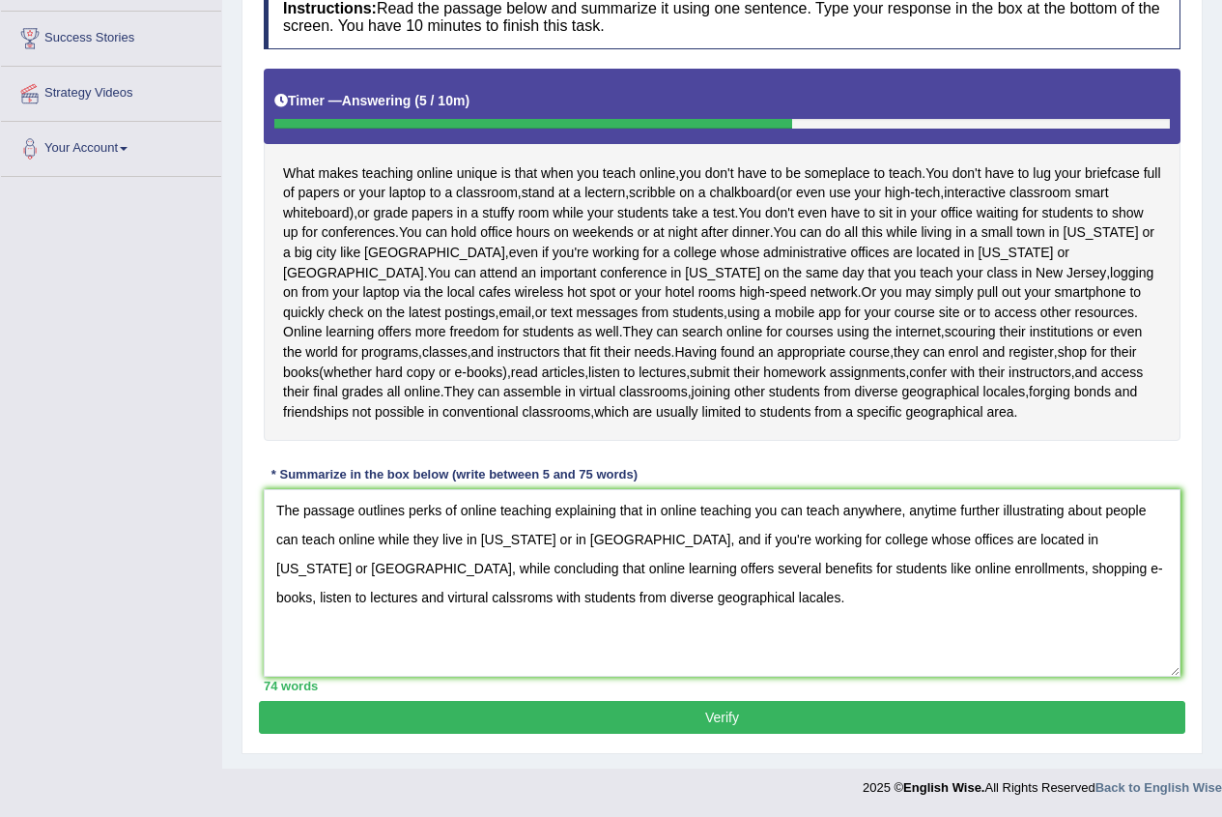
click at [701, 708] on button "Verify" at bounding box center [722, 717] width 927 height 33
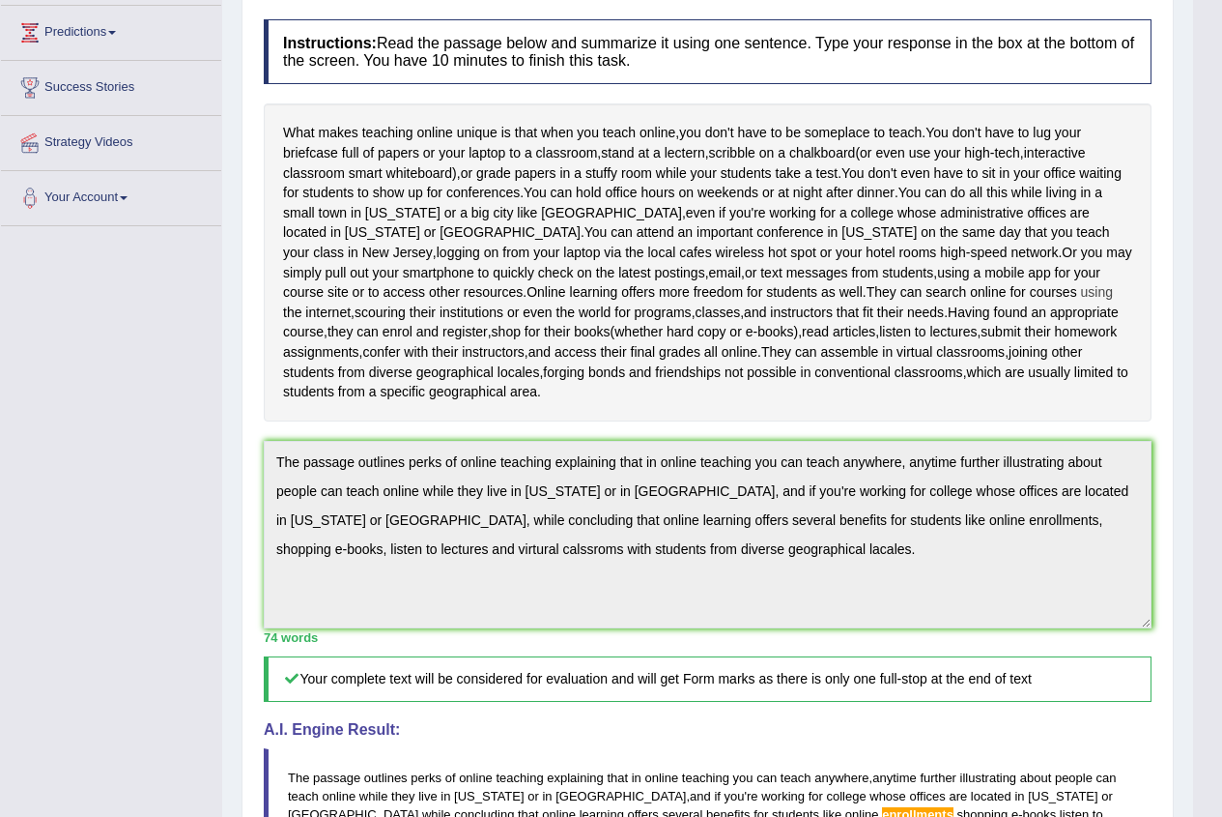
scroll to position [0, 0]
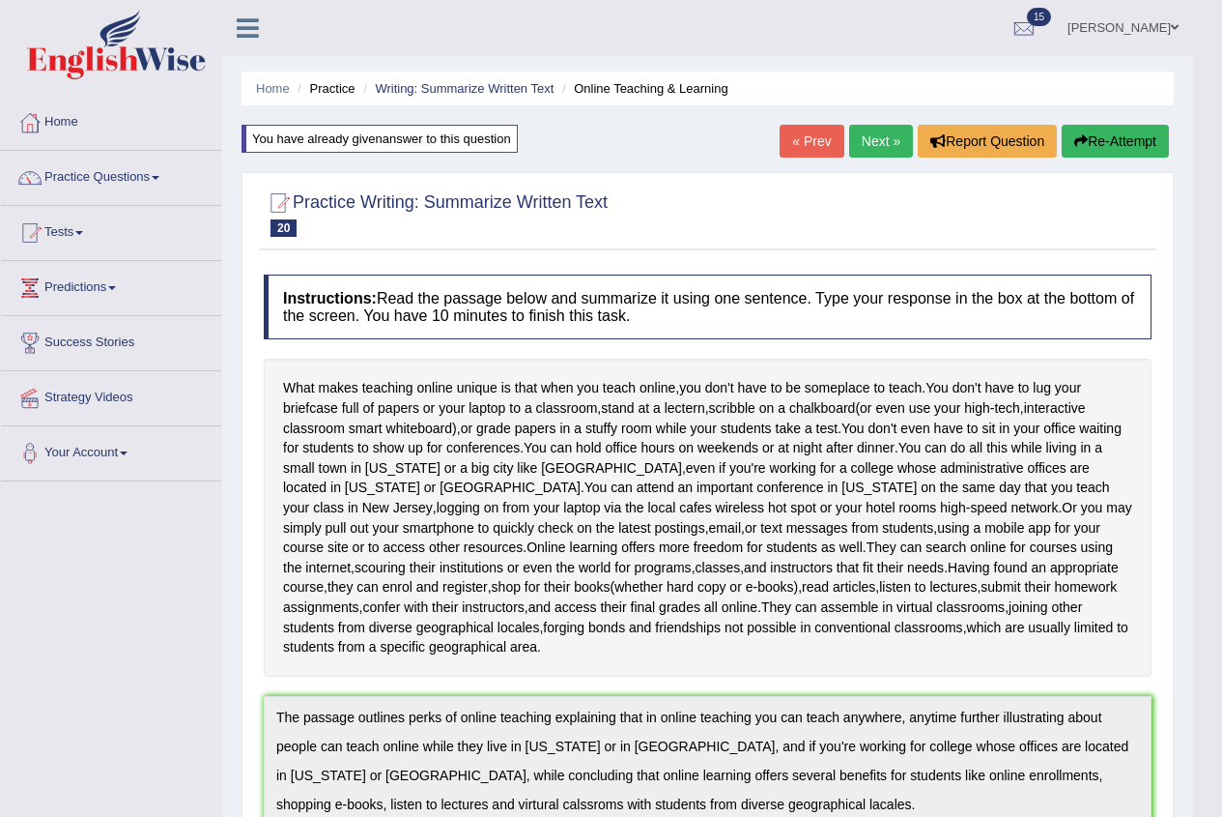
click at [1127, 134] on button "Re-Attempt" at bounding box center [1115, 141] width 107 height 33
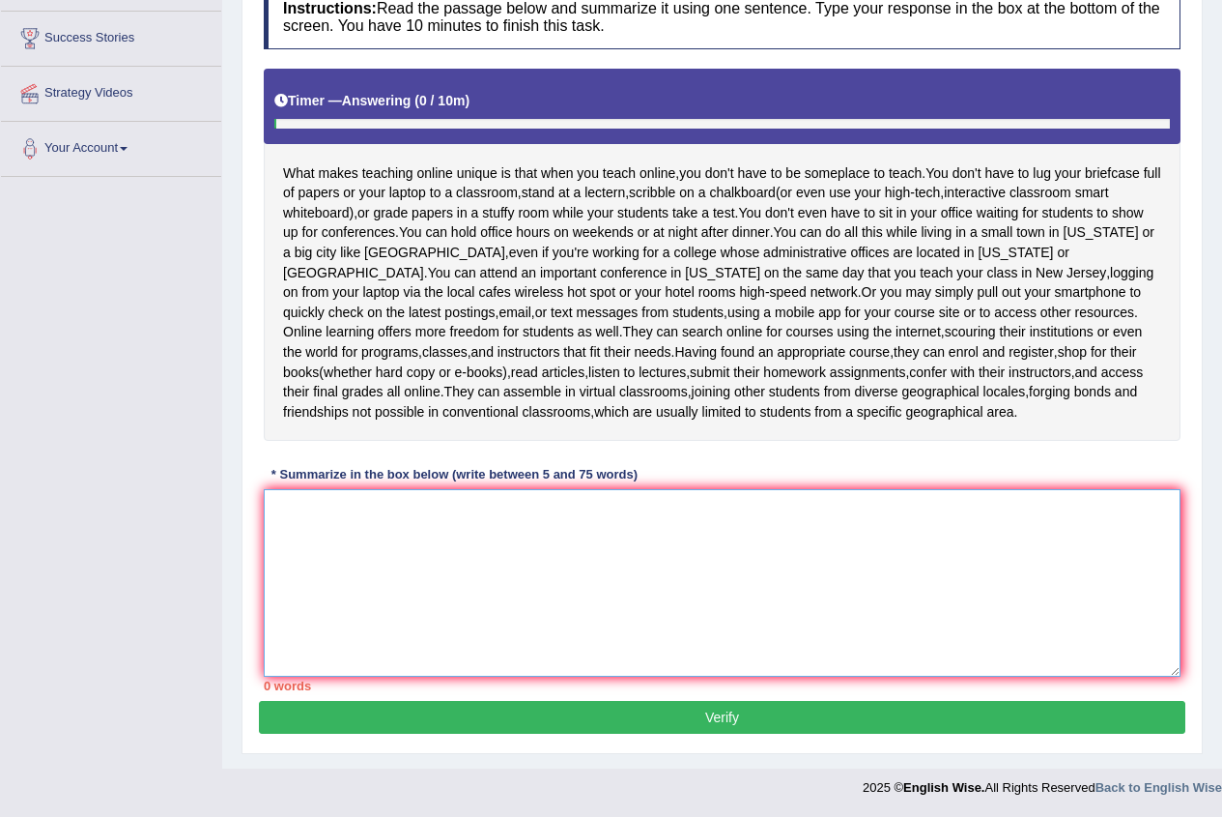
click at [338, 514] on textarea at bounding box center [722, 582] width 917 height 187
paste textarea "The passage outlines perks of online teaching explaining that in online teachin…"
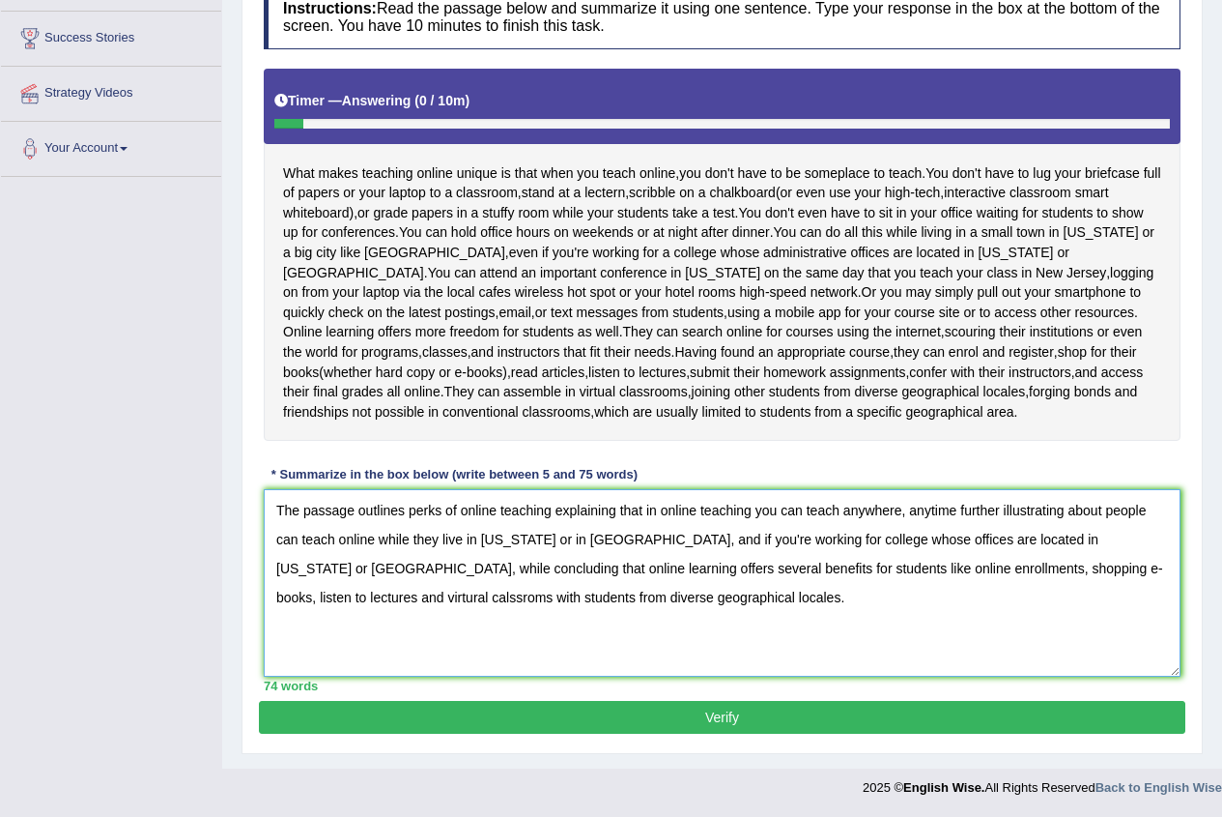
click at [768, 563] on textarea "The passage outlines perks of online teaching explaining that in online teachin…" at bounding box center [722, 582] width 917 height 187
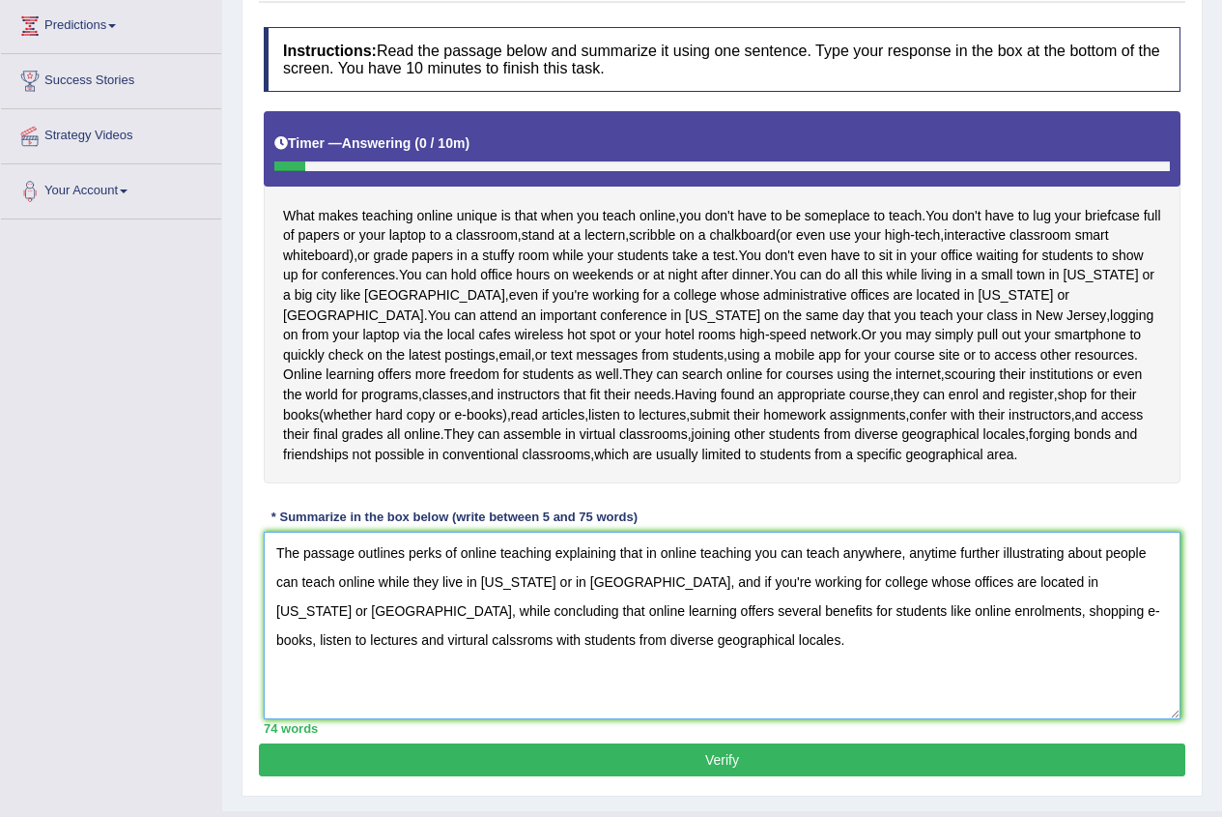
scroll to position [228, 0]
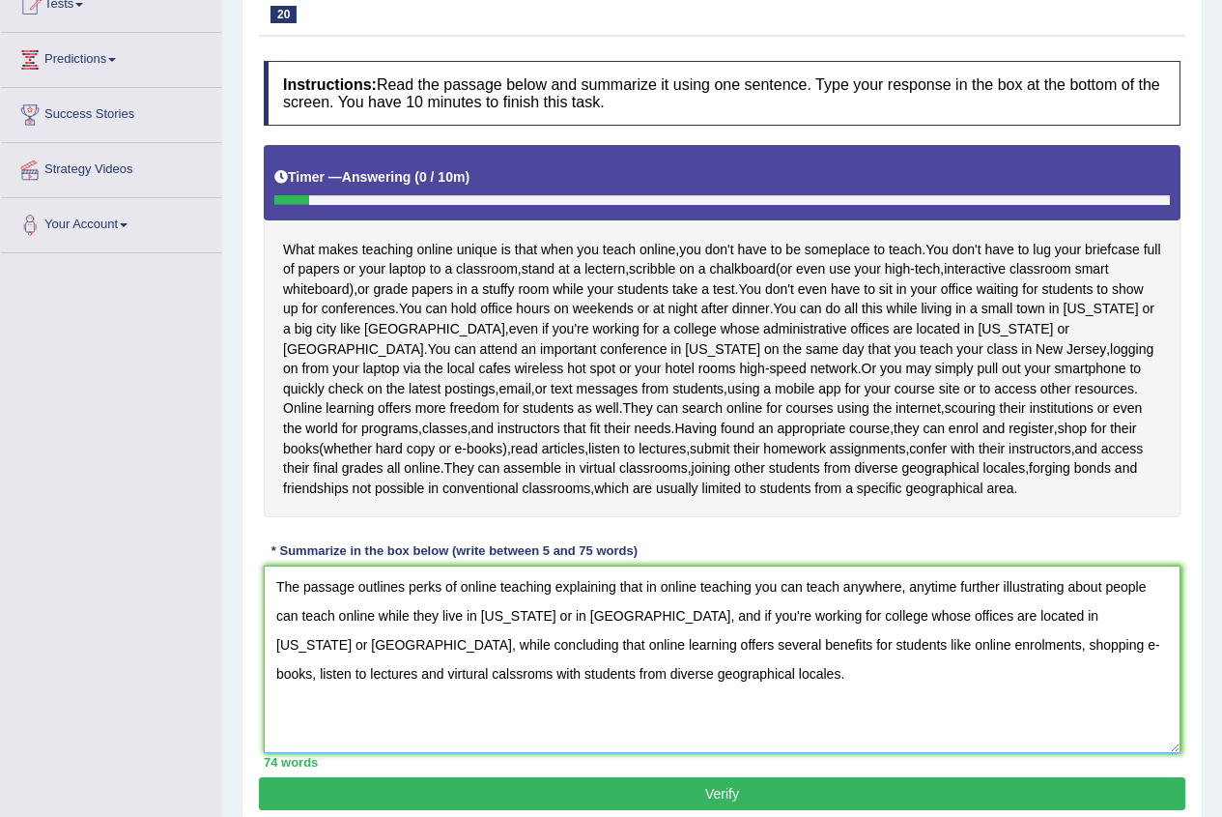
click at [1082, 663] on textarea "The passage outlines perks of online teaching explaining that in online teachin…" at bounding box center [722, 658] width 917 height 187
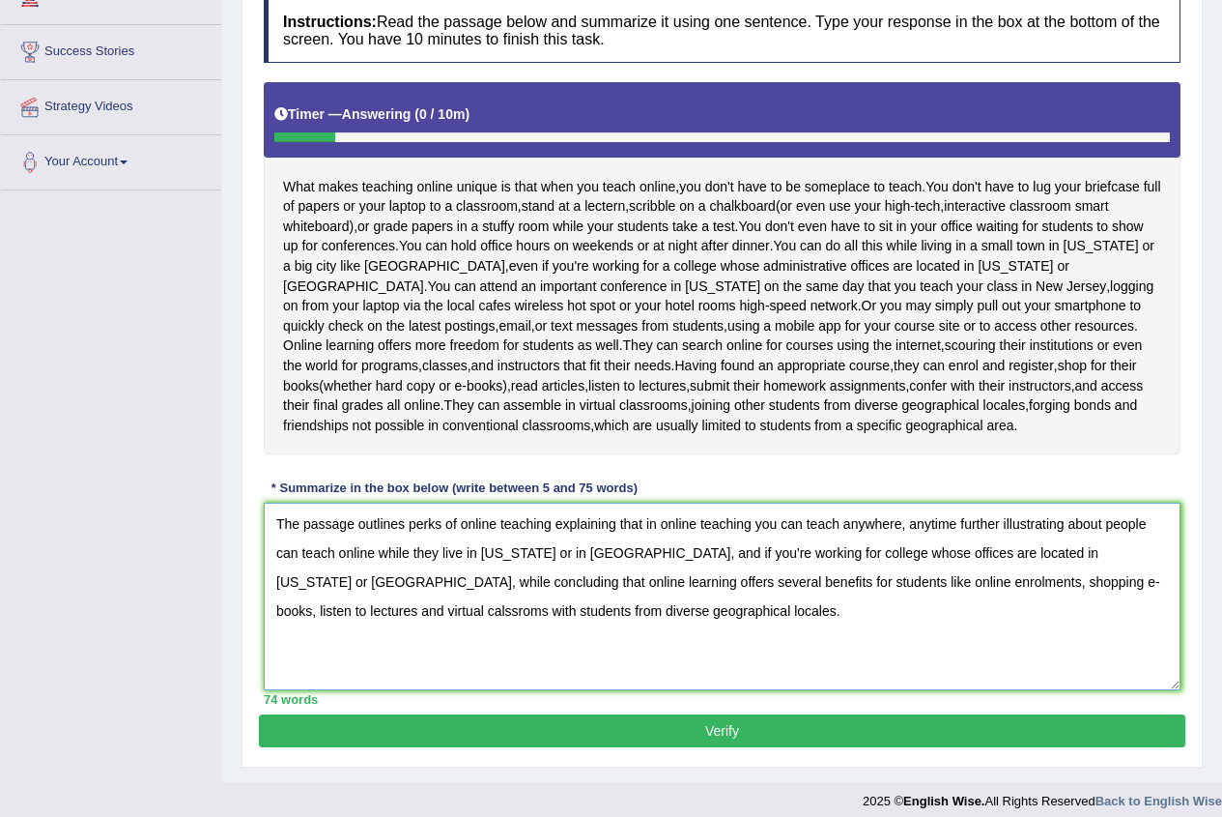
scroll to position [325, 0]
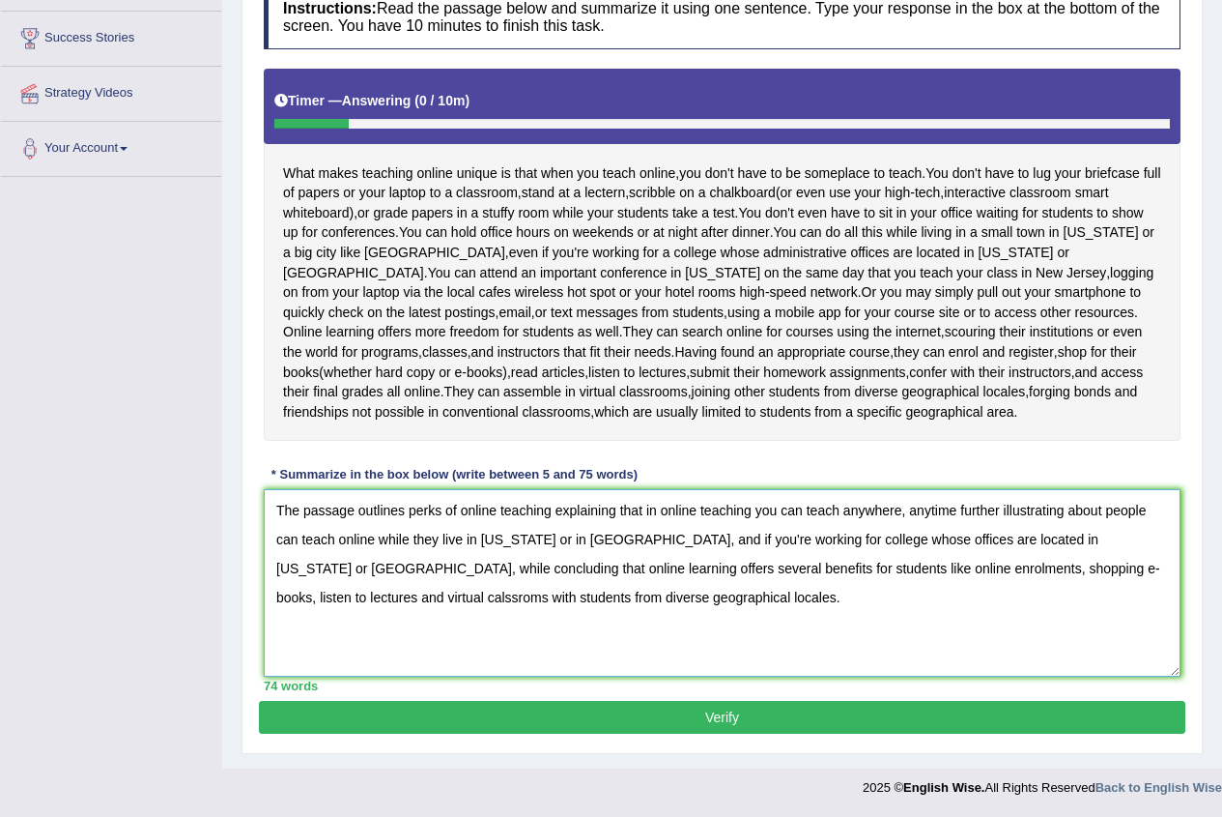
type textarea "The passage outlines perks of online teaching explaining that in online teachin…"
click at [695, 717] on button "Verify" at bounding box center [722, 717] width 927 height 33
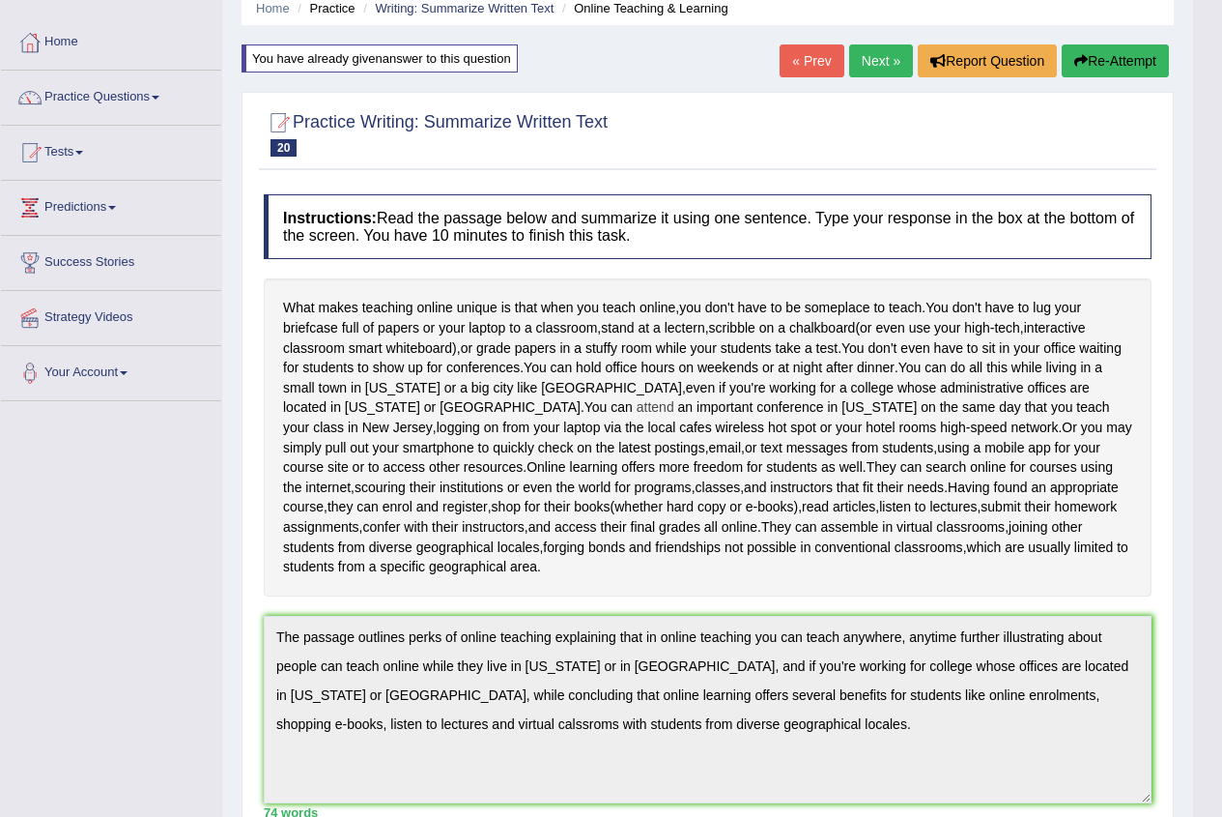
scroll to position [0, 0]
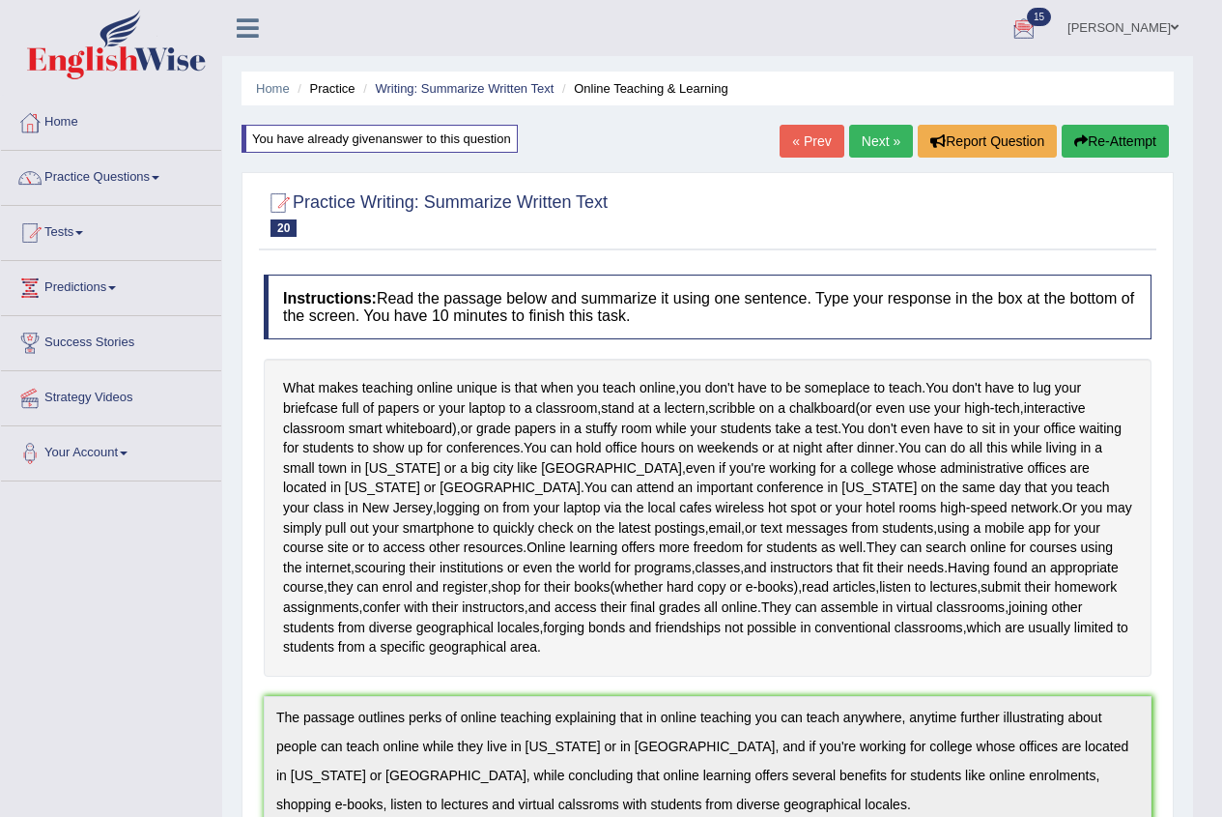
click at [859, 132] on link "Next »" at bounding box center [881, 141] width 64 height 33
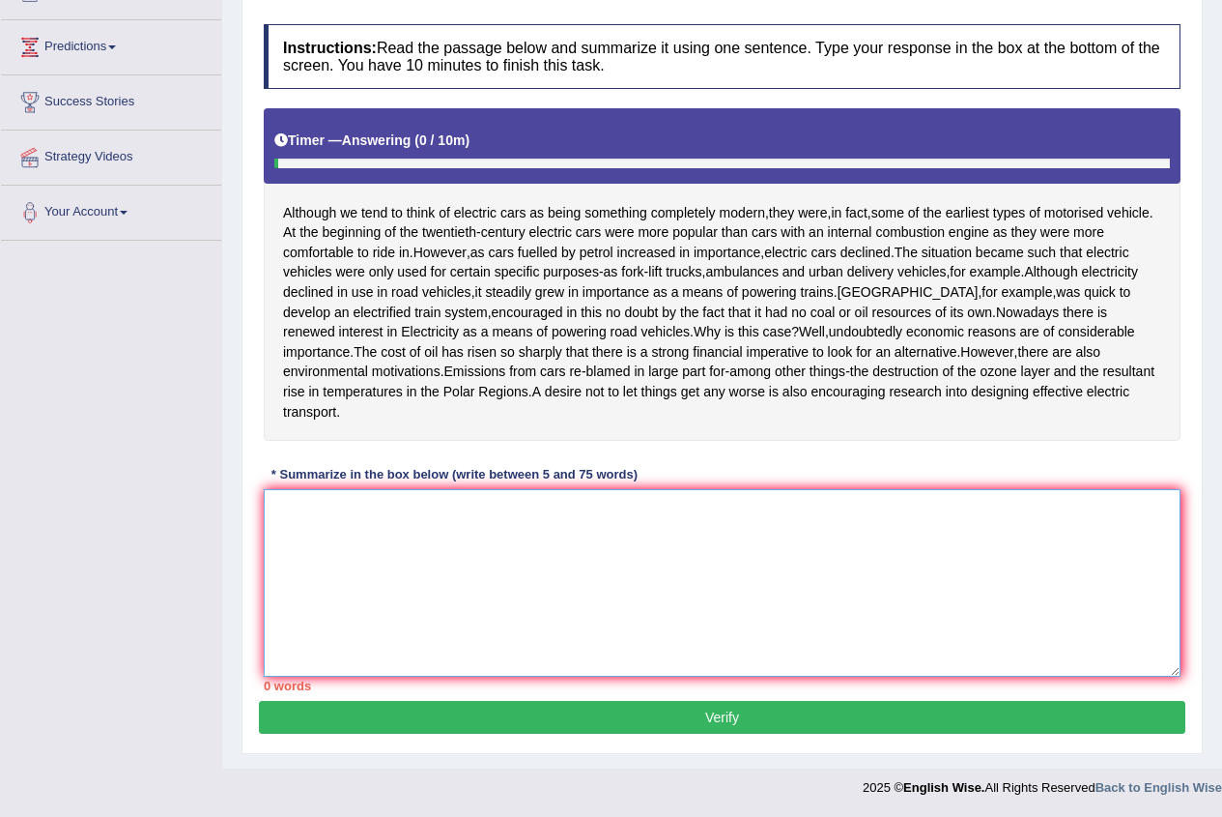
click at [307, 618] on textarea at bounding box center [722, 582] width 917 height 187
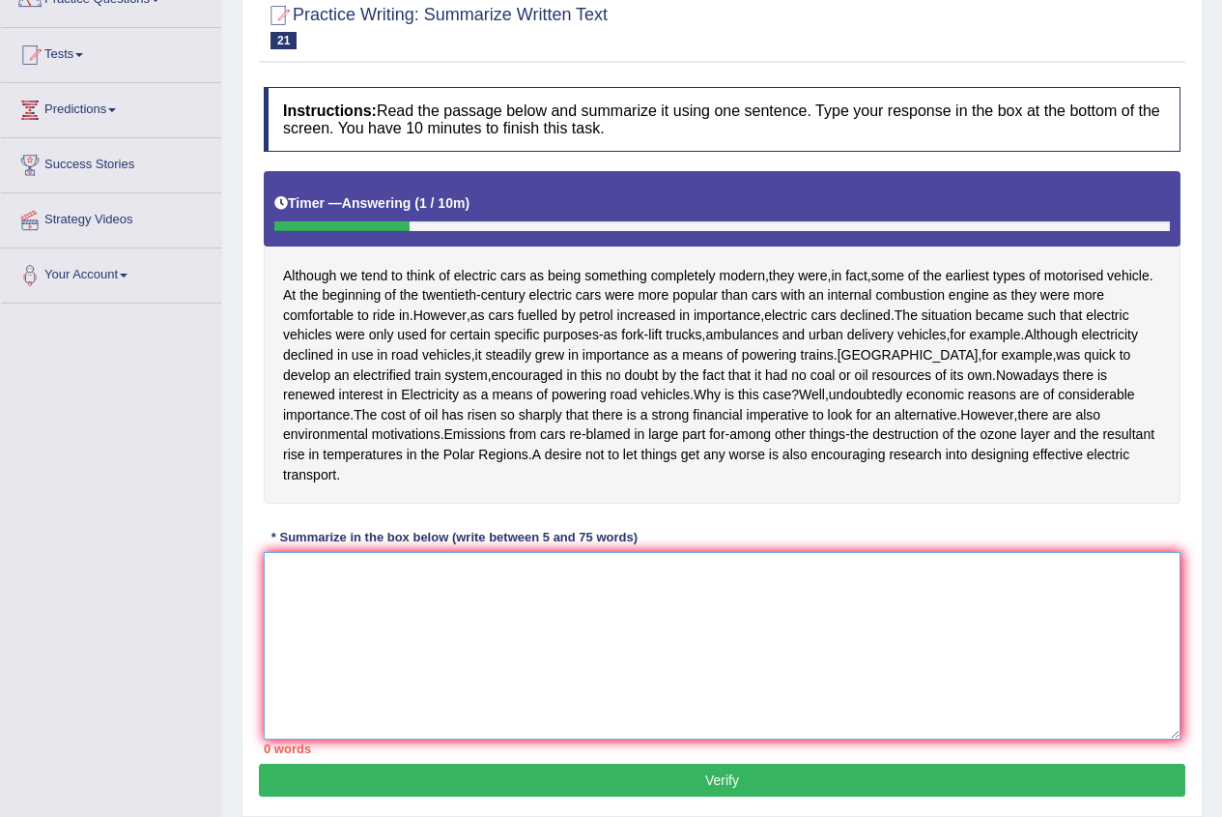
scroll to position [280, 0]
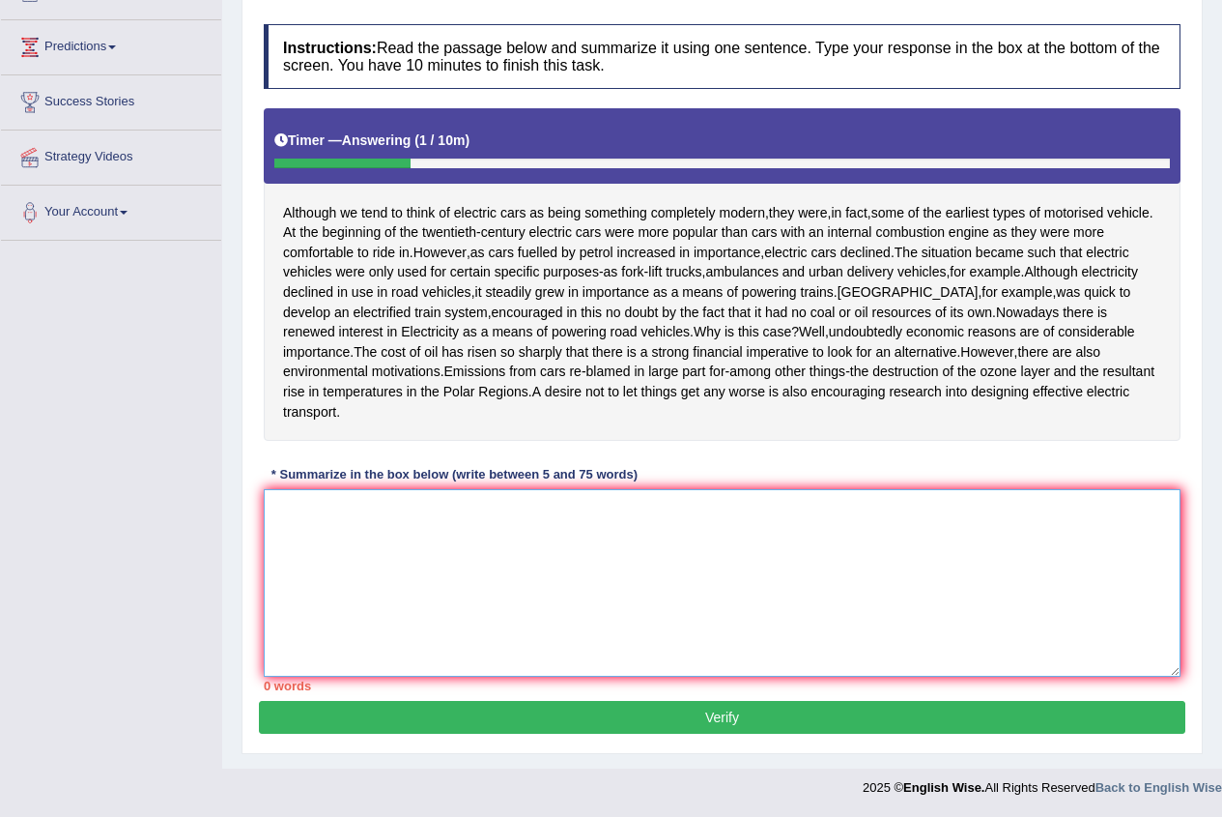
click at [303, 498] on textarea at bounding box center [722, 582] width 917 height 187
click at [298, 505] on textarea at bounding box center [722, 582] width 917 height 187
type textarea "R"
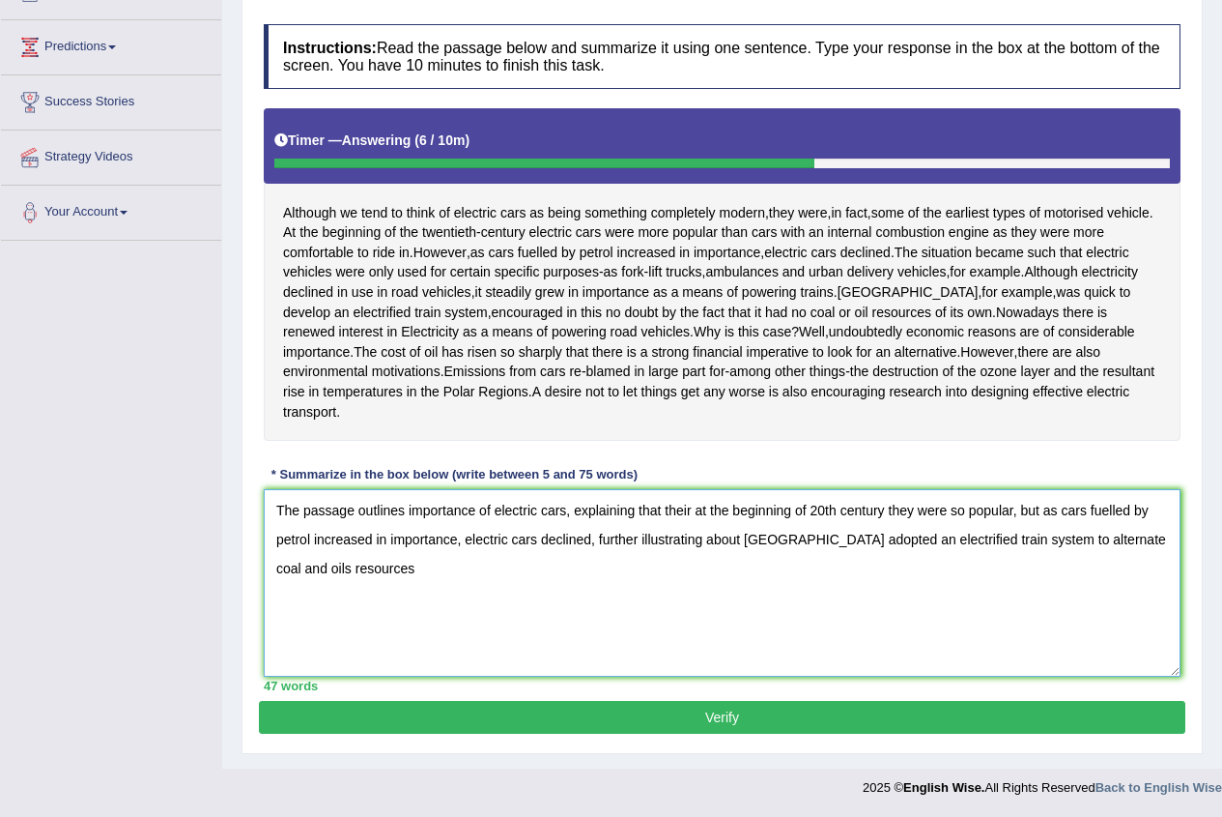
click at [1098, 537] on textarea "The passage outlines importance of electric cars, explaining that their at the …" at bounding box center [722, 582] width 917 height 187
click at [1096, 542] on textarea "The passage outlines importance of electric cars, explaining that their at the …" at bounding box center [722, 582] width 917 height 187
click at [427, 565] on textarea "The passage outlines importance of electric cars, explaining that their at the …" at bounding box center [722, 582] width 917 height 187
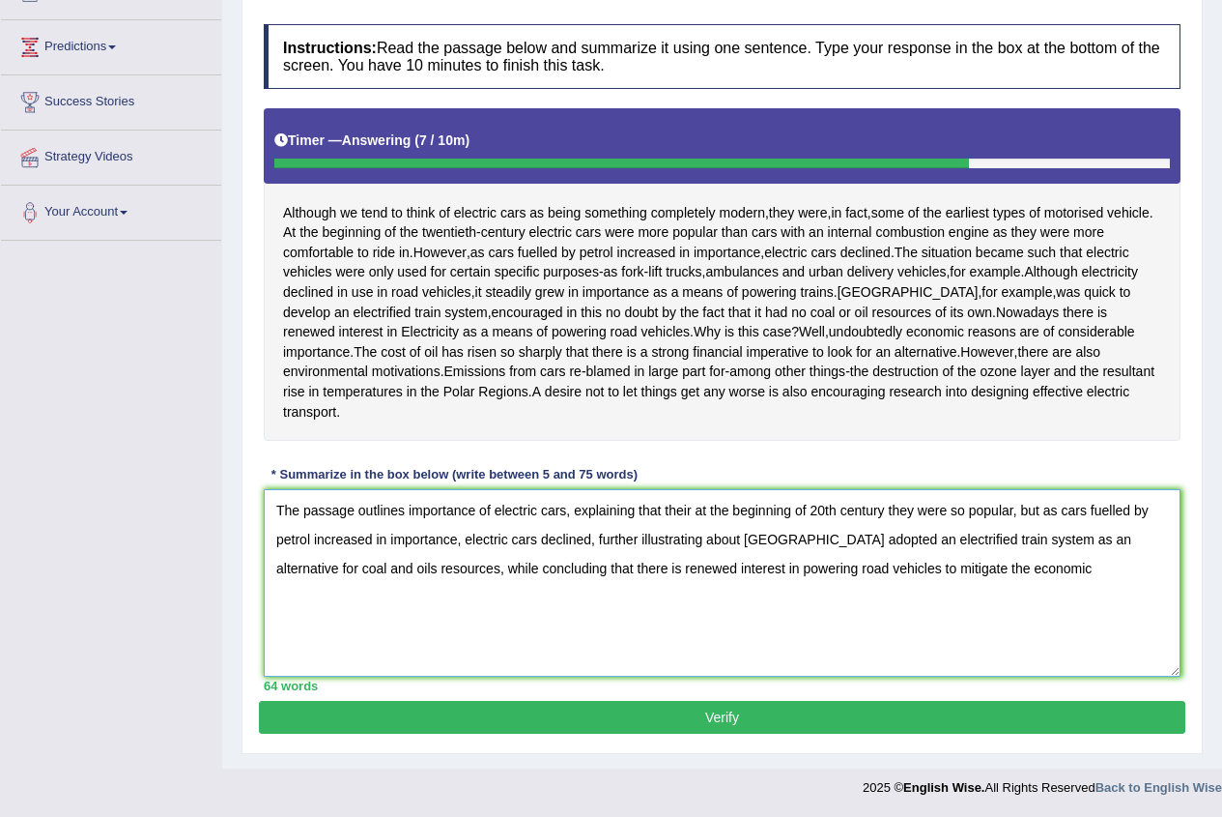
click at [946, 566] on textarea "The passage outlines importance of electric cars, explaining that their at the …" at bounding box center [722, 582] width 917 height 187
click at [991, 566] on textarea "The passage outlines importance of electric cars, explaining that their at the …" at bounding box center [722, 582] width 917 height 187
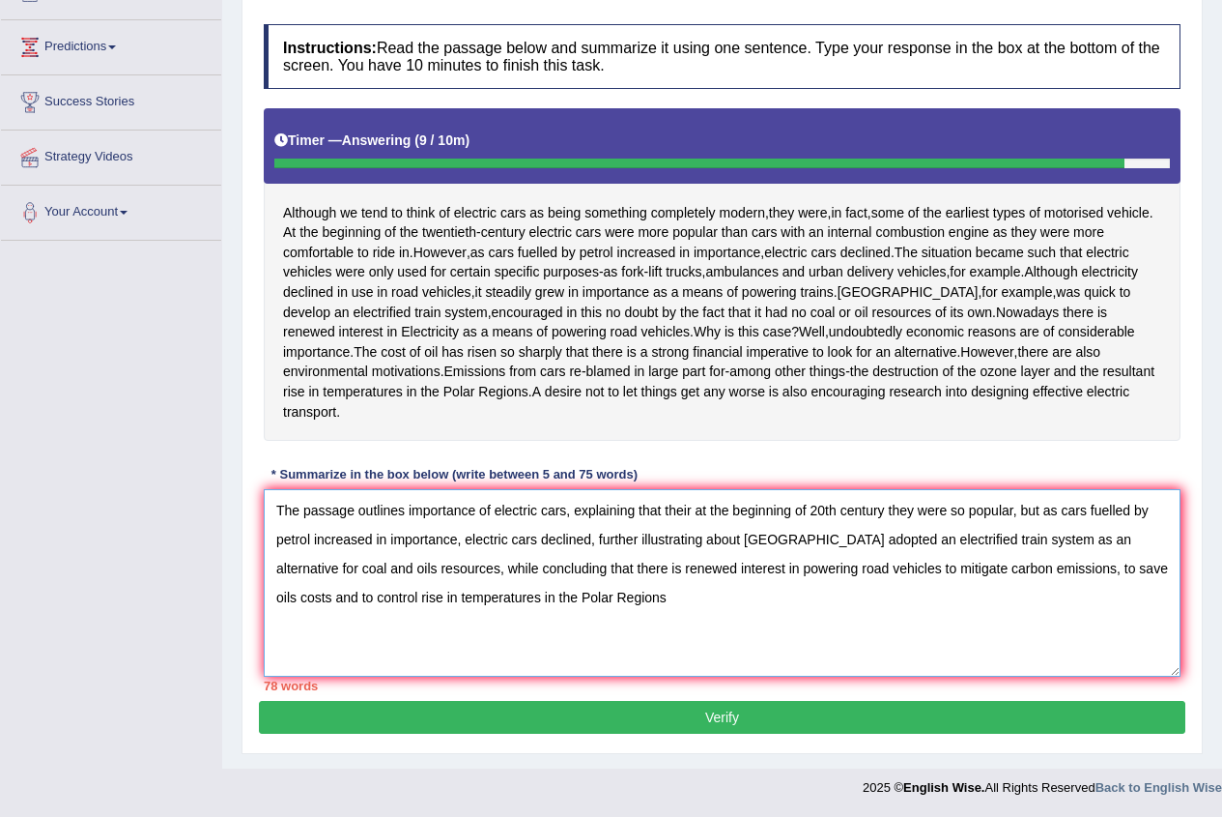
click at [330, 561] on textarea "The passage outlines importance of electric cars, explaining that their at the …" at bounding box center [722, 582] width 917 height 187
click at [297, 565] on textarea "The passage outlines importance of electric cars, explaining that their at the …" at bounding box center [722, 582] width 917 height 187
click at [727, 563] on textarea "The passage outlines importance of electric cars, explaining that their at the …" at bounding box center [722, 582] width 917 height 187
click at [726, 573] on textarea "The passage outlines importance of electric cars, explaining that their at the …" at bounding box center [722, 582] width 917 height 187
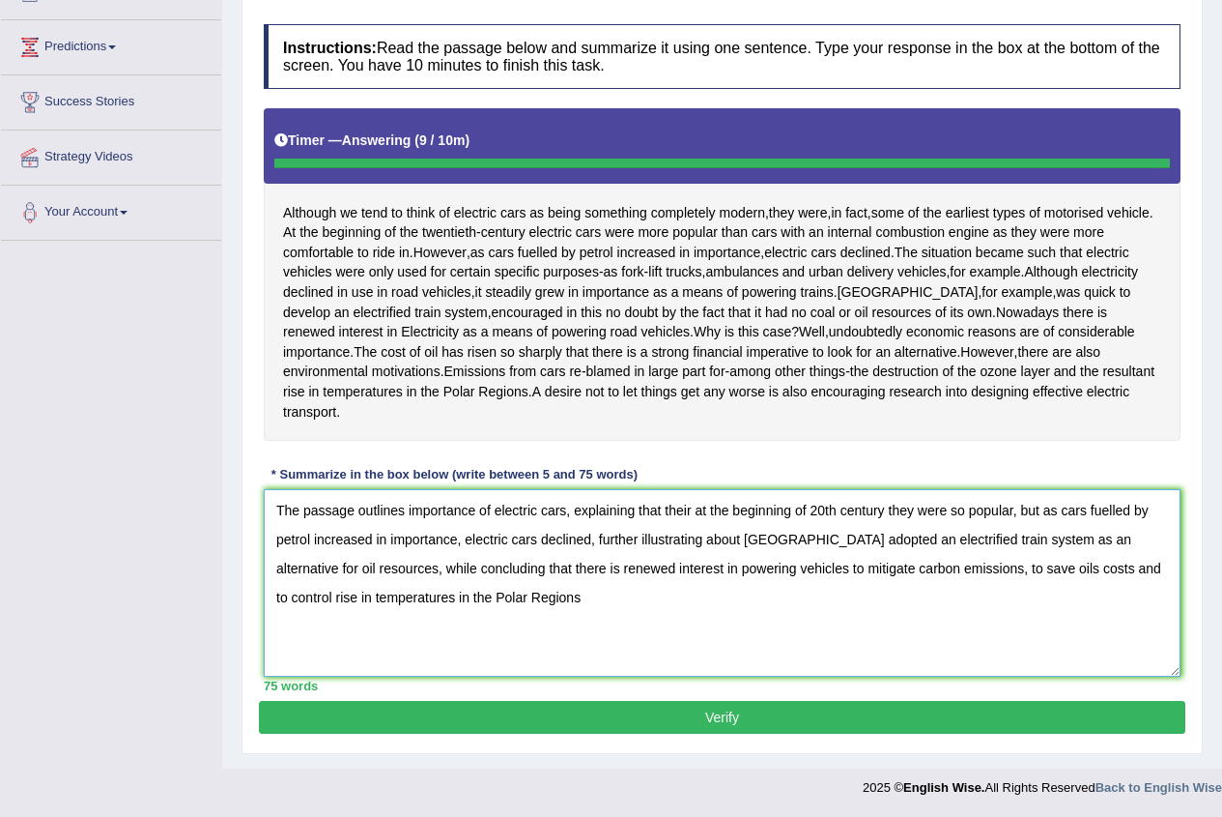
type textarea "The passage outlines importance of electric cars, explaining that their at the …"
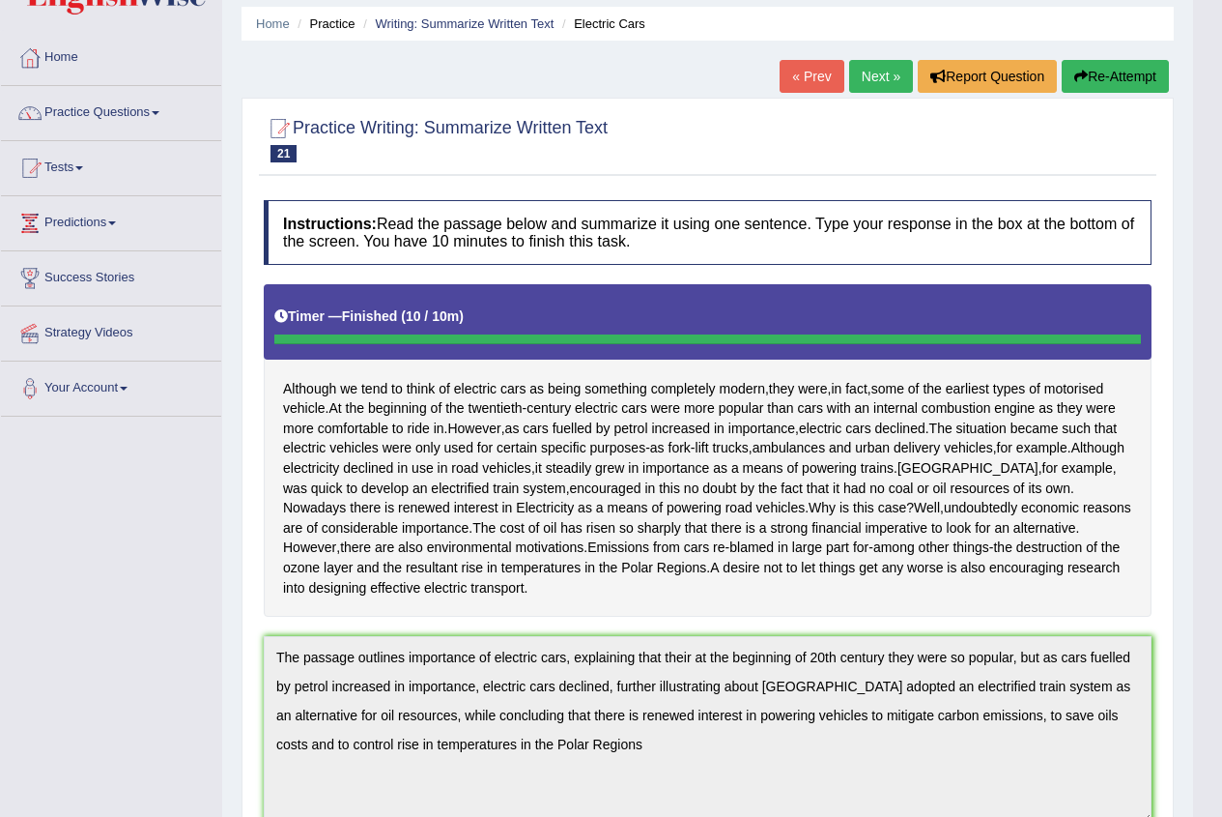
scroll to position [0, 0]
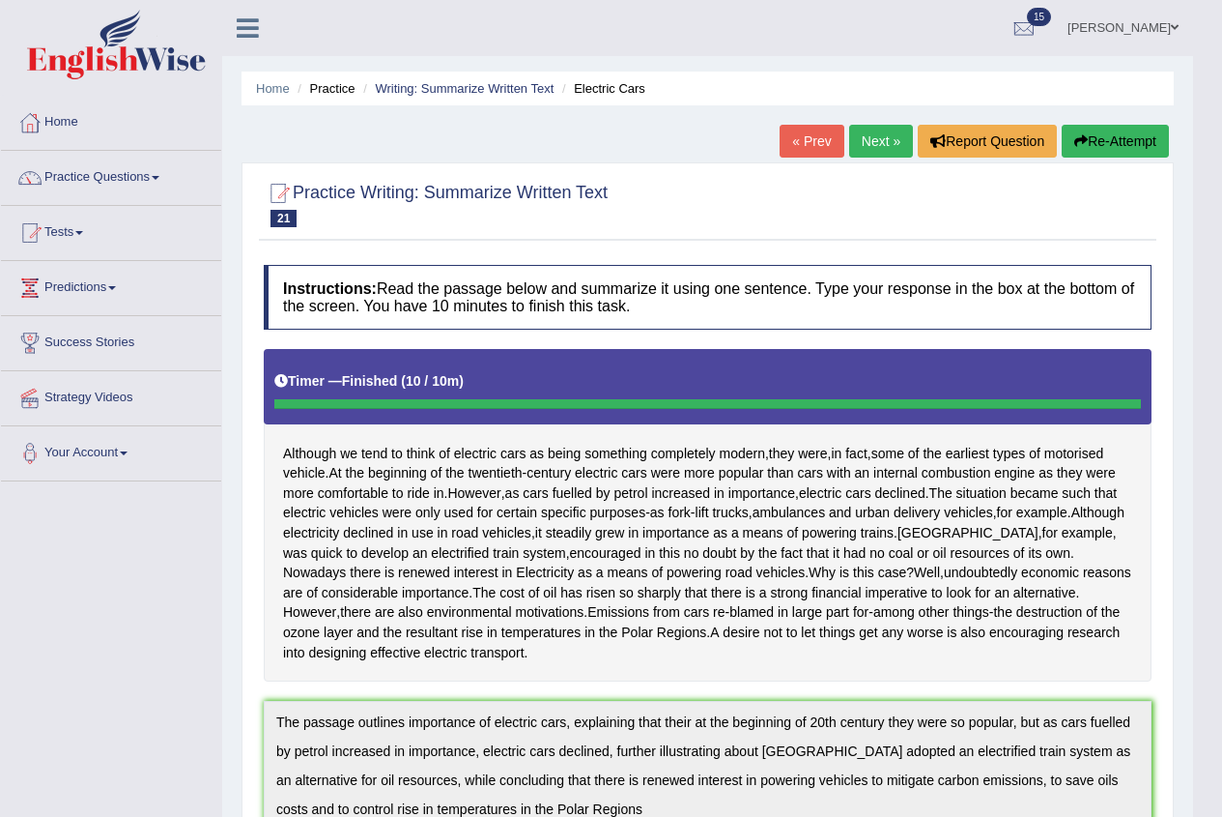
click at [1126, 129] on button "Re-Attempt" at bounding box center [1115, 141] width 107 height 33
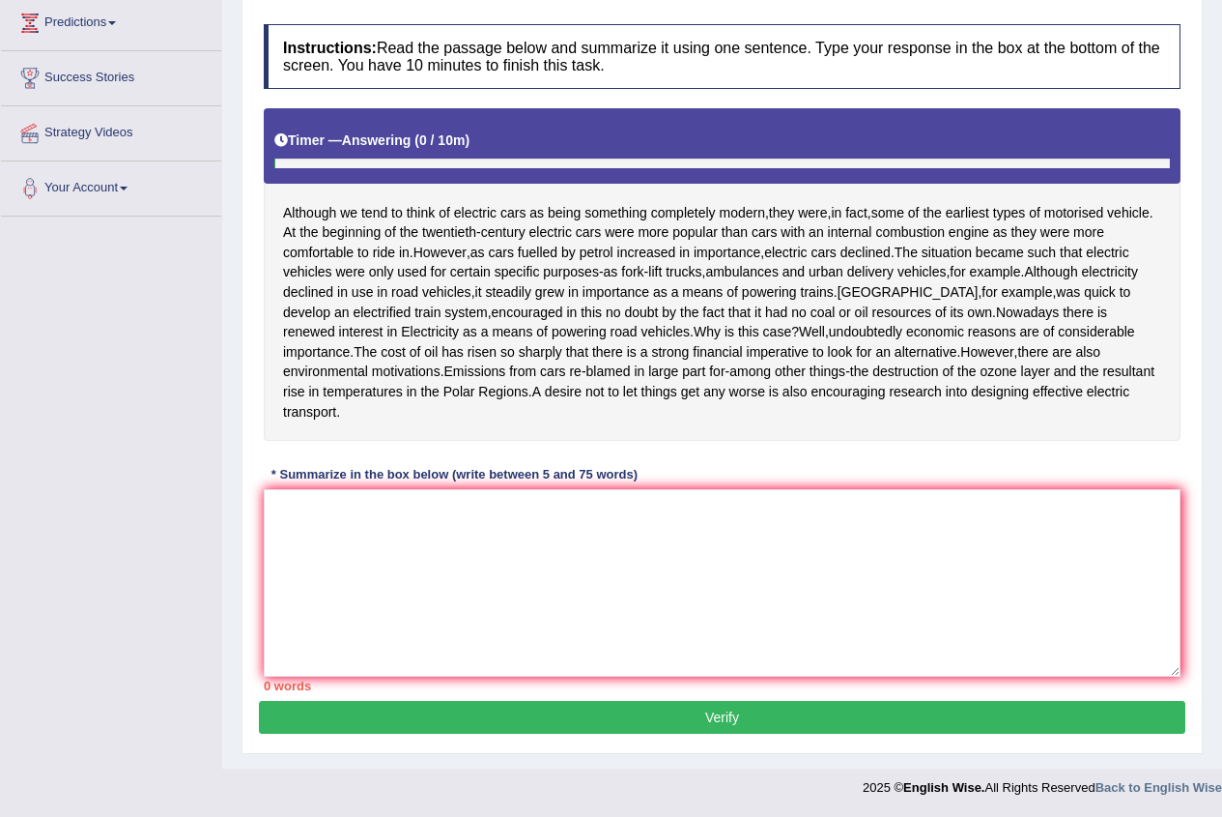
scroll to position [304, 0]
click at [360, 513] on textarea at bounding box center [722, 582] width 917 height 187
paste textarea "The passage outlines importance of electric cars, explaining that their at the …"
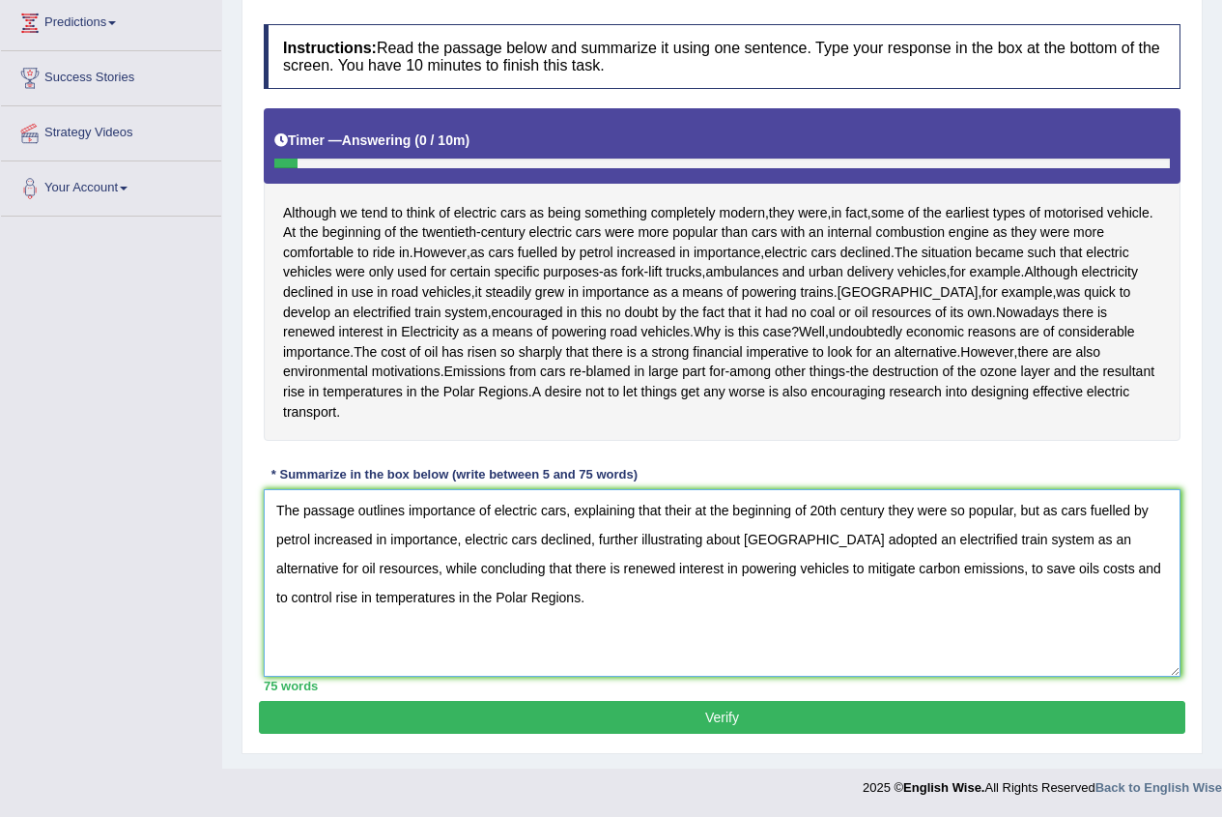
click at [693, 505] on textarea "The passage outlines importance of electric cars, explaining that their at the …" at bounding box center [722, 582] width 917 height 187
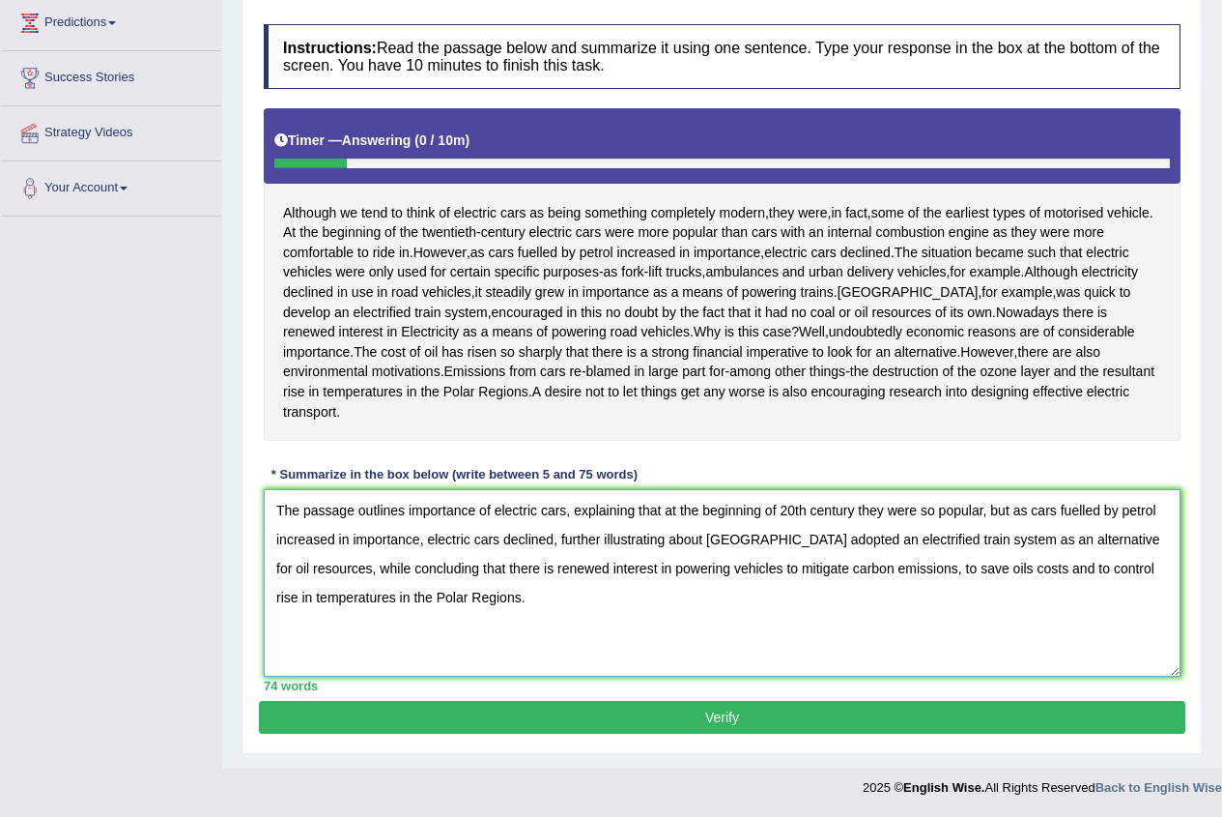
click at [995, 562] on textarea "The passage outlines importance of electric cars, explaining that at the beginn…" at bounding box center [722, 582] width 917 height 187
click at [1023, 566] on textarea "The passage outlines importance of electric cars, explaining that at the beginn…" at bounding box center [722, 582] width 917 height 187
type textarea "The passage outlines importance of electric cars, explaining that at the beginn…"
click at [675, 714] on button "Verify" at bounding box center [722, 717] width 927 height 33
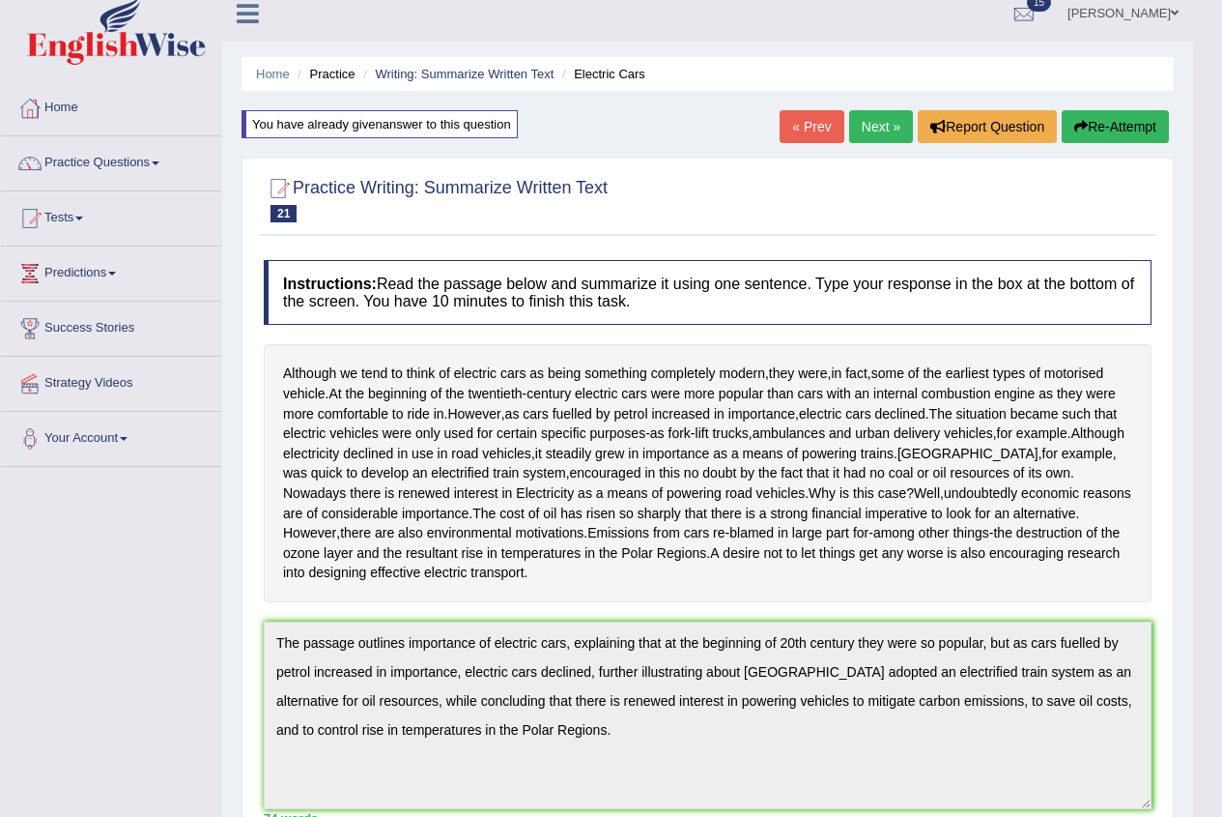
scroll to position [0, 0]
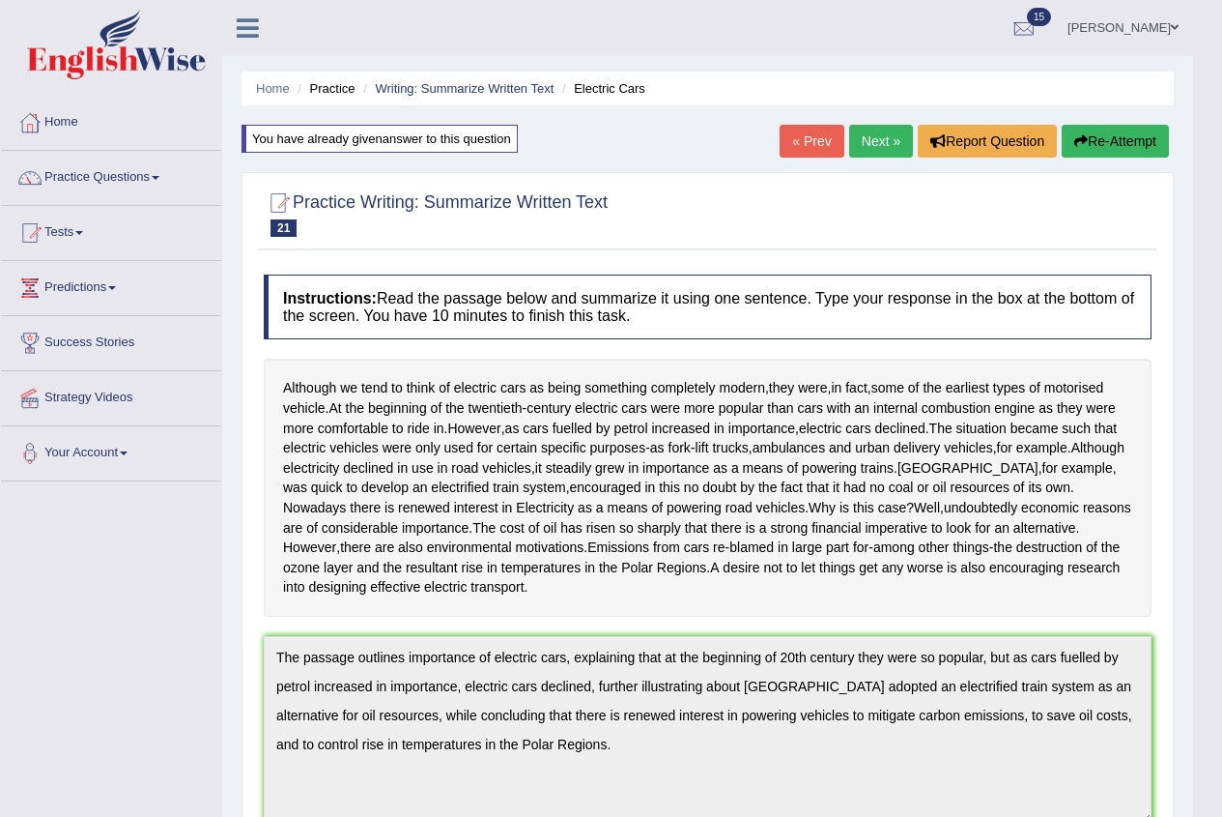
click at [900, 135] on link "Next »" at bounding box center [881, 141] width 64 height 33
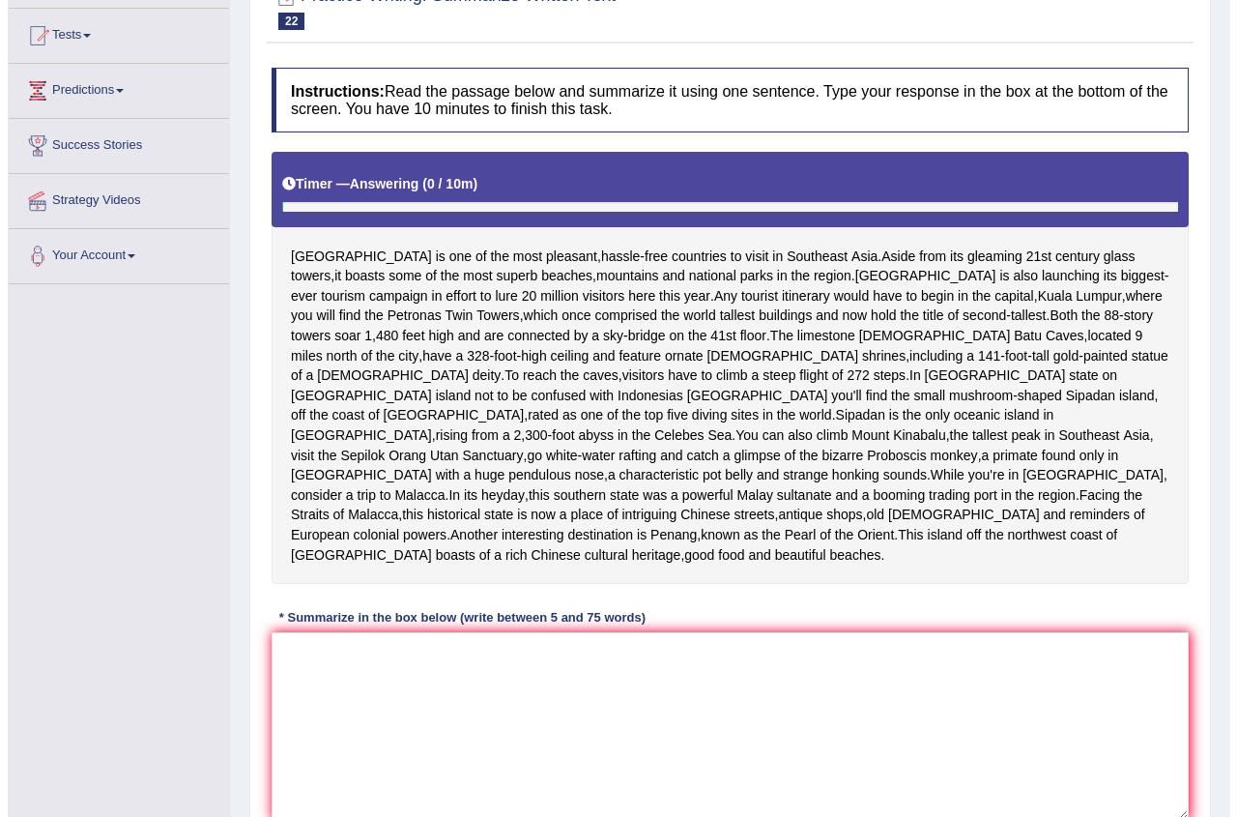
scroll to position [290, 0]
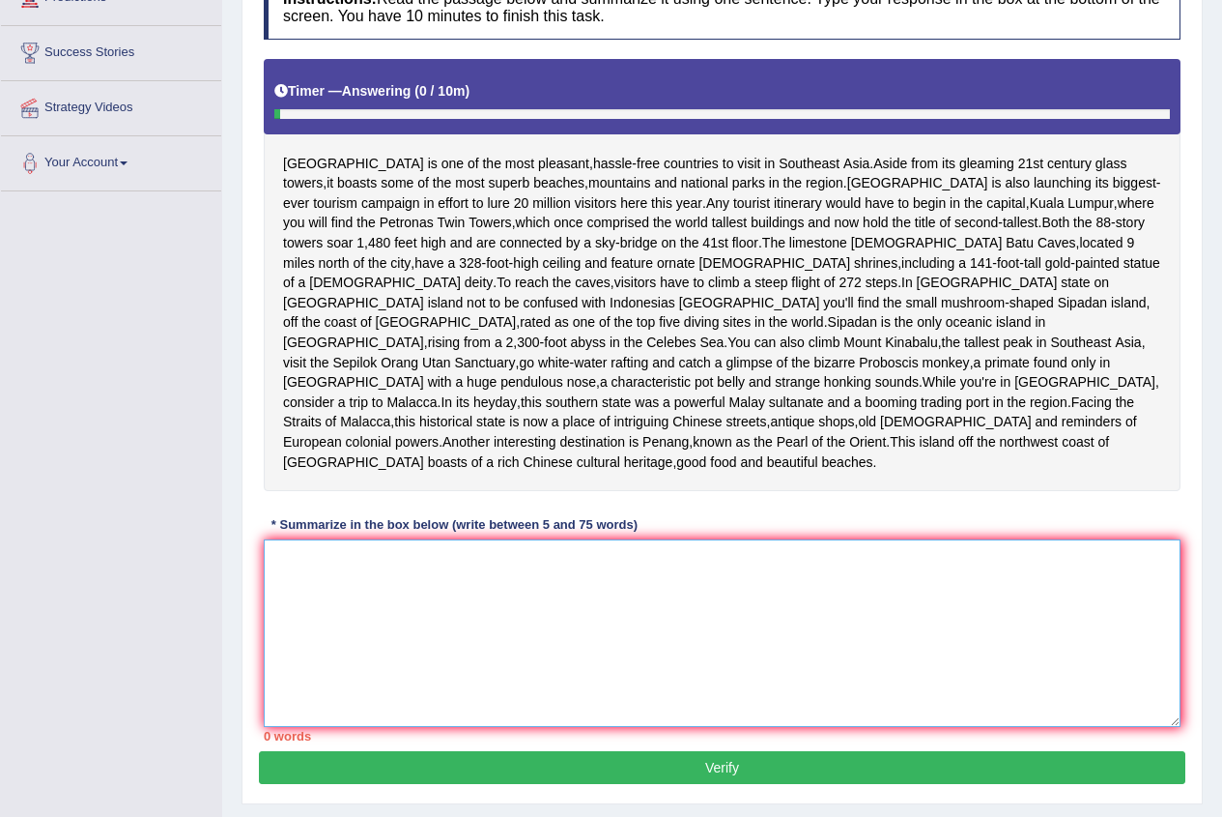
click at [292, 605] on textarea at bounding box center [722, 632] width 917 height 187
click at [294, 635] on textarea at bounding box center [722, 632] width 917 height 187
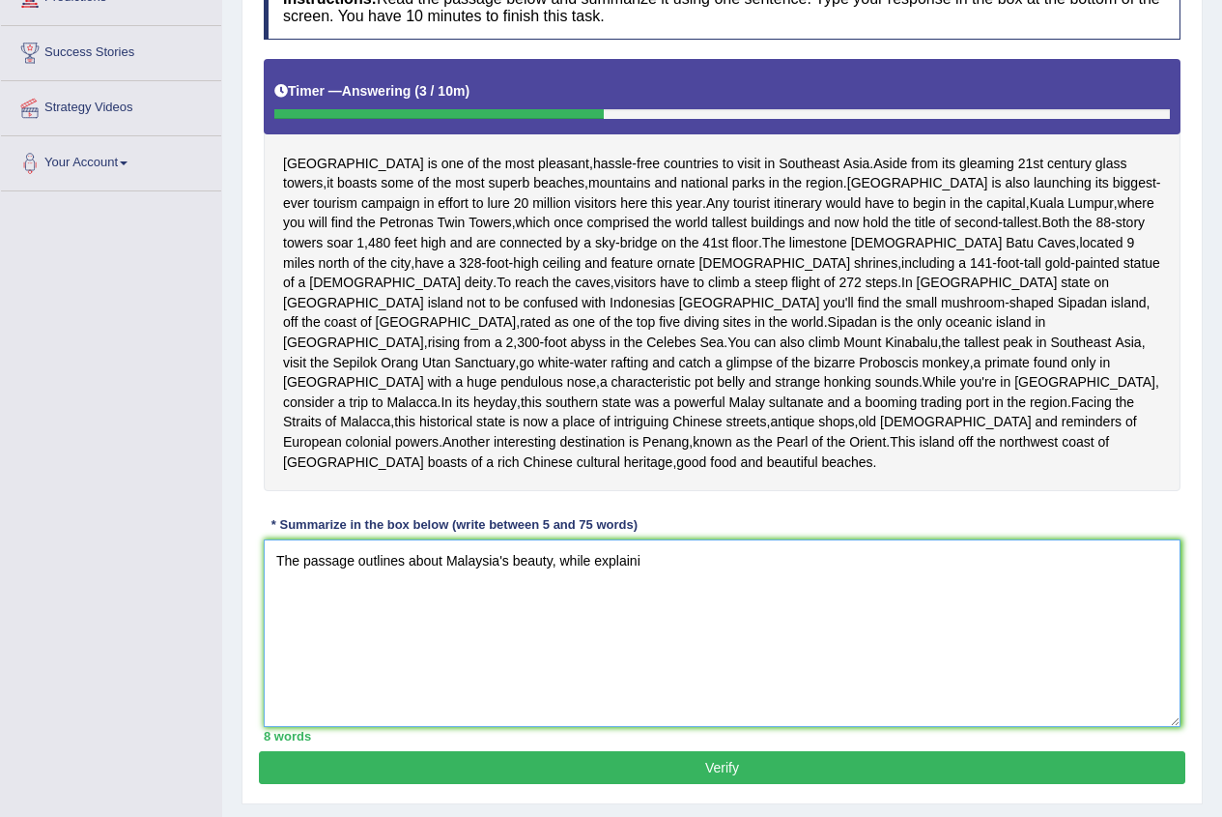
click at [552, 599] on textarea "The passage outlines about Malaysia's beauty, while explaini" at bounding box center [722, 632] width 917 height 187
click at [857, 596] on textarea "The passage outlines about Malaysia's beauty which is located in Southeast Asia…" at bounding box center [722, 632] width 917 height 187
click at [807, 597] on textarea "The passage outlines about Malaysia's beauty which is located in Southeast Asia…" at bounding box center [722, 632] width 917 height 187
click at [800, 595] on textarea "The passage outlines about Malaysia's beauty which is located in Southeast Asia…" at bounding box center [722, 632] width 917 height 187
click at [834, 603] on textarea "The passage outlines about Malaysia's beauty which is located in Southeast Asia…" at bounding box center [722, 632] width 917 height 187
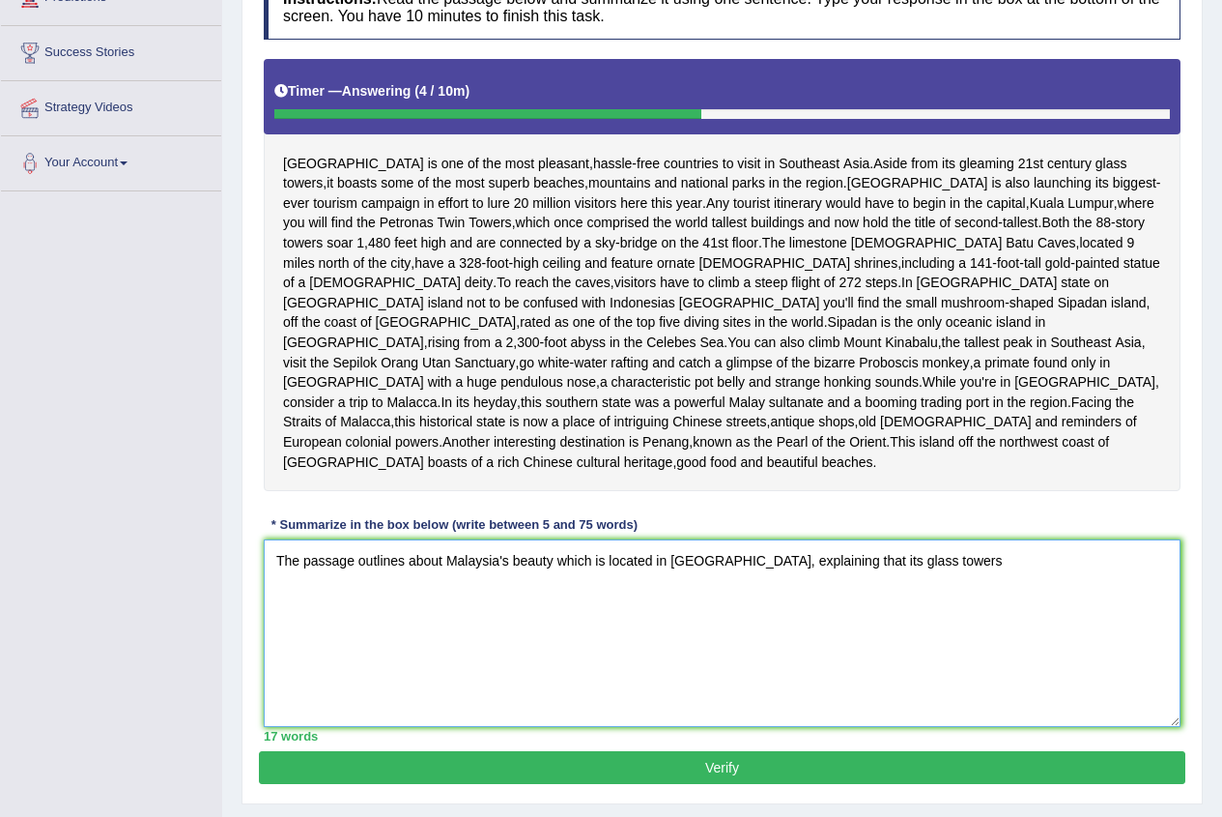
click at [959, 591] on textarea "The passage outlines about Malaysia's beauty which is located in Southeast Asia…" at bounding box center [722, 632] width 917 height 187
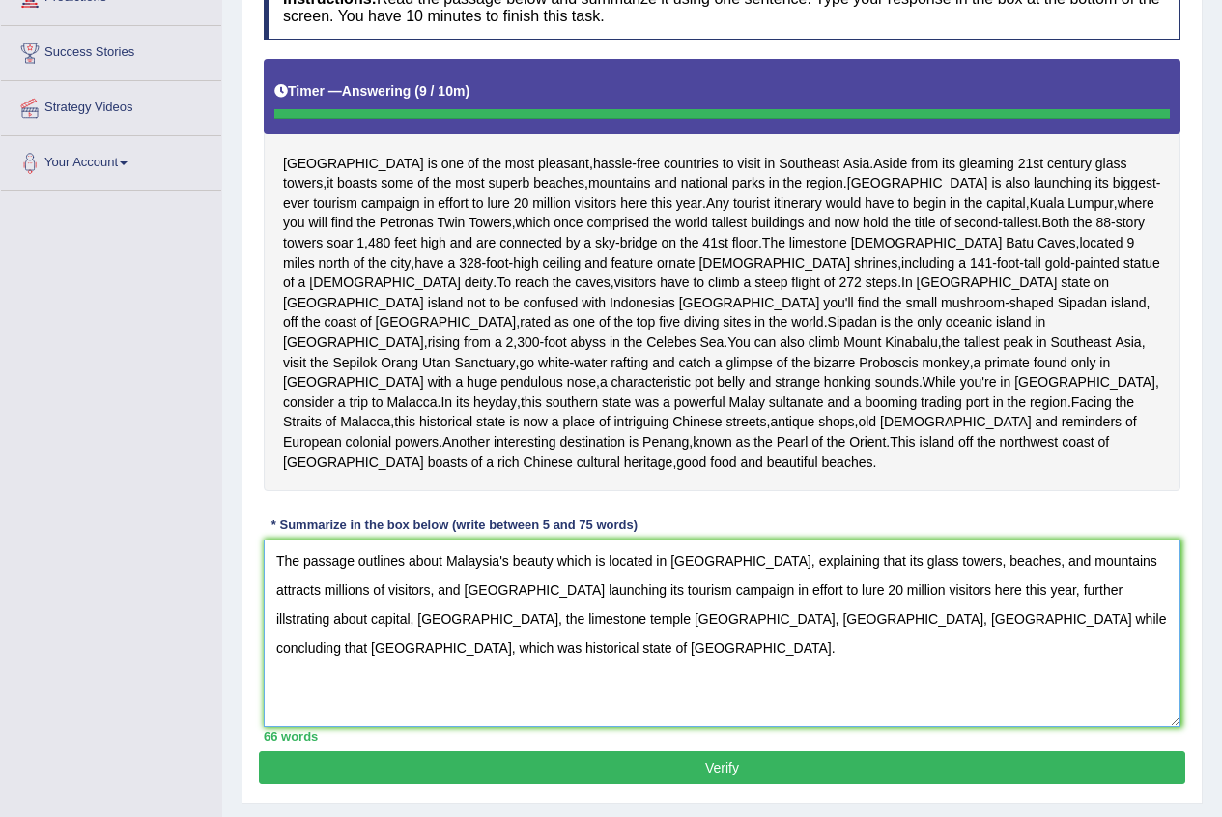
type textarea "The passage outlines about Malaysia's beauty which is located in Southeast Asia…"
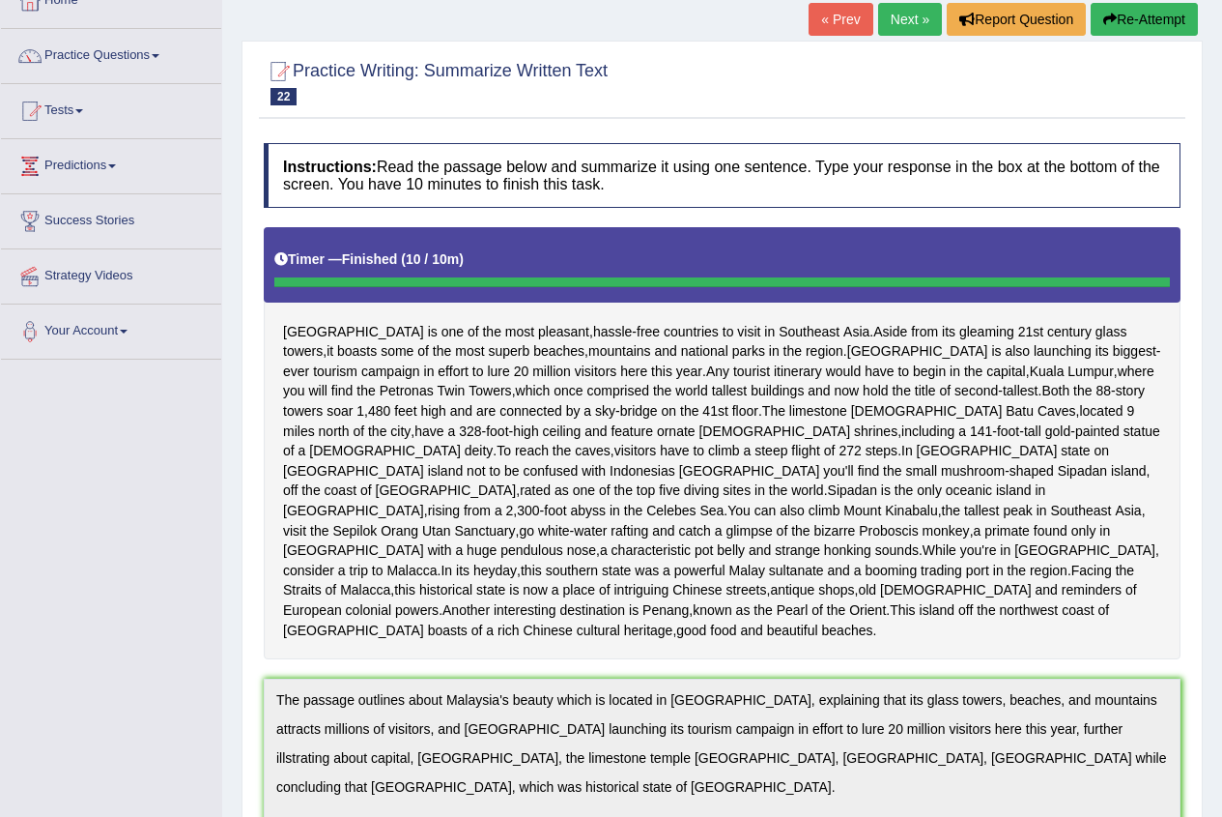
scroll to position [0, 0]
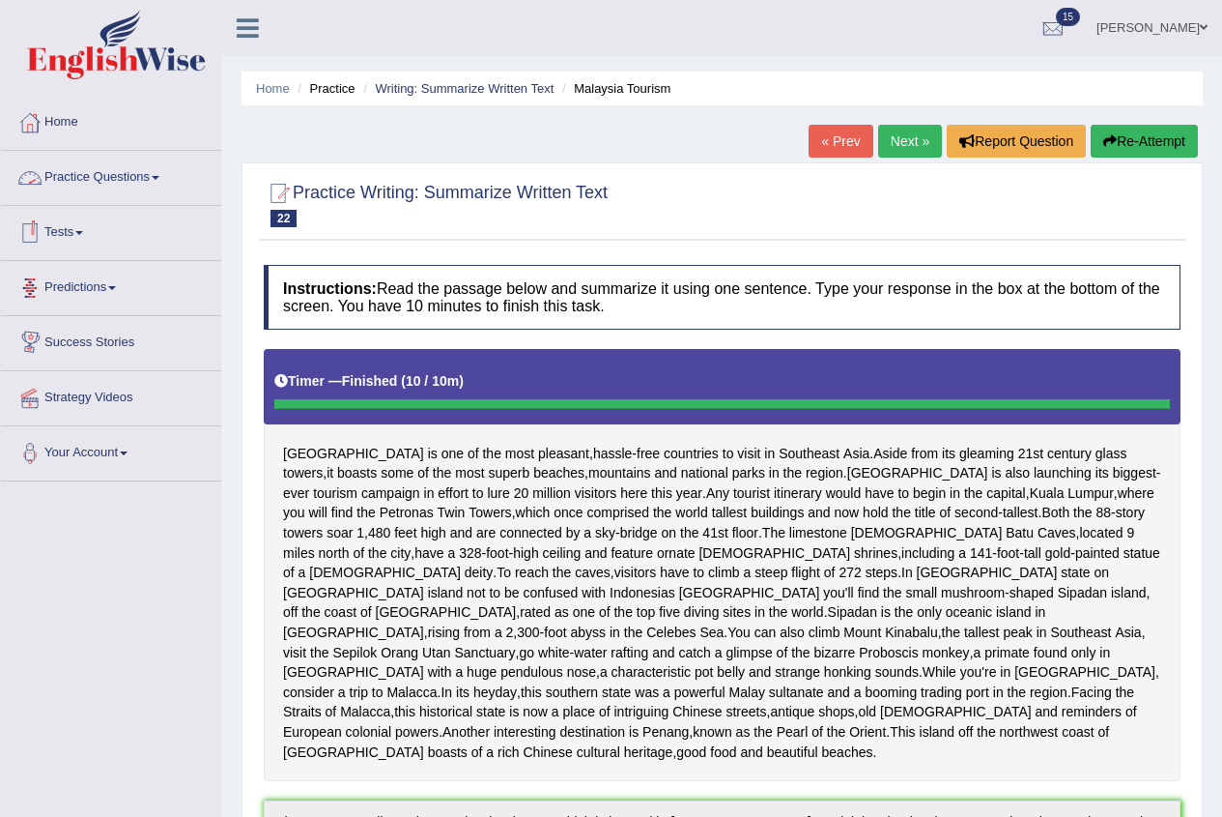
click at [96, 175] on link "Practice Questions" at bounding box center [111, 175] width 220 height 48
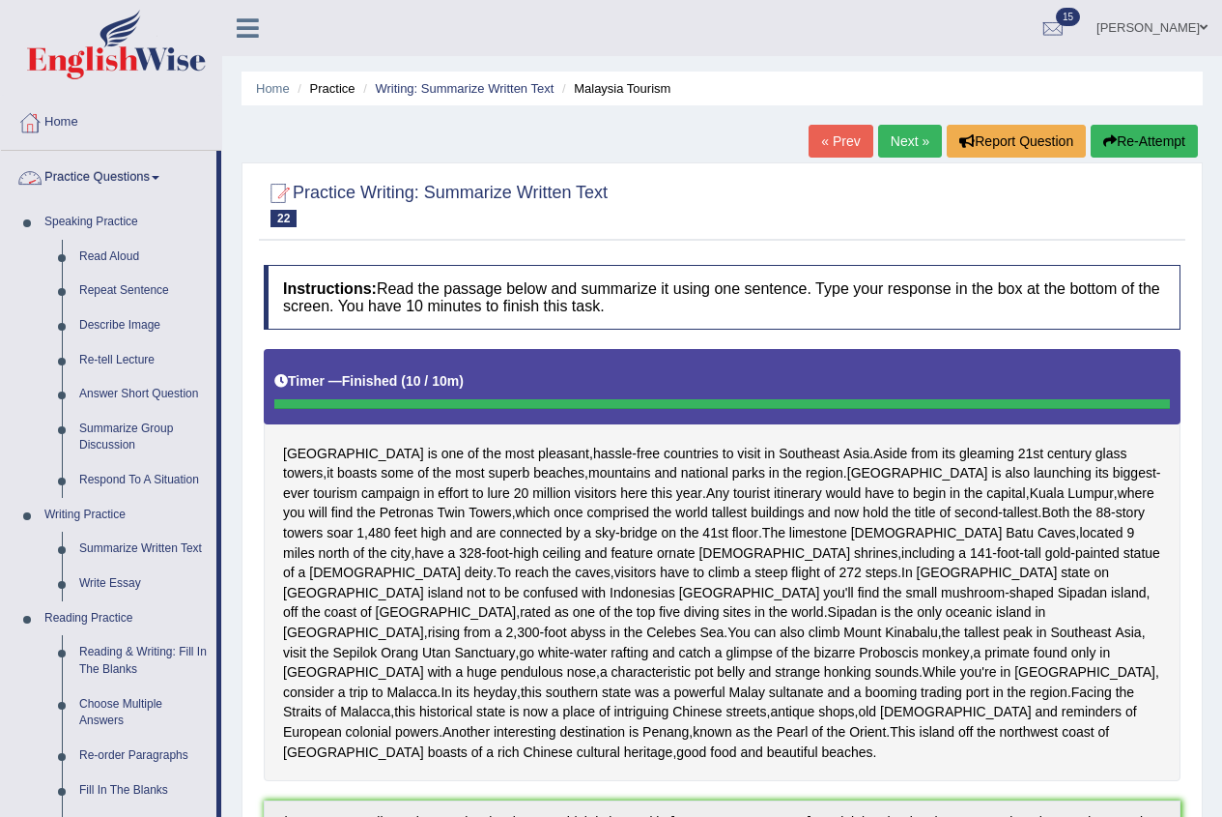
click at [141, 173] on link "Practice Questions" at bounding box center [108, 175] width 215 height 48
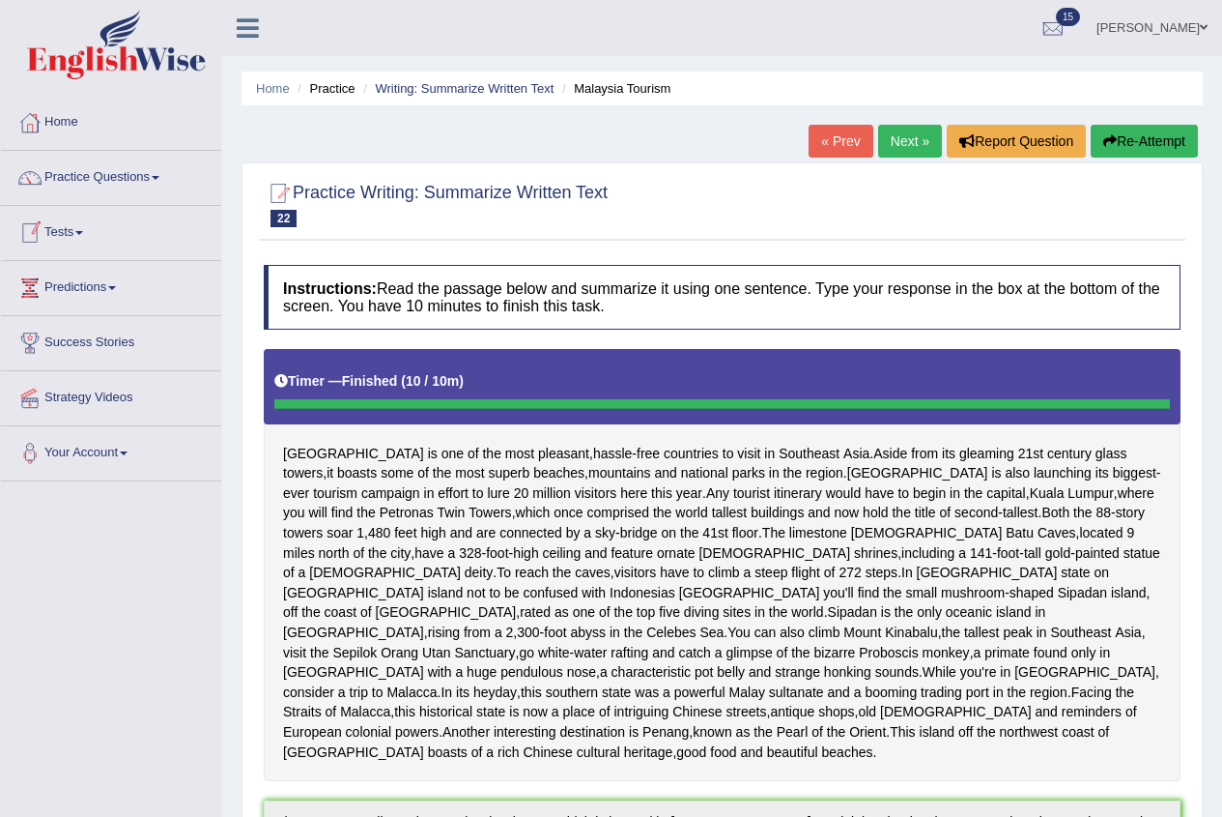
click at [126, 167] on link "Practice Questions" at bounding box center [111, 175] width 220 height 48
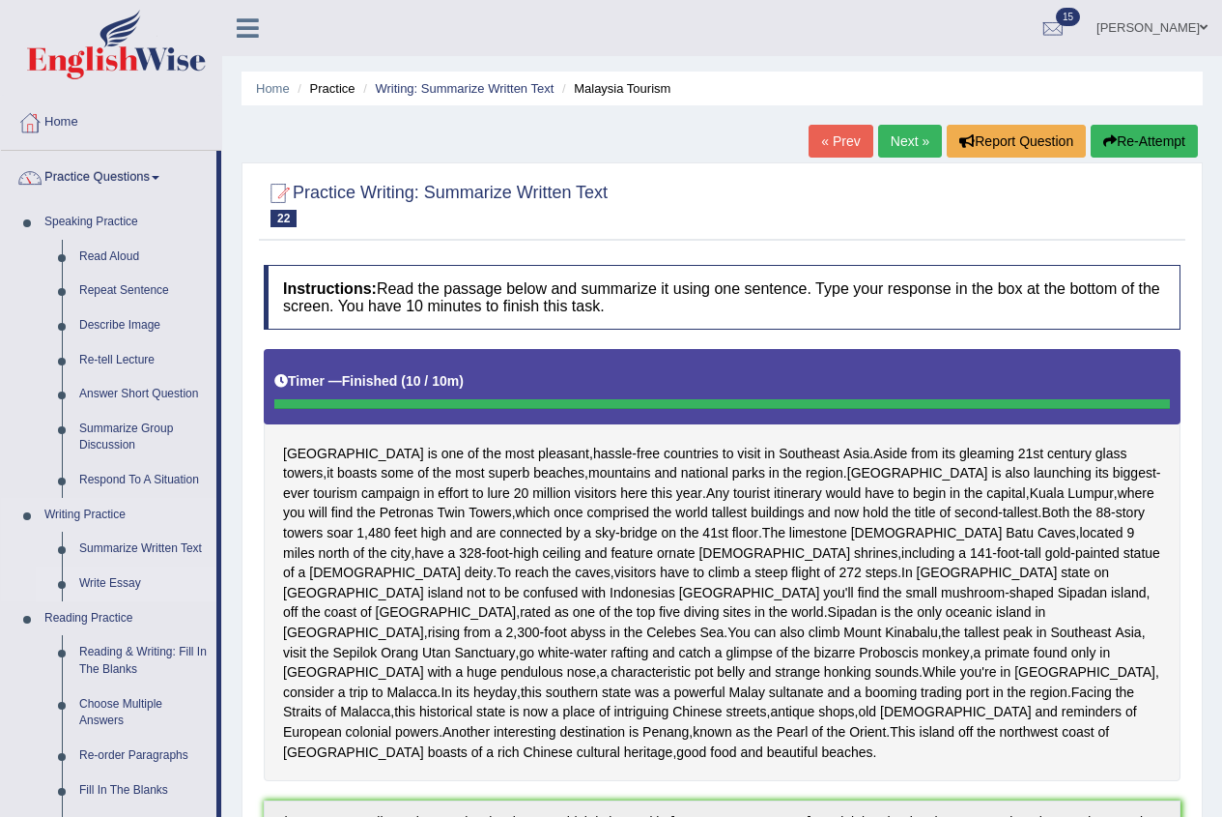
click at [114, 585] on link "Write Essay" at bounding box center [144, 583] width 146 height 35
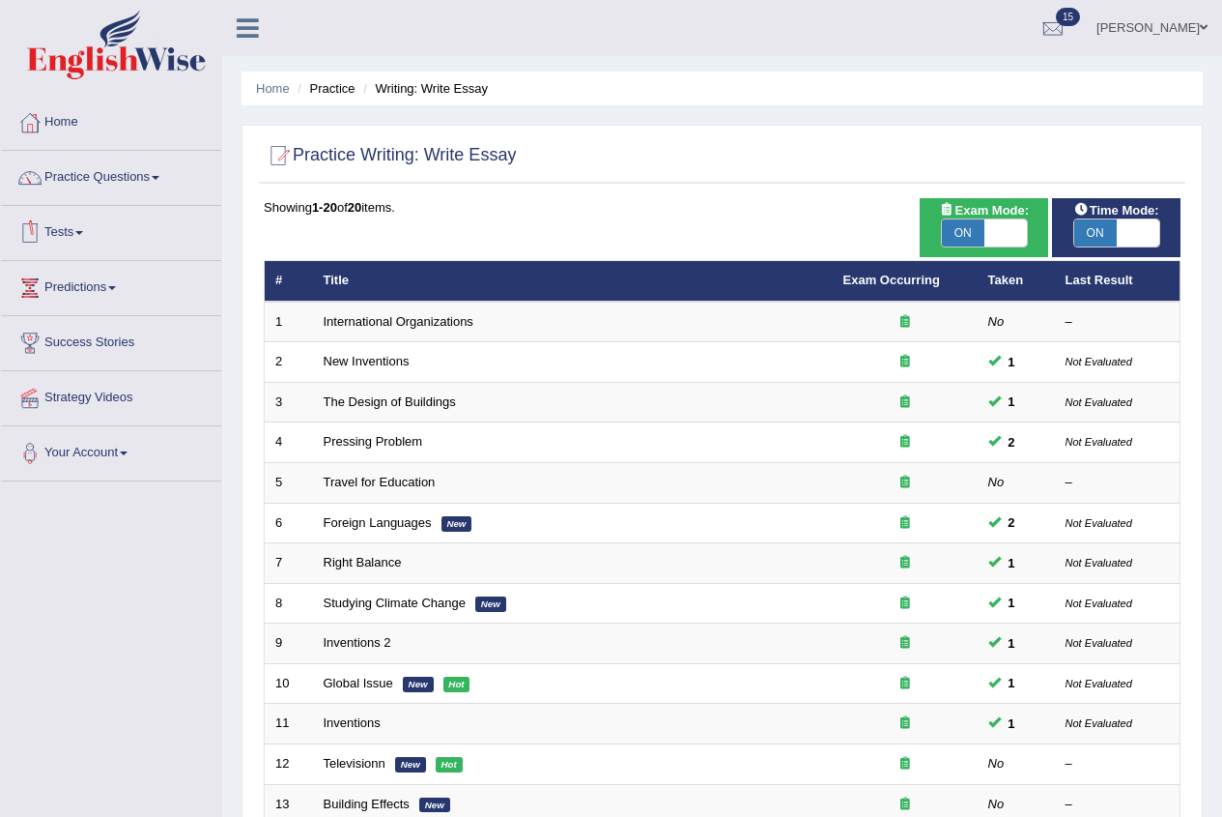
click at [75, 225] on link "Tests" at bounding box center [111, 230] width 220 height 48
